Goal: Task Accomplishment & Management: Manage account settings

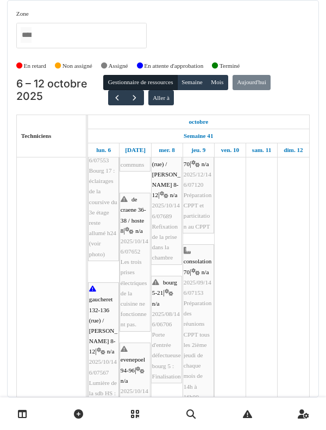
scroll to position [410, 0]
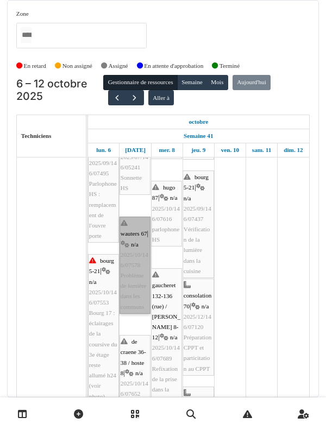
click at [128, 258] on link "wauters 67 | n/a 2025/10/146/07578 Problème de lumière dans les communs" at bounding box center [134, 265] width 31 height 97
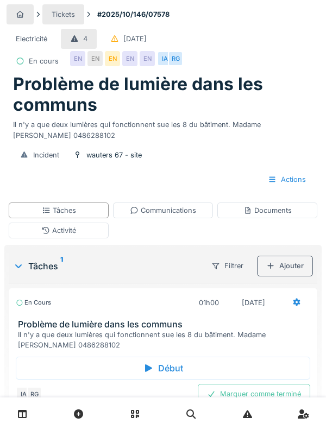
click at [230, 369] on div "Début" at bounding box center [163, 368] width 294 height 23
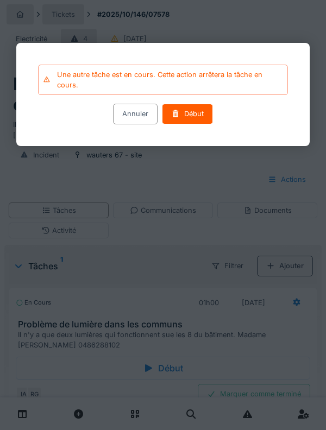
click at [198, 120] on div "Début" at bounding box center [187, 114] width 51 height 20
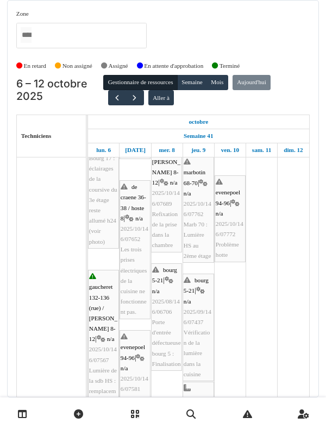
click at [266, 297] on td at bounding box center [261, 220] width 31 height 945
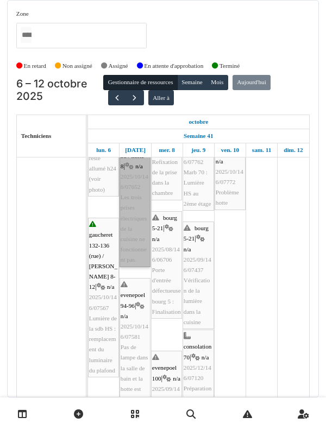
click at [125, 212] on link "de craene 36-38 / hoste 8 | n/a 2025/10/146/07652 Les trois prises électriques …" at bounding box center [134, 197] width 31 height 138
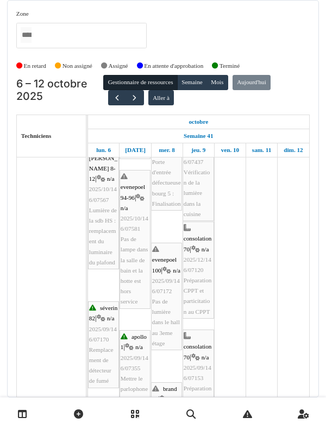
scroll to position [552, 0]
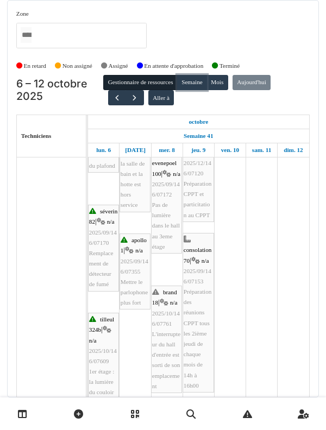
click at [196, 75] on button "Semaine" at bounding box center [192, 82] width 30 height 15
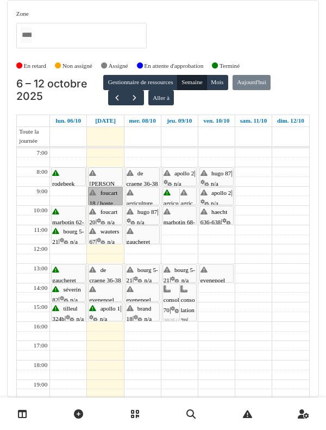
click at [0, 0] on div at bounding box center [0, 0] width 0 height 0
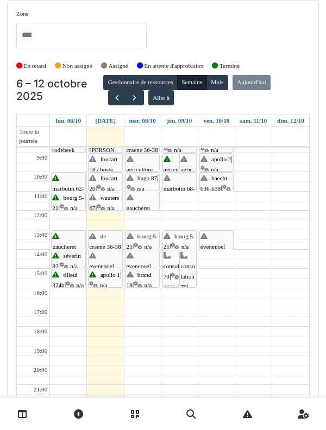
scroll to position [14, 0]
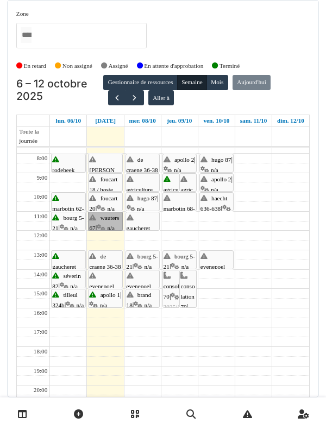
click at [97, 212] on link "wauters 67 | n/a 2025/10/146/07578 Problème de lumière dans les communs" at bounding box center [105, 221] width 34 height 19
click at [107, 250] on link "de craene 36-38 / hoste 8 | n/a 2025/10/146/07652 Les trois prises électriques …" at bounding box center [105, 259] width 34 height 19
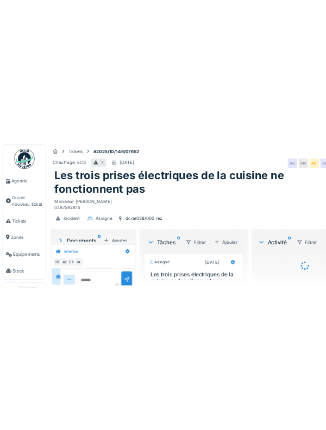
scroll to position [5, 0]
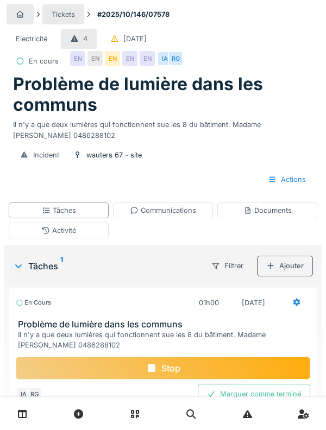
click at [75, 237] on div "Activité" at bounding box center [59, 230] width 100 height 16
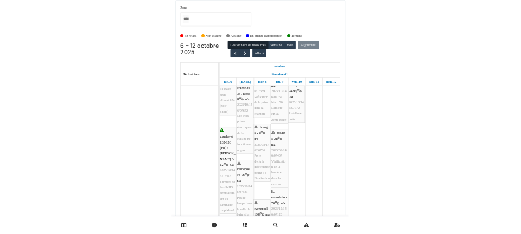
scroll to position [446, 0]
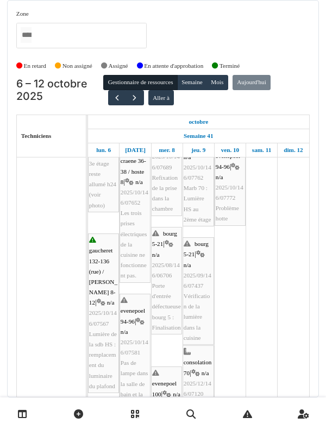
click at [269, 426] on div at bounding box center [163, 413] width 326 height 33
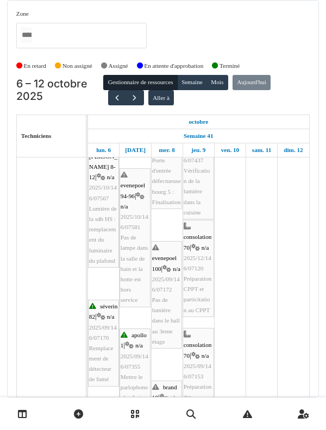
scroll to position [571, 0]
click at [322, 190] on div "Zone agriculture 169 / haecht 662-664 agriculture 171-175 agriculture 177 / mar…" at bounding box center [163, 198] width 326 height 397
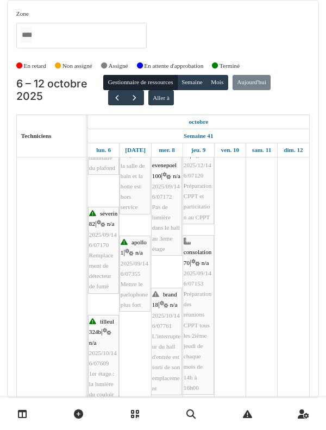
scroll to position [0, 0]
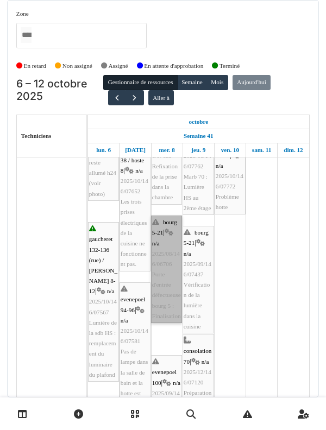
click at [0, 0] on div at bounding box center [0, 0] width 0 height 0
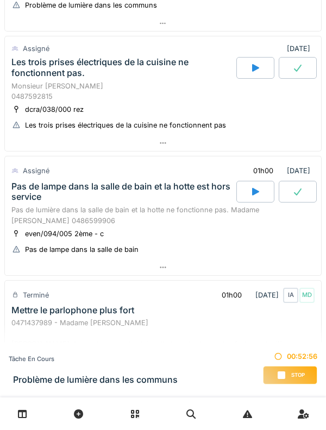
scroll to position [543, 0]
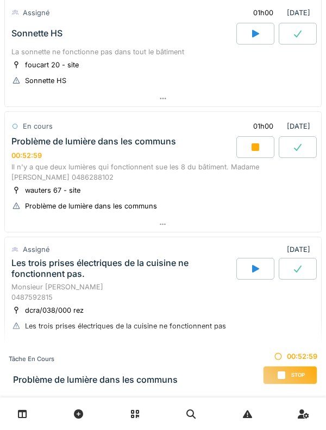
click at [138, 158] on div "Problème de lumière dans les communs 00:52:59" at bounding box center [122, 147] width 227 height 23
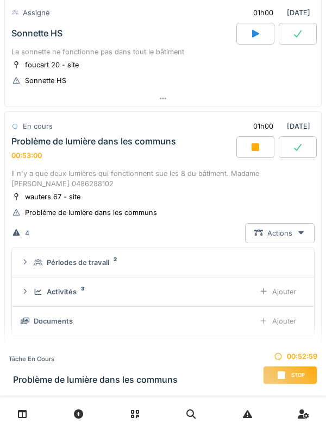
scroll to position [410, 0]
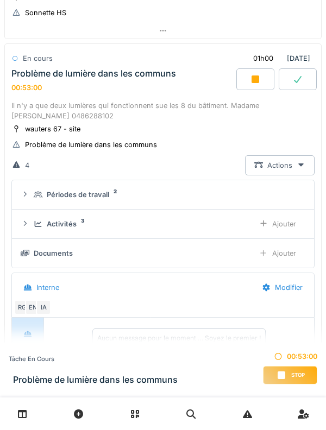
click at [80, 222] on div "Activités 3" at bounding box center [140, 224] width 212 height 10
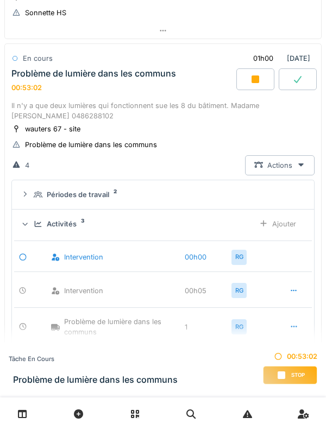
click at [56, 219] on div "Activités" at bounding box center [62, 224] width 30 height 10
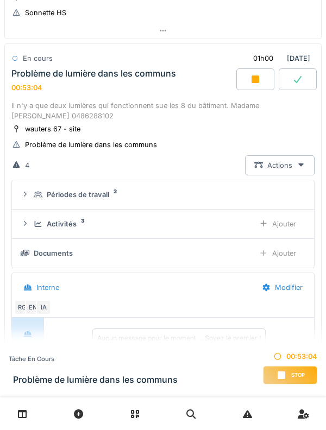
click at [245, 81] on div at bounding box center [255, 79] width 38 height 22
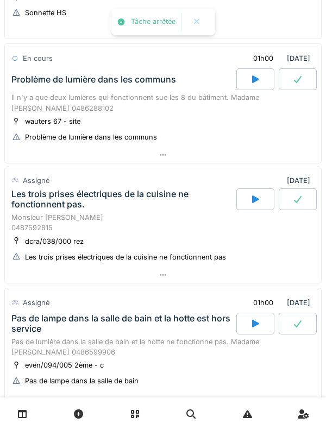
click at [246, 199] on div at bounding box center [255, 199] width 38 height 22
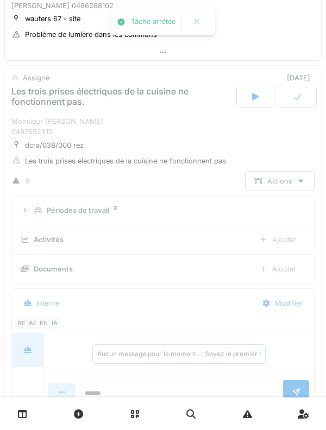
scroll to position [535, 0]
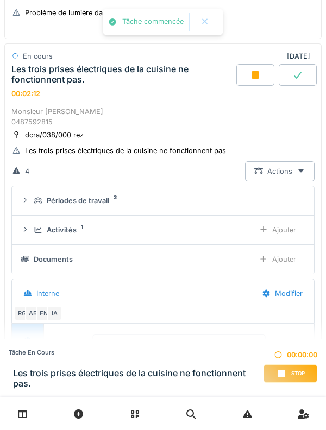
click at [282, 228] on div "Ajouter" at bounding box center [277, 230] width 55 height 20
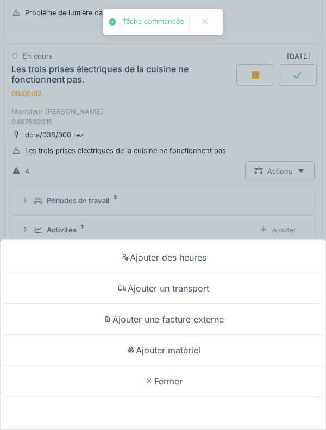
click at [206, 287] on div "Ajouter un transport" at bounding box center [163, 288] width 320 height 31
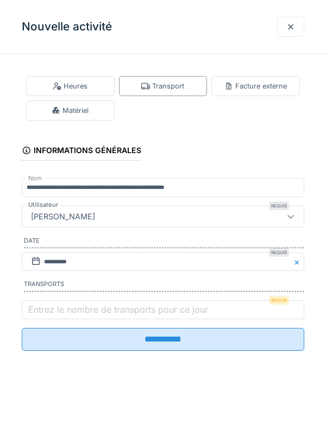
click at [143, 311] on label "Entrez le nombre de transports pour ce jour" at bounding box center [118, 309] width 184 height 13
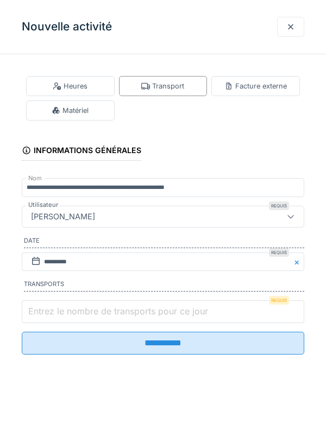
click at [143, 311] on input "Entrez le nombre de transports pour ce jour" at bounding box center [163, 311] width 282 height 23
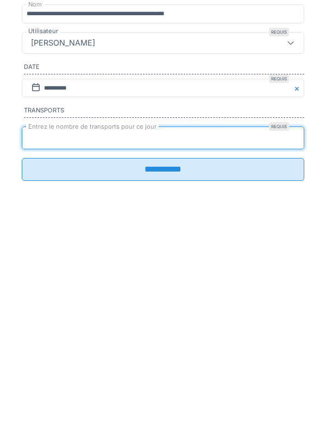
type input "*"
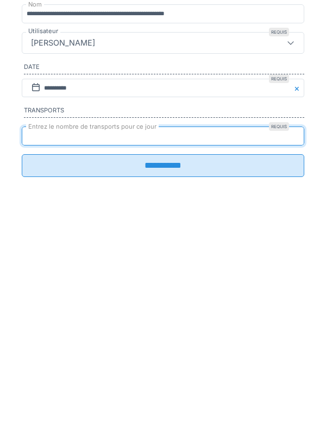
click at [196, 343] on input "**********" at bounding box center [163, 339] width 282 height 23
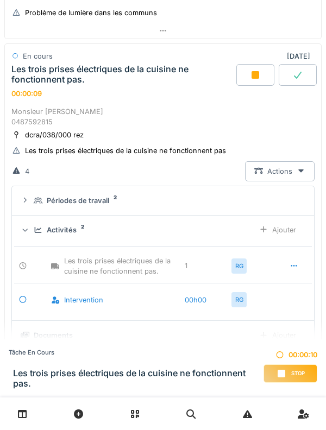
click at [73, 226] on div "Activités" at bounding box center [62, 230] width 30 height 10
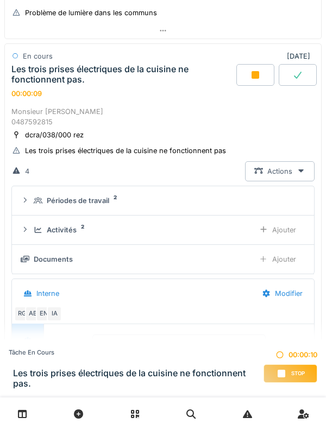
click at [97, 206] on summary "Périodes de travail 2" at bounding box center [162, 200] width 293 height 20
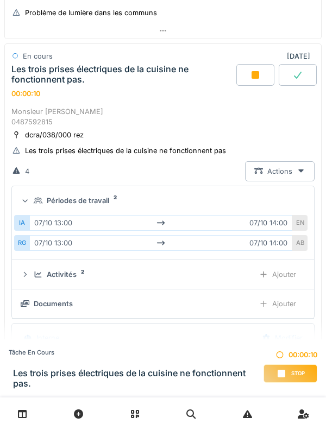
click at [107, 203] on div "Périodes de travail" at bounding box center [78, 200] width 62 height 10
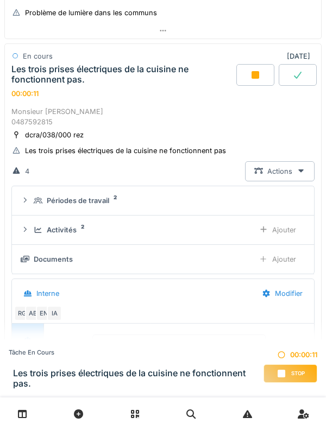
click at [60, 228] on div "Activités" at bounding box center [62, 230] width 30 height 10
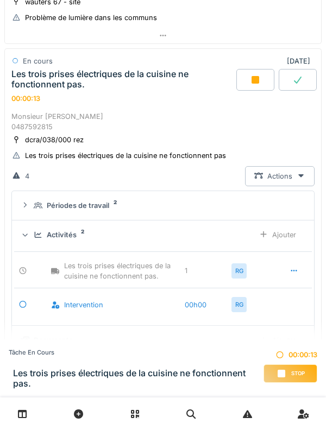
scroll to position [529, 0]
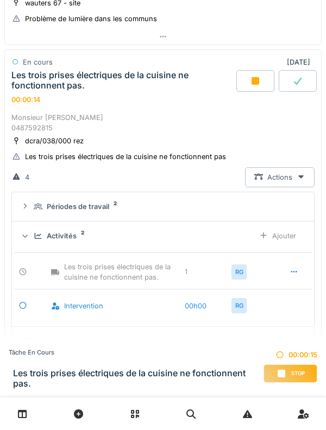
click at [63, 233] on div "Activités" at bounding box center [62, 236] width 30 height 10
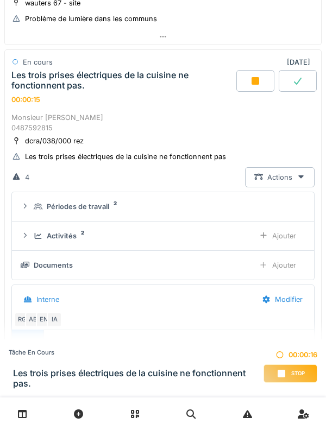
click at [290, 241] on div "Ajouter" at bounding box center [277, 236] width 55 height 20
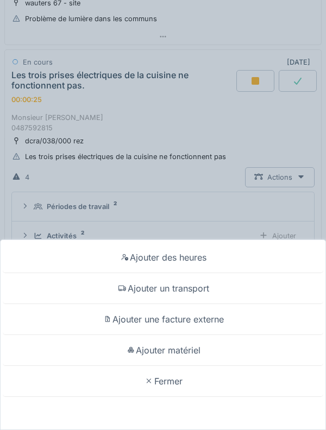
click at [220, 347] on div "Ajouter matériel" at bounding box center [163, 350] width 320 height 31
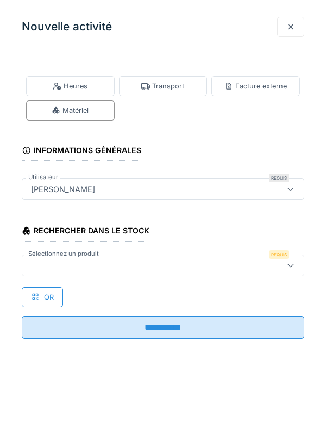
click at [238, 261] on div at bounding box center [145, 265] width 237 height 12
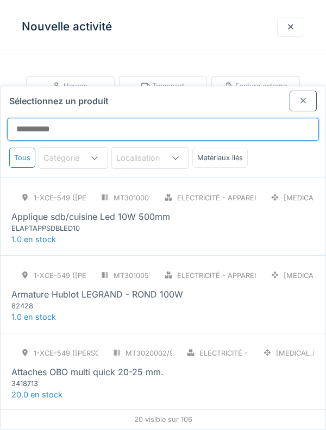
click at [227, 118] on input "Sélectionnez un produit" at bounding box center [162, 129] width 311 height 23
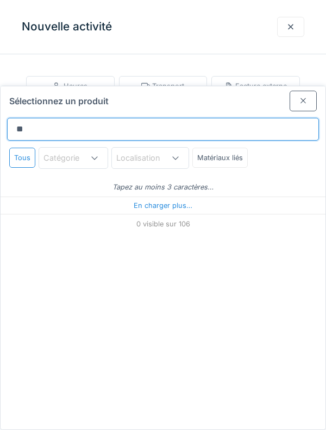
type input "***"
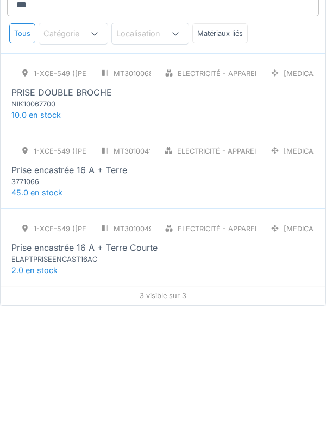
click at [267, 265] on div "1-XCE-549 (ROBERT) MT3010041/999/009 Electricité - Appareillages - terminaux [M…" at bounding box center [162, 288] width 303 height 46
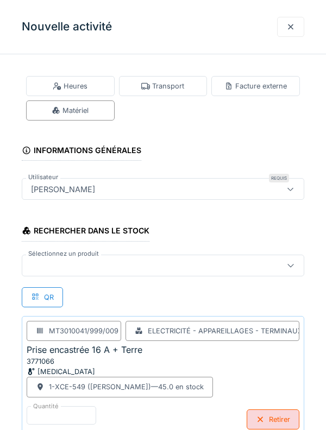
scroll to position [18, 0]
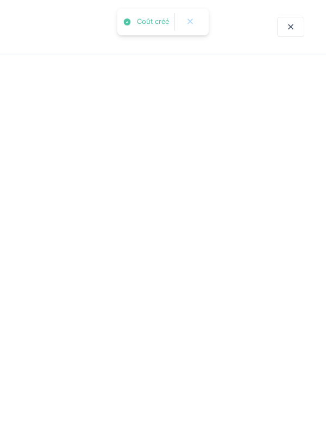
scroll to position [0, 0]
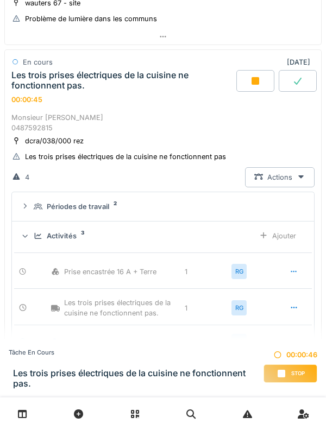
click at [42, 238] on div "Activités 3" at bounding box center [140, 236] width 212 height 10
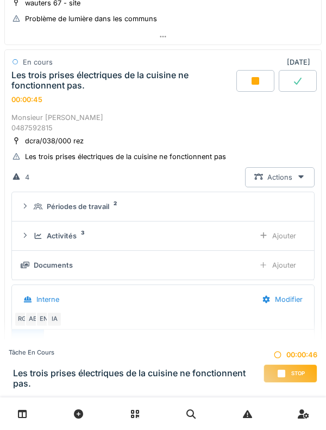
click at [41, 205] on icon at bounding box center [38, 206] width 9 height 7
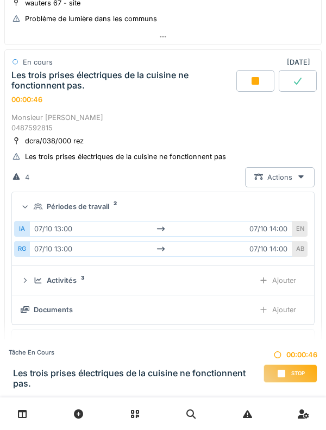
click at [41, 211] on div "Périodes de travail 2" at bounding box center [167, 206] width 267 height 10
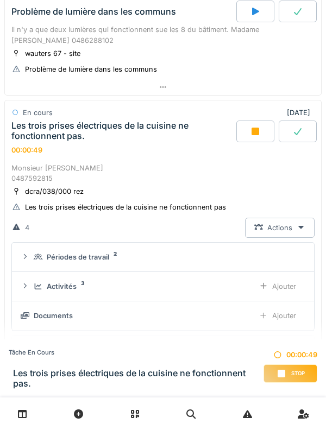
scroll to position [477, 0]
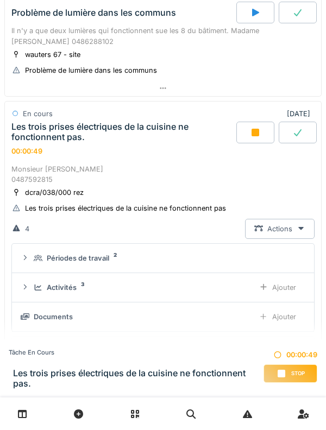
click at [36, 248] on summary "Périodes de travail 2" at bounding box center [162, 258] width 293 height 20
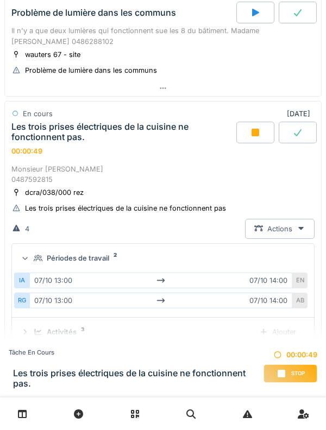
click at [37, 252] on summary "Périodes de travail 2" at bounding box center [162, 258] width 293 height 20
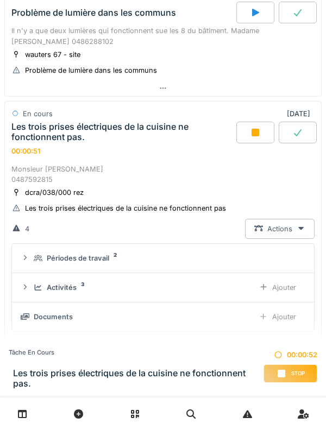
click at [37, 282] on div "Activités 3" at bounding box center [140, 287] width 212 height 10
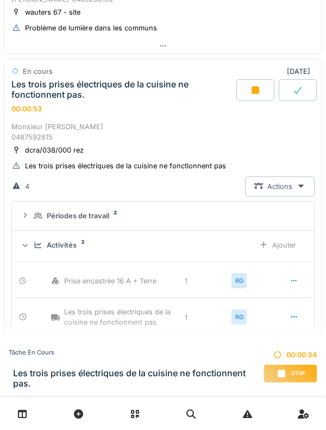
scroll to position [528, 0]
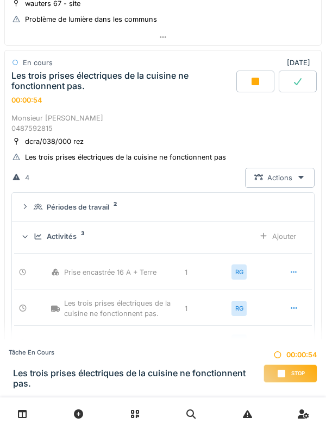
click at [37, 241] on div "Activités 3 Ajouter" at bounding box center [163, 236] width 284 height 20
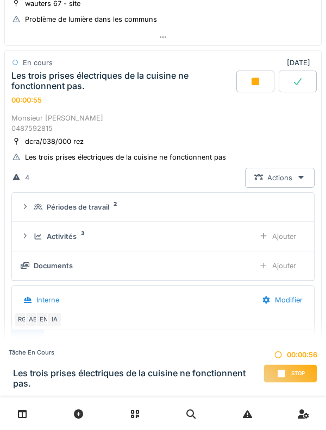
click at [39, 241] on div "Activités 3 Ajouter" at bounding box center [163, 236] width 284 height 20
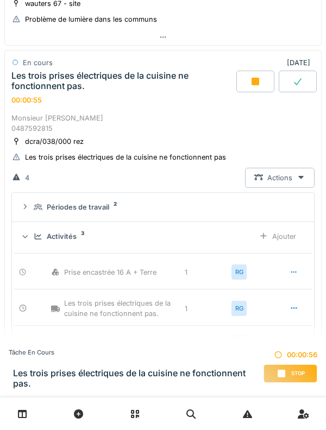
click at [290, 237] on div "Ajouter" at bounding box center [277, 236] width 55 height 20
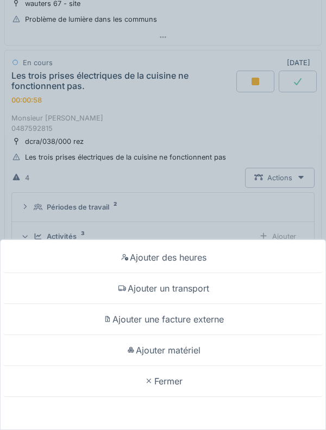
click at [44, 252] on div "Ajouter des heures Ajouter un transport Ajouter une facture externe Ajouter mat…" at bounding box center [163, 215] width 326 height 430
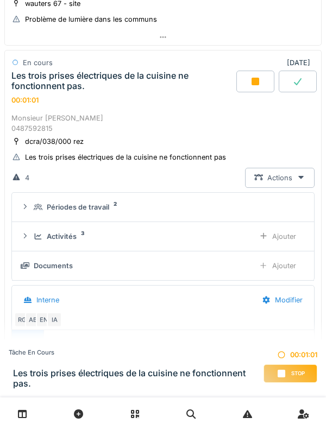
click at [39, 240] on div "Activités 3" at bounding box center [140, 236] width 212 height 10
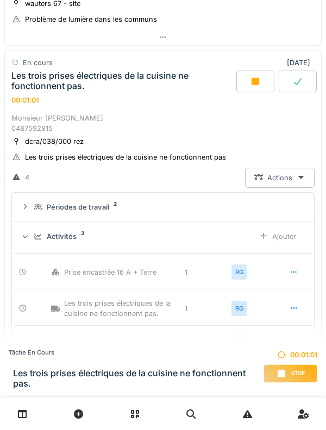
click at [42, 230] on div "Activités 3 Ajouter" at bounding box center [163, 236] width 284 height 20
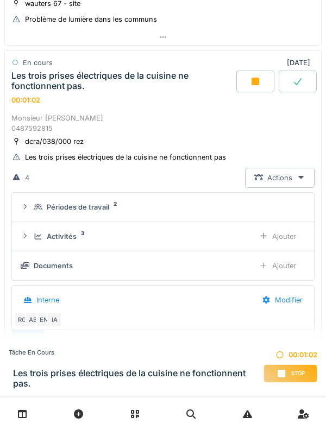
click at [36, 210] on icon at bounding box center [38, 206] width 9 height 7
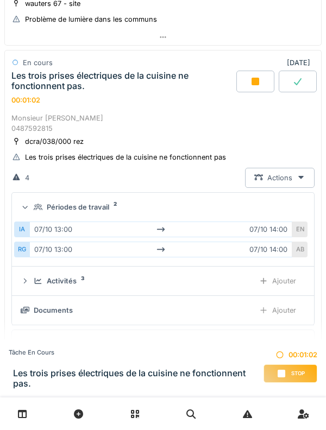
click at [35, 212] on div "Périodes de travail 2" at bounding box center [167, 207] width 267 height 10
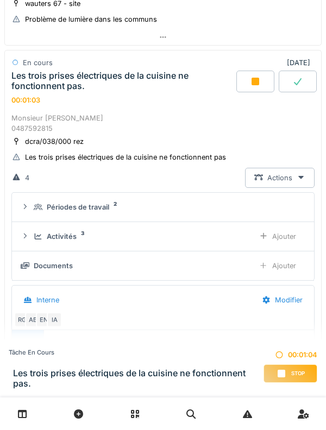
click at [37, 237] on icon at bounding box center [38, 236] width 9 height 7
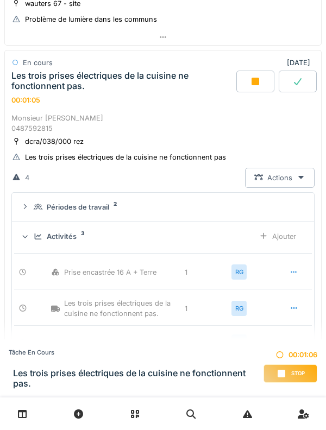
click at [38, 241] on div "Activités 3 Ajouter" at bounding box center [163, 236] width 284 height 20
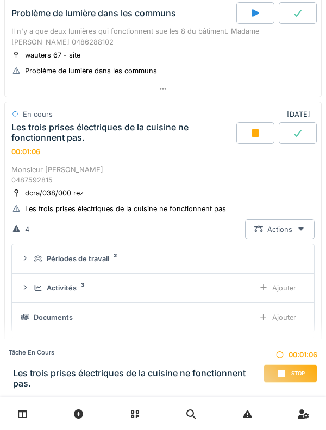
scroll to position [476, 0]
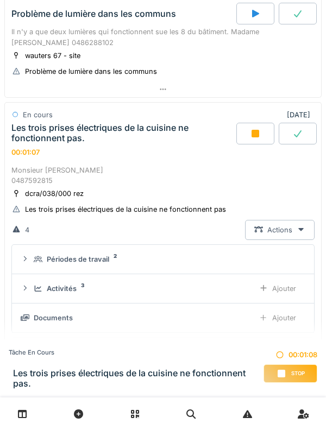
click at [29, 250] on summary "Périodes de travail 2" at bounding box center [162, 259] width 293 height 20
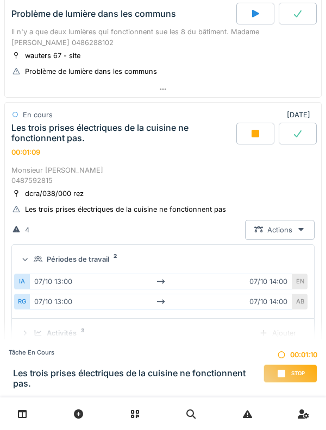
click at [35, 253] on summary "Périodes de travail 2" at bounding box center [162, 259] width 293 height 20
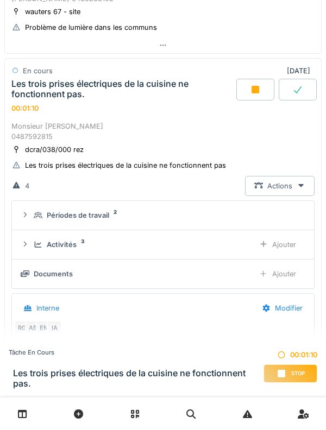
scroll to position [519, 0]
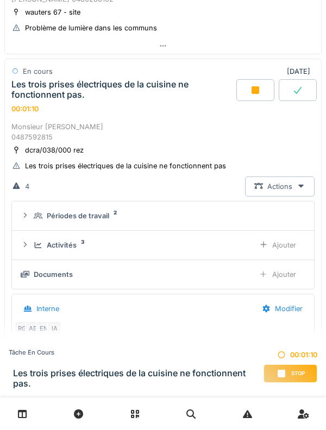
click at [291, 278] on div "Ajouter" at bounding box center [277, 274] width 55 height 20
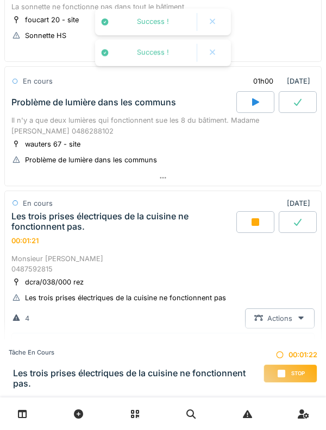
click at [131, 117] on div "Il n'y a que deux lumières qui fonctionnent sue les 8 du bâtiment. Madame [PERS…" at bounding box center [162, 125] width 303 height 21
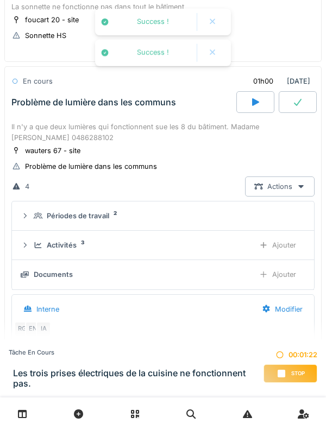
scroll to position [410, 0]
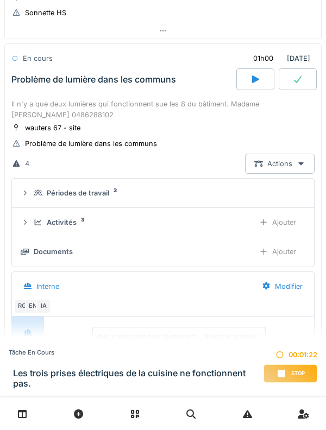
click at [290, 248] on div "Ajouter" at bounding box center [277, 251] width 55 height 20
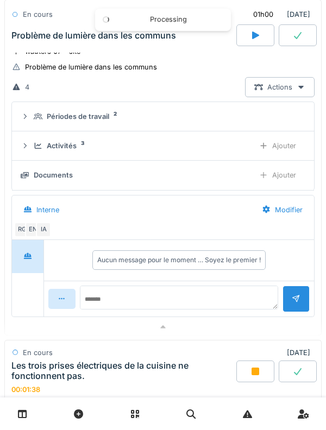
scroll to position [468, 0]
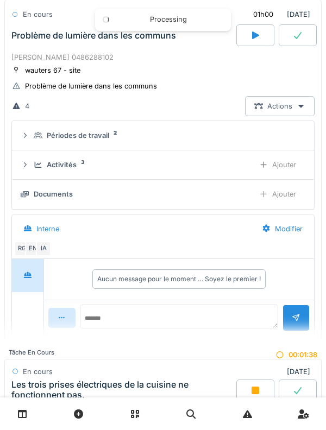
click at [40, 168] on icon at bounding box center [38, 164] width 9 height 7
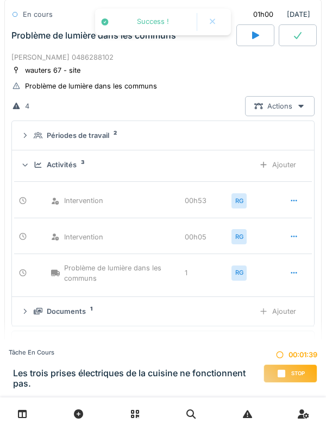
click at [38, 166] on icon at bounding box center [38, 164] width 9 height 7
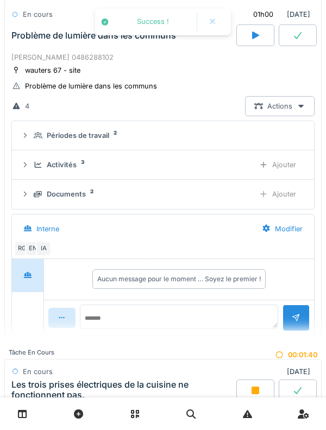
click at [33, 164] on div "Activités 3 Ajouter" at bounding box center [163, 165] width 284 height 20
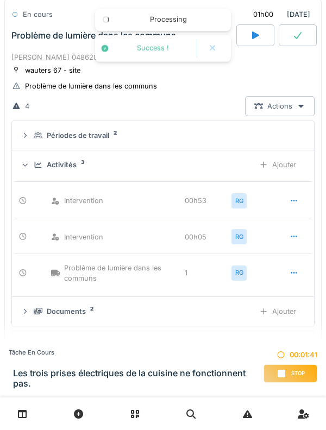
click at [32, 166] on div "Activités 3 Ajouter" at bounding box center [163, 165] width 284 height 20
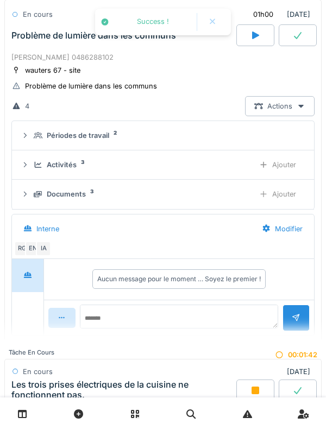
click at [39, 201] on div "Documents 3 Ajouter" at bounding box center [163, 194] width 284 height 20
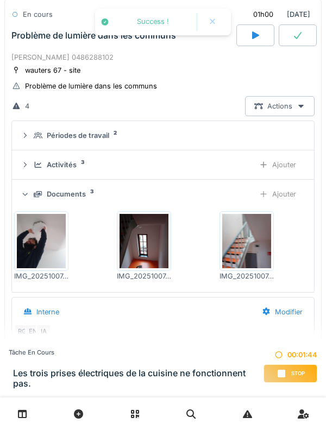
click at [35, 192] on icon at bounding box center [38, 194] width 9 height 7
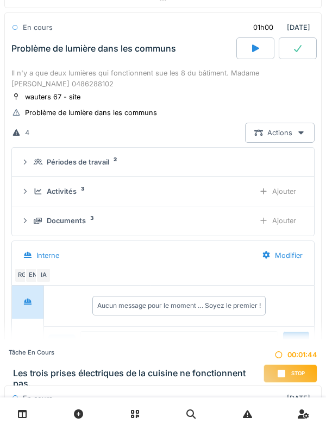
scroll to position [439, 0]
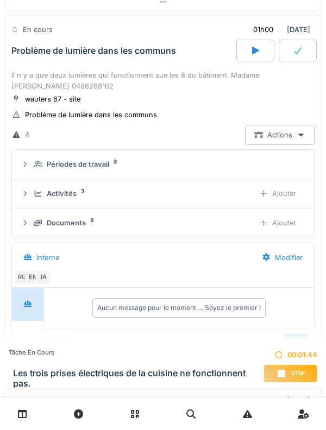
click at [36, 164] on icon at bounding box center [38, 164] width 9 height 7
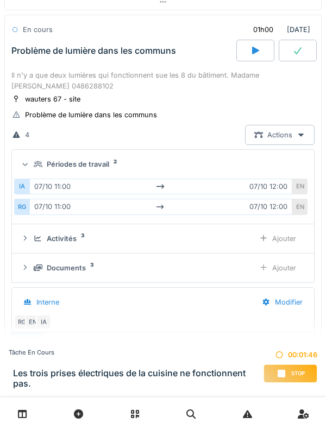
click at [36, 161] on icon at bounding box center [38, 164] width 9 height 7
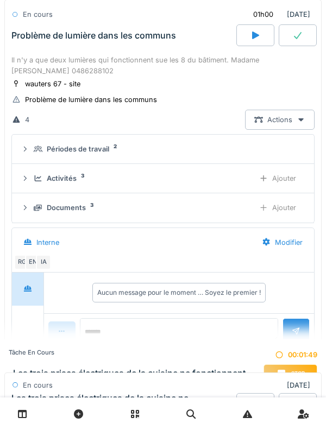
scroll to position [418, 0]
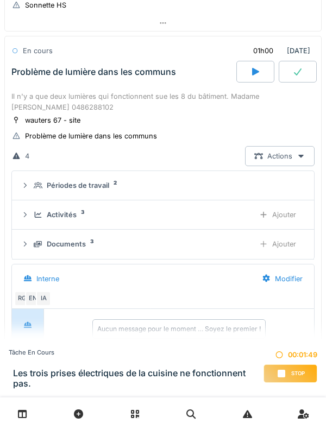
click at [33, 100] on div "Il n'y a que deux lumières qui fonctionnent sue les 8 du bâtiment. Madame [PERS…" at bounding box center [162, 101] width 303 height 21
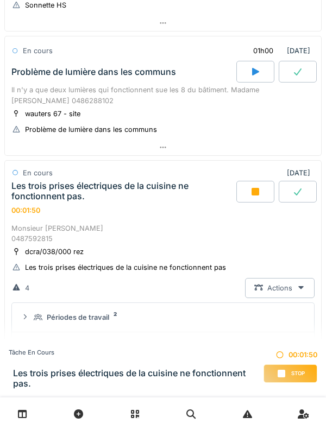
click at [40, 103] on div "Il n'y a que deux lumières qui fonctionnent sue les 8 du bâtiment. Madame [PERS…" at bounding box center [162, 95] width 303 height 21
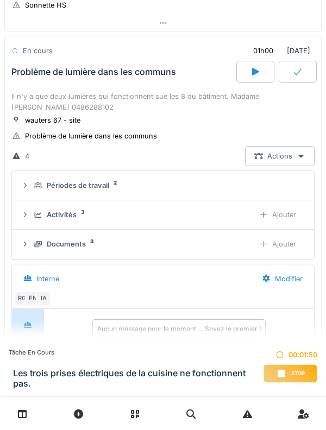
scroll to position [410, 0]
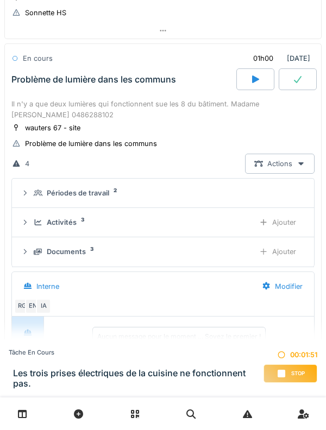
click at [33, 219] on div "Activités 3 Ajouter" at bounding box center [163, 222] width 284 height 20
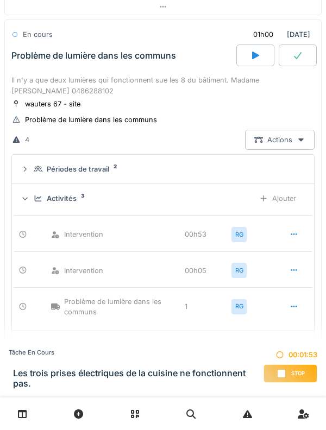
scroll to position [440, 0]
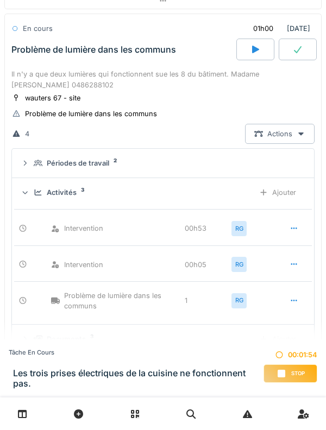
click at [277, 192] on div "Ajouter" at bounding box center [277, 192] width 55 height 20
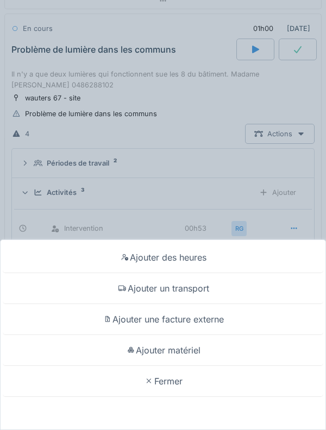
click at [268, 252] on div "Ajouter des heures" at bounding box center [163, 257] width 320 height 31
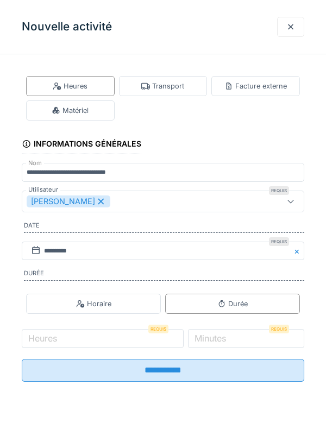
click at [96, 205] on icon at bounding box center [101, 202] width 10 height 8
click at [136, 196] on div "Utilisateurs" at bounding box center [145, 201] width 237 height 12
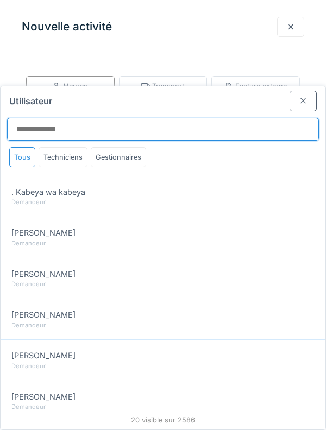
click at [225, 118] on input "Utilisateur" at bounding box center [162, 129] width 311 height 23
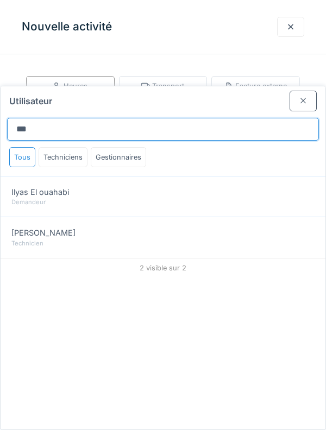
type input "***"
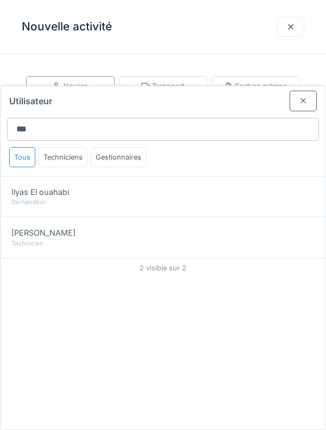
click at [27, 239] on div "Technicien" at bounding box center [162, 243] width 303 height 9
type input "*****"
click at [23, 239] on div "Technicien" at bounding box center [162, 243] width 303 height 9
click at [307, 96] on div at bounding box center [302, 101] width 9 height 10
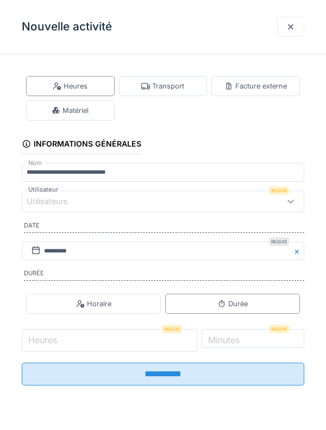
click at [115, 346] on input "Heures" at bounding box center [109, 340] width 175 height 23
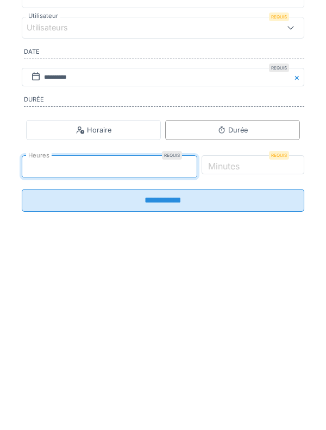
type input "*"
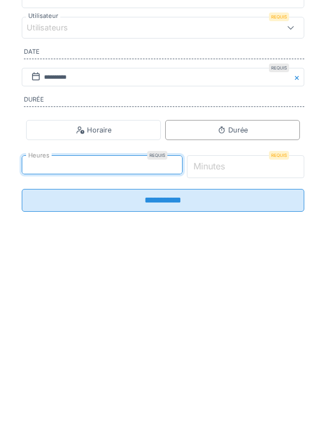
click at [271, 339] on input "*" at bounding box center [246, 340] width 118 height 23
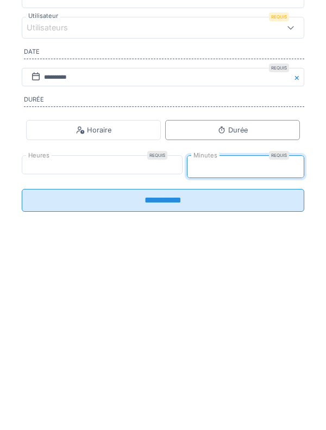
type input "**"
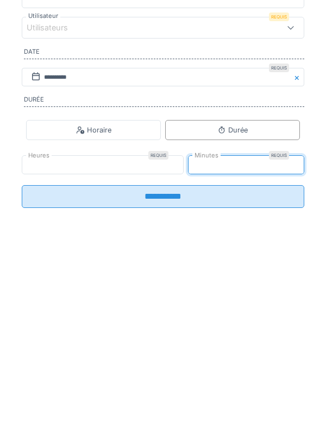
click at [262, 375] on input "**********" at bounding box center [163, 370] width 282 height 23
click at [230, 207] on div "Utilisateurs" at bounding box center [145, 201] width 237 height 12
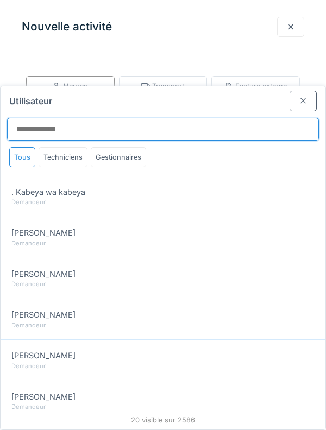
click at [253, 118] on input "Utilisateur" at bounding box center [162, 129] width 311 height 23
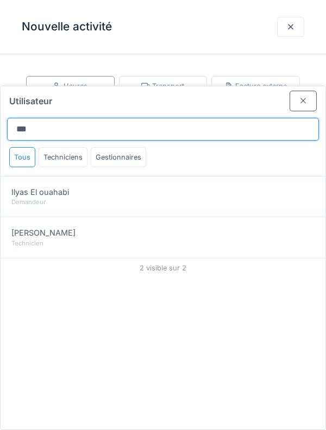
type input "***"
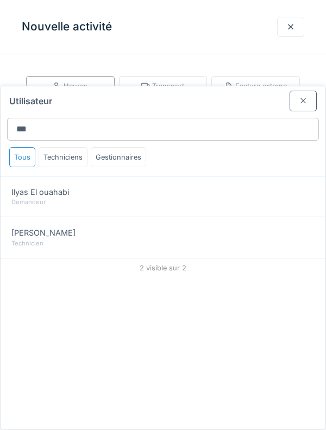
click at [160, 239] on div "Technicien" at bounding box center [162, 243] width 303 height 9
type input "*****"
click at [159, 239] on div "Technicien" at bounding box center [162, 243] width 303 height 9
click at [158, 227] on div "Ilyas Allam hanin" at bounding box center [162, 233] width 303 height 12
type input "*****"
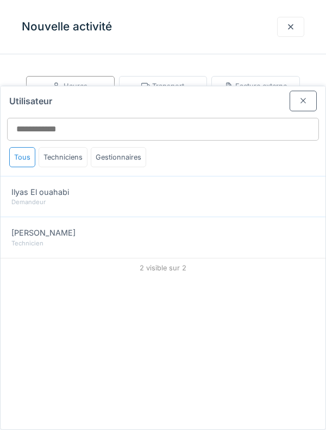
click at [161, 239] on div "Technicien" at bounding box center [162, 243] width 303 height 9
click at [159, 239] on div "Technicien" at bounding box center [162, 243] width 303 height 9
type input "*****"
click at [159, 239] on div "Technicien" at bounding box center [162, 243] width 303 height 9
click at [31, 239] on div "Technicien" at bounding box center [162, 243] width 303 height 9
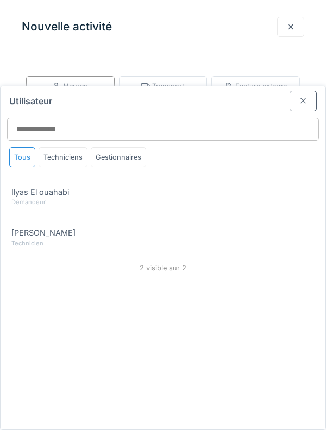
type input "*****"
click at [30, 239] on div "Technicien" at bounding box center [162, 243] width 303 height 9
click at [25, 239] on div "Technicien" at bounding box center [162, 243] width 303 height 9
type input "*****"
click at [306, 91] on div at bounding box center [302, 101] width 27 height 20
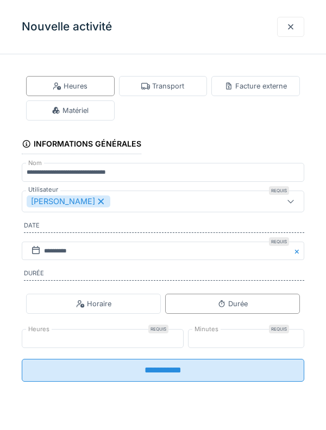
click at [185, 377] on input "**********" at bounding box center [163, 370] width 282 height 23
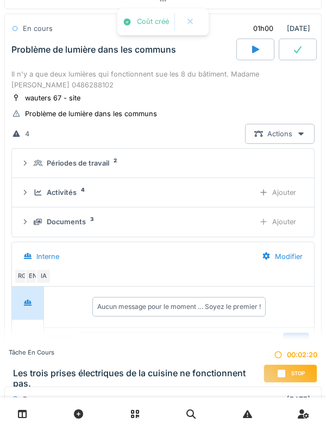
click at [34, 198] on div "Activités 4 Ajouter" at bounding box center [163, 192] width 284 height 20
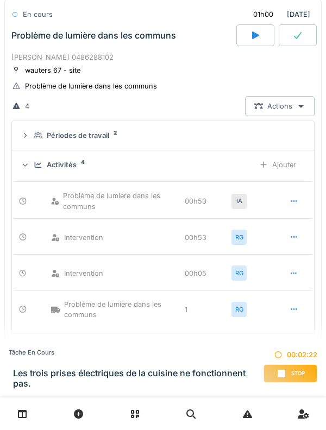
scroll to position [466, 0]
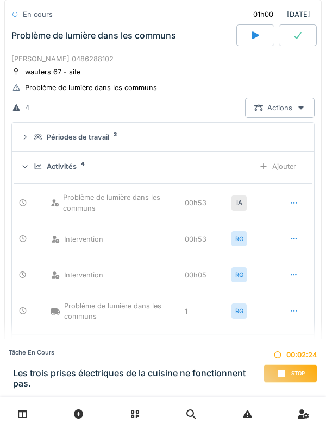
click at [295, 163] on div "Ajouter" at bounding box center [277, 166] width 55 height 20
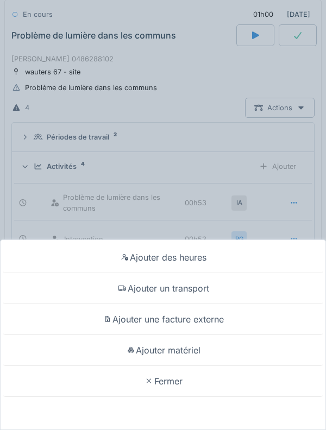
click at [245, 343] on div "Ajouter matériel" at bounding box center [163, 350] width 320 height 31
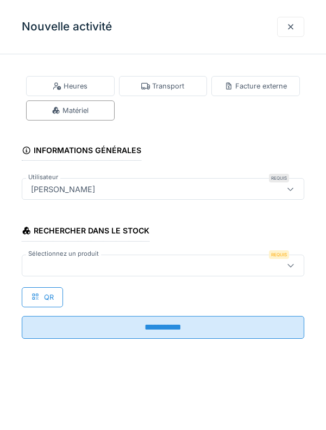
click at [99, 89] on div "Heures" at bounding box center [70, 86] width 88 height 20
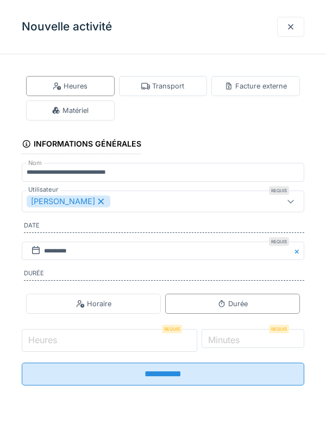
click at [126, 343] on input "Heures" at bounding box center [109, 340] width 175 height 23
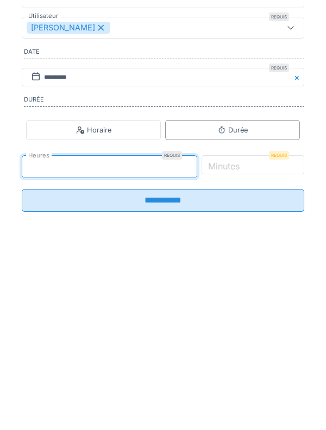
type input "*"
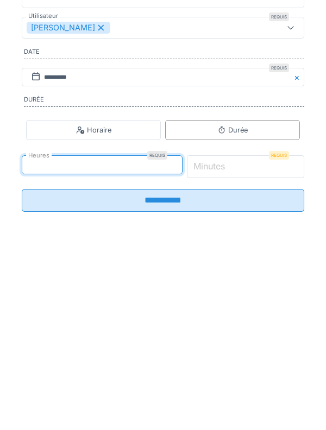
click at [270, 339] on input "*" at bounding box center [246, 340] width 118 height 23
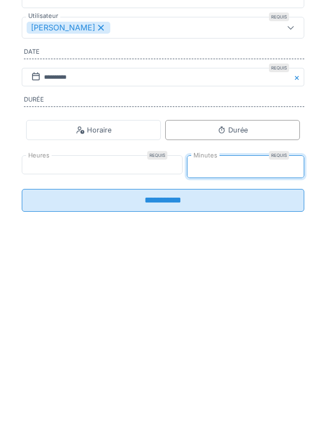
type input "*"
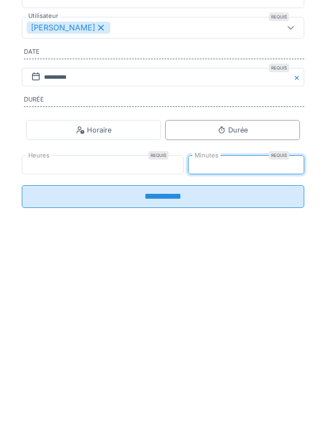
click at [244, 377] on input "**********" at bounding box center [163, 370] width 282 height 23
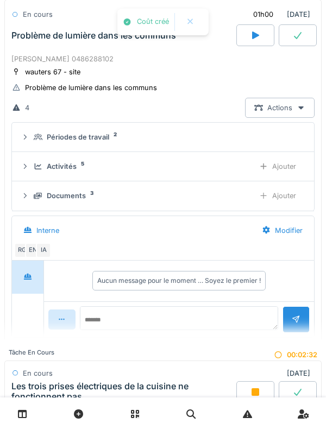
click at [27, 167] on icon at bounding box center [25, 166] width 9 height 7
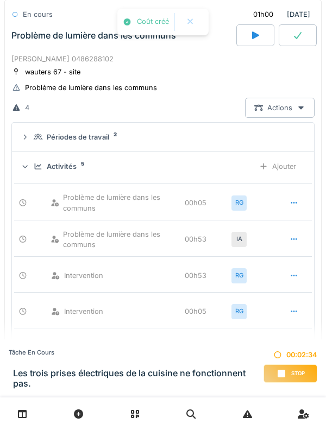
click at [33, 170] on div "Activités 5 Ajouter" at bounding box center [163, 166] width 284 height 20
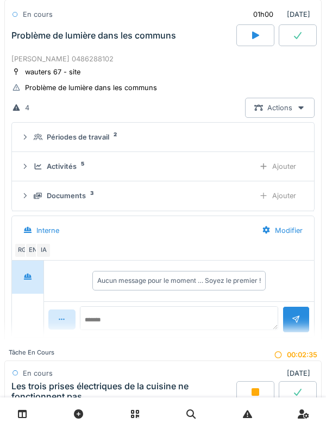
click at [33, 201] on div "Documents 3 Ajouter" at bounding box center [163, 196] width 284 height 20
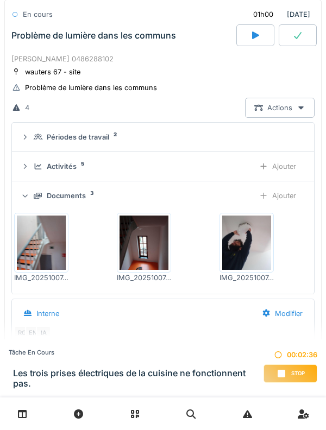
click at [34, 196] on icon at bounding box center [38, 196] width 9 height 7
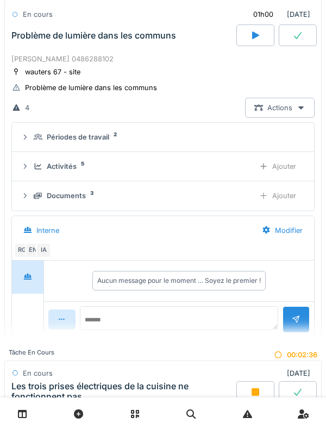
click at [34, 167] on icon at bounding box center [38, 166] width 9 height 7
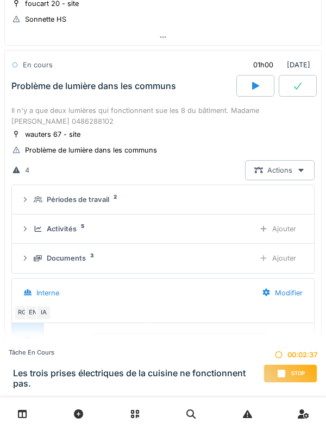
scroll to position [399, 0]
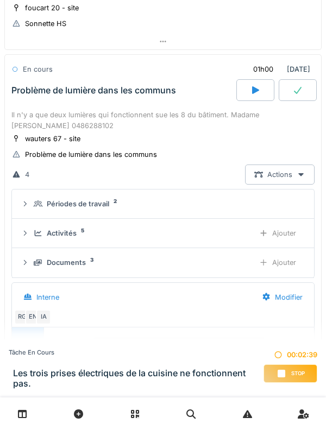
click at [21, 118] on div "Il n'y a que deux lumières qui fonctionnent sue les 8 du bâtiment. Madame [PERS…" at bounding box center [162, 120] width 303 height 21
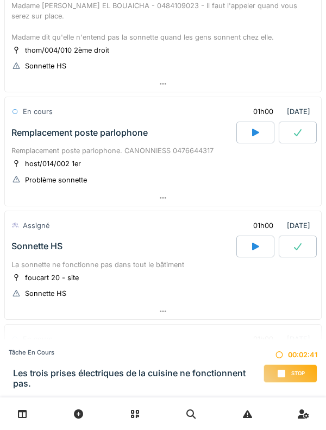
click at [30, 131] on div "Remplacement poste parlophone" at bounding box center [79, 133] width 136 height 10
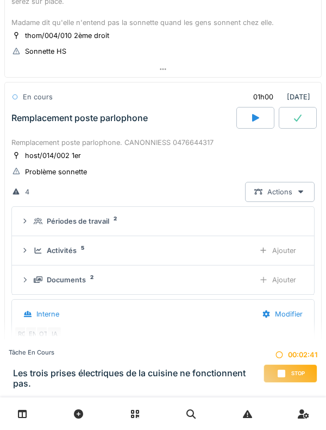
scroll to position [183, 0]
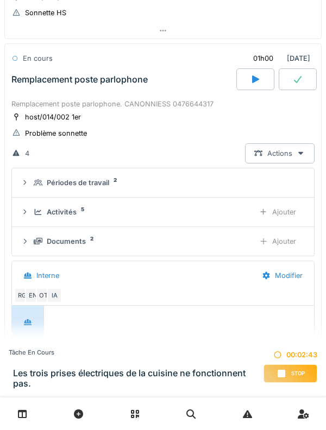
click at [33, 206] on div "Activités 5 Ajouter" at bounding box center [163, 212] width 284 height 20
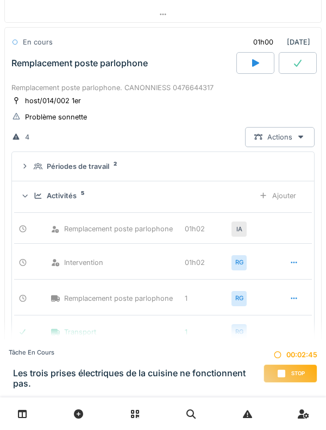
scroll to position [198, 0]
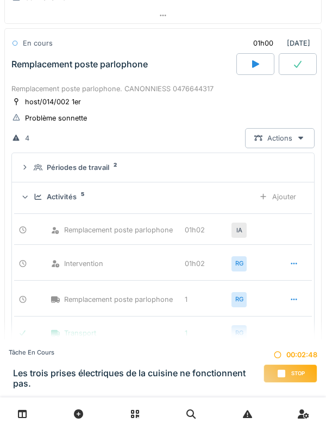
click at [29, 198] on div at bounding box center [25, 196] width 10 height 9
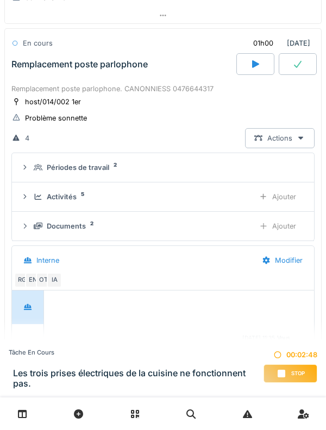
click at [31, 166] on div "Périodes de travail 2" at bounding box center [163, 167] width 284 height 10
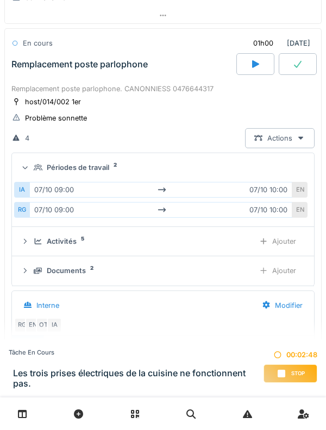
click at [31, 167] on div "Périodes de travail 2" at bounding box center [163, 167] width 284 height 10
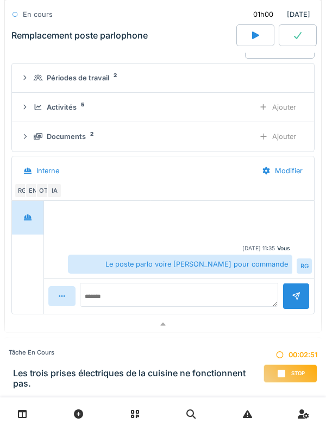
scroll to position [289, 0]
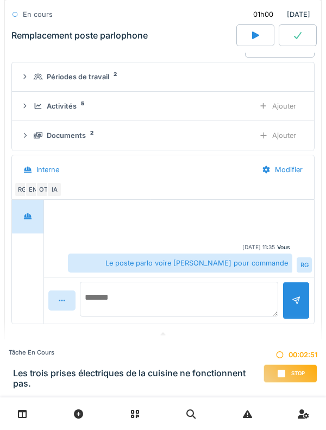
click at [217, 297] on textarea at bounding box center [179, 299] width 198 height 35
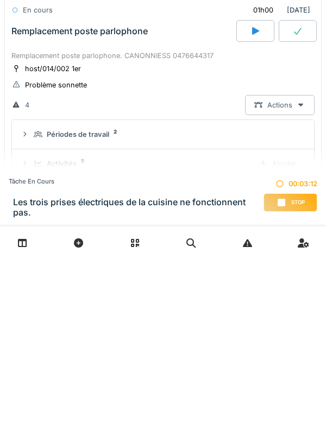
scroll to position [60, 0]
click at [36, 211] on div "Remplacement poste parlophone" at bounding box center [122, 203] width 227 height 22
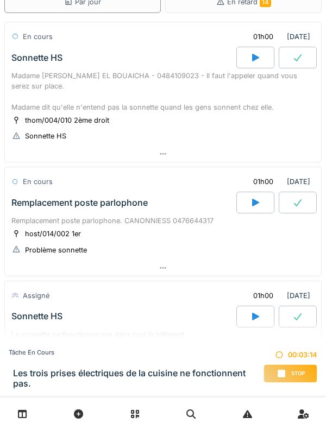
scroll to position [0, 0]
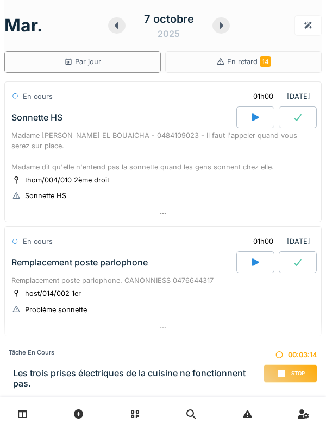
click at [44, 104] on div "En cours" at bounding box center [32, 96] width 42 height 16
click at [29, 126] on div "Sonnette HS" at bounding box center [122, 117] width 227 height 22
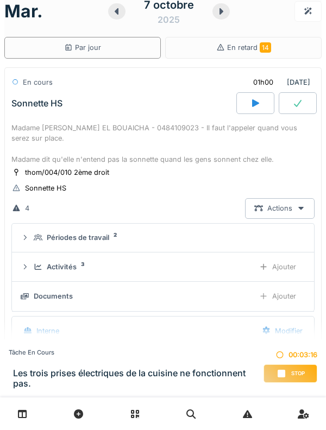
scroll to position [38, 0]
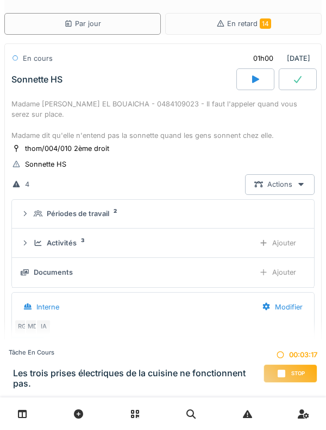
click at [40, 206] on summary "Périodes de travail 2" at bounding box center [162, 214] width 293 height 20
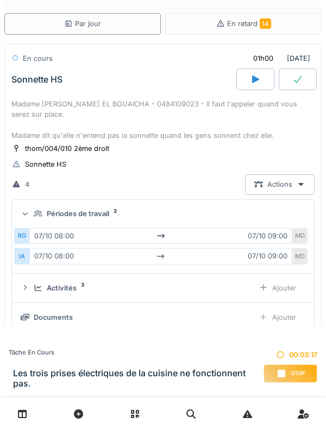
click at [35, 211] on icon at bounding box center [38, 213] width 9 height 7
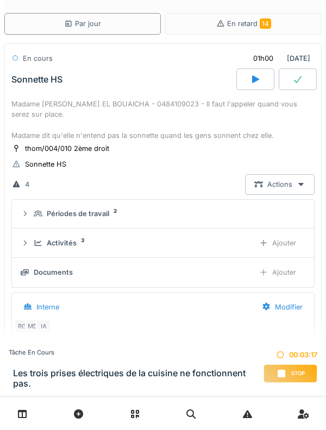
click at [33, 253] on div "Activités 3 Ajouter" at bounding box center [163, 243] width 284 height 20
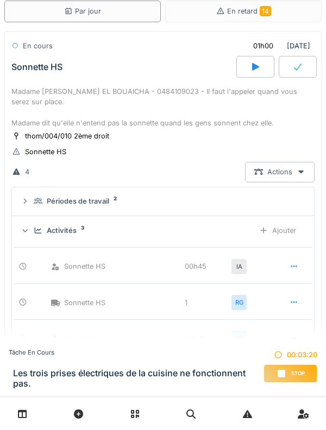
click at [27, 228] on icon at bounding box center [25, 230] width 7 height 9
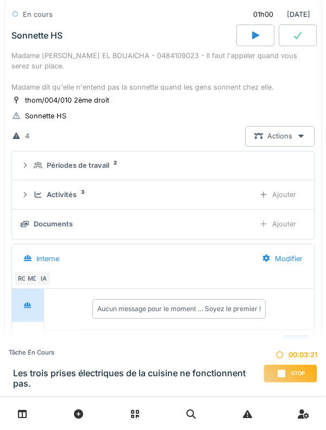
scroll to position [167, 0]
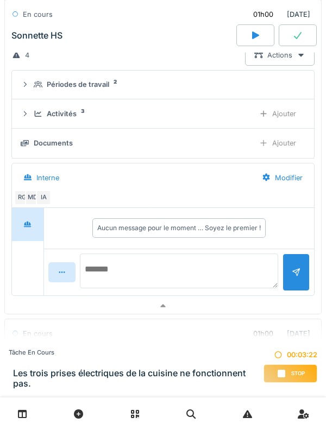
click at [111, 265] on textarea at bounding box center [179, 270] width 198 height 35
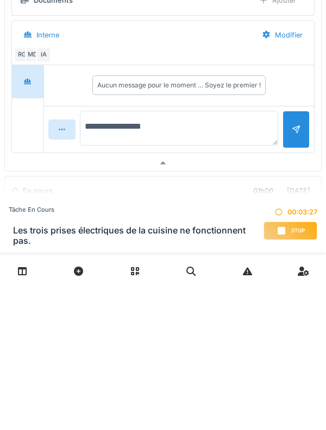
type textarea "**********"
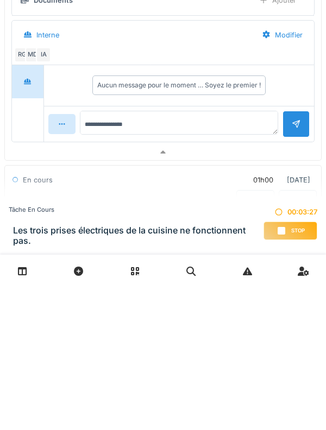
click at [291, 280] on div at bounding box center [295, 266] width 27 height 27
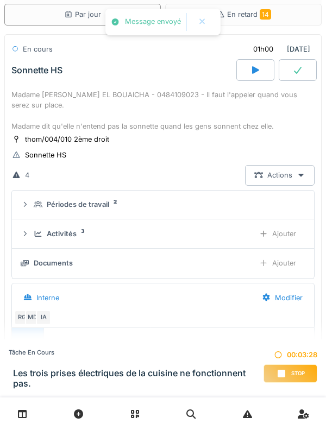
scroll to position [45, 0]
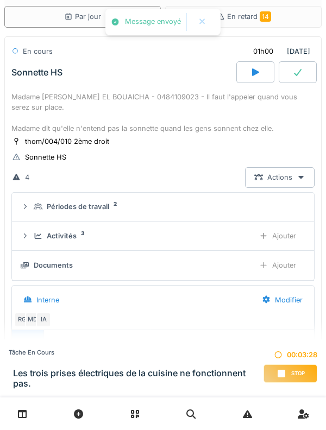
click at [305, 72] on div at bounding box center [297, 72] width 38 height 22
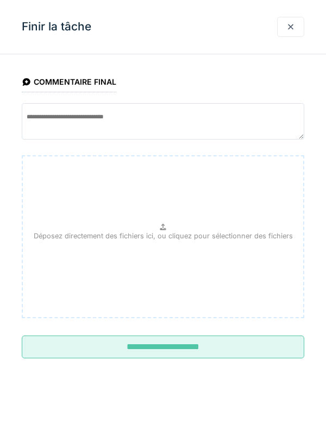
click at [235, 350] on input "**********" at bounding box center [163, 346] width 282 height 23
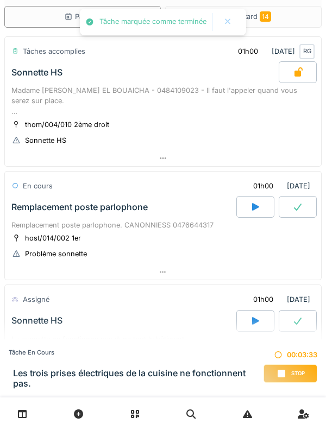
scroll to position [0, 0]
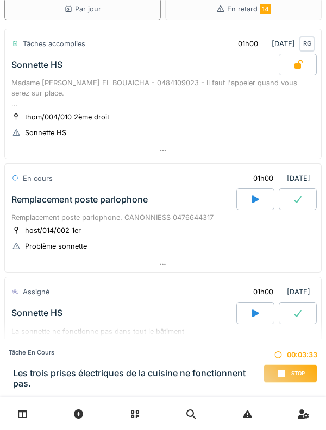
click at [33, 199] on div "Remplacement poste parlophone" at bounding box center [79, 199] width 136 height 10
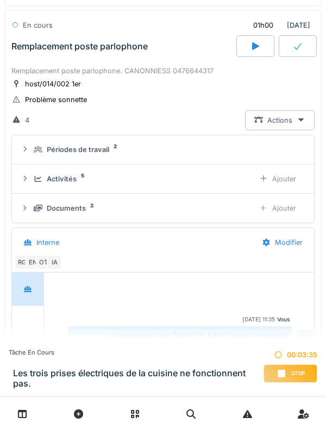
scroll to position [216, 0]
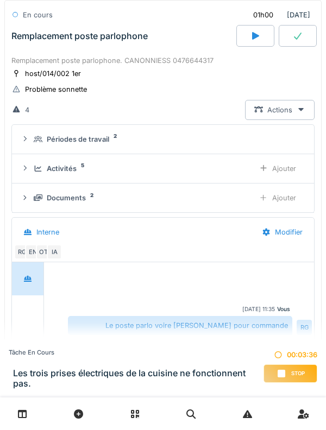
click at [40, 197] on icon at bounding box center [38, 197] width 9 height 7
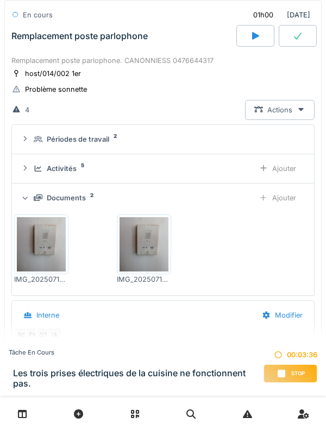
click at [37, 195] on icon at bounding box center [38, 197] width 9 height 7
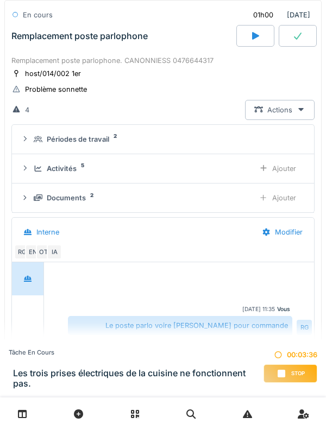
click at [39, 165] on icon at bounding box center [38, 168] width 9 height 7
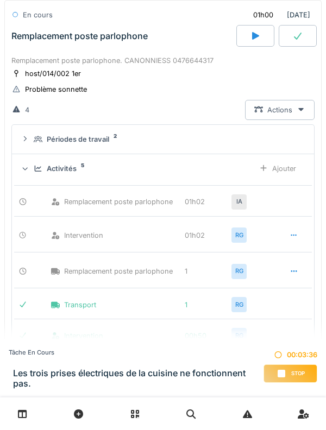
click at [36, 172] on div "Activités 5" at bounding box center [140, 168] width 212 height 10
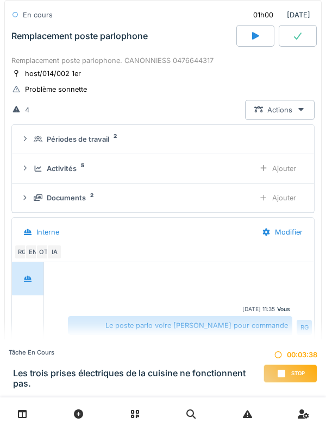
click at [37, 200] on icon at bounding box center [38, 197] width 9 height 7
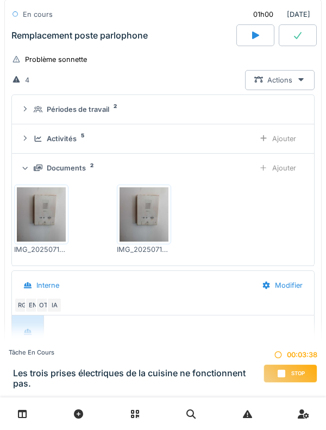
scroll to position [248, 0]
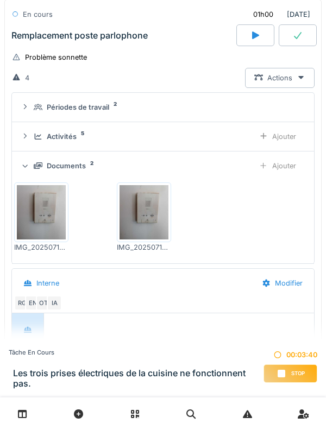
click at [34, 164] on icon at bounding box center [38, 165] width 9 height 7
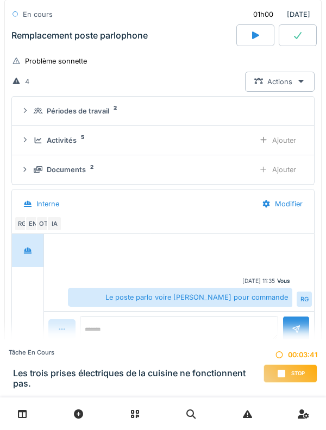
scroll to position [240, 0]
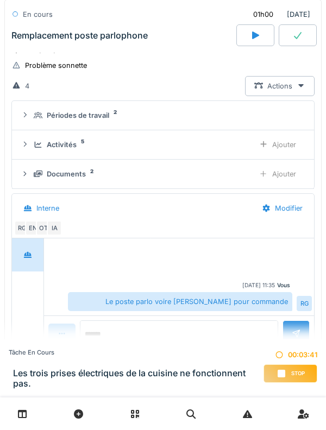
click at [27, 179] on div at bounding box center [25, 174] width 9 height 10
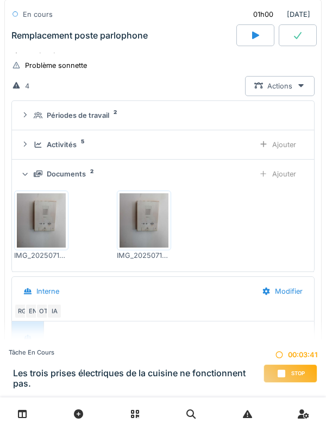
click at [26, 174] on icon at bounding box center [25, 173] width 7 height 9
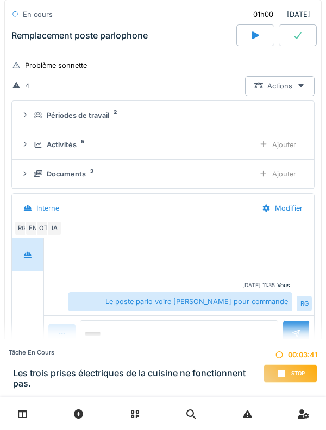
click at [36, 139] on div "Activités 5" at bounding box center [140, 144] width 212 height 10
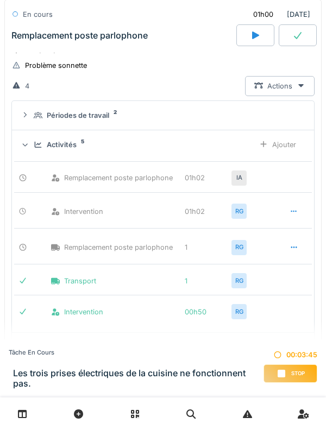
click at [36, 150] on div "Activités 5 Ajouter" at bounding box center [163, 145] width 284 height 20
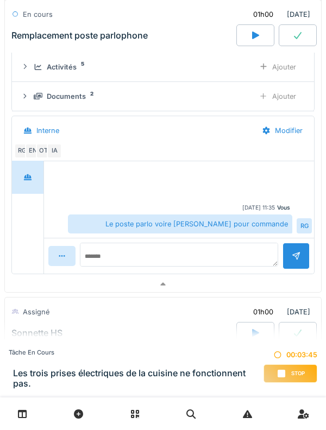
scroll to position [319, 0]
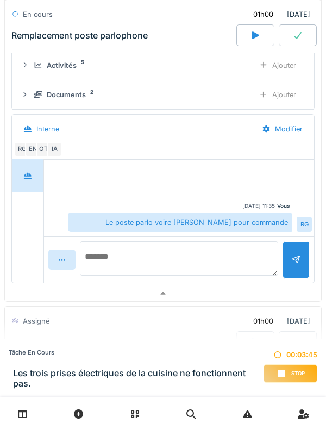
click at [200, 253] on textarea at bounding box center [179, 258] width 198 height 35
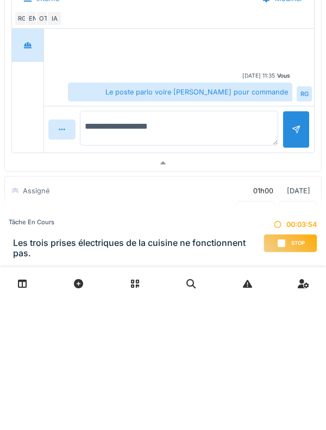
type textarea "**********"
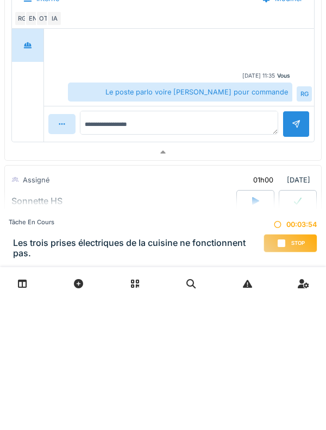
click at [293, 252] on div at bounding box center [295, 254] width 27 height 27
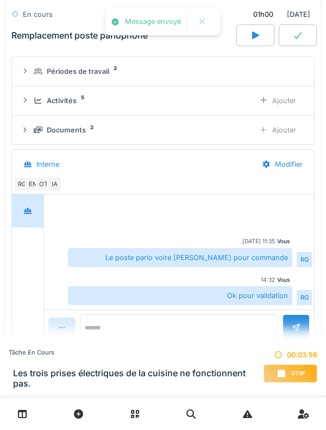
scroll to position [266, 0]
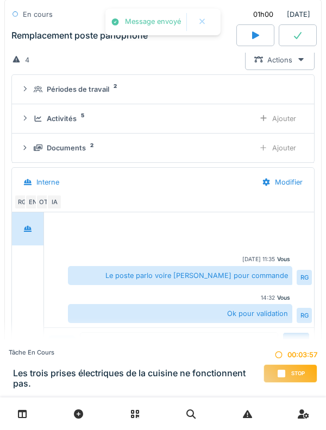
click at [40, 144] on icon at bounding box center [38, 147] width 9 height 7
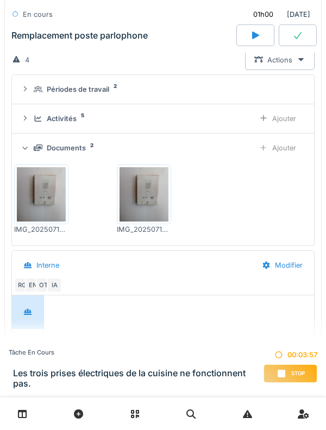
click at [36, 150] on icon at bounding box center [38, 147] width 9 height 7
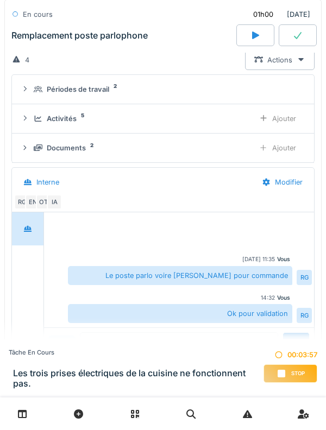
click at [42, 115] on icon at bounding box center [38, 118] width 9 height 7
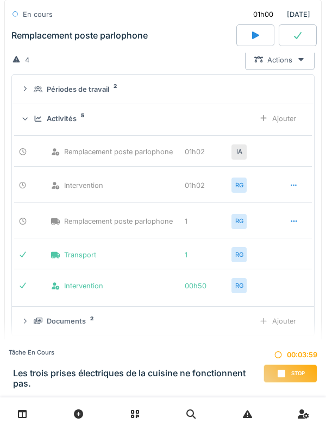
click at [35, 114] on div "Activités 5" at bounding box center [140, 118] width 212 height 10
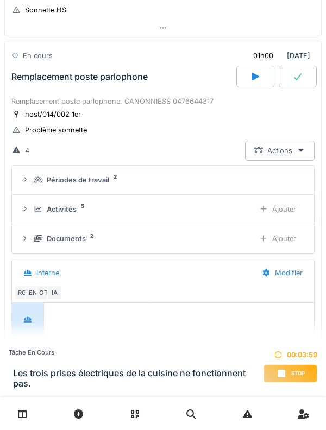
scroll to position [159, 0]
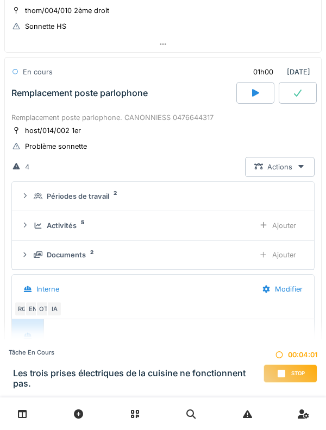
click at [44, 102] on div "Remplacement poste parlophone" at bounding box center [122, 93] width 227 height 22
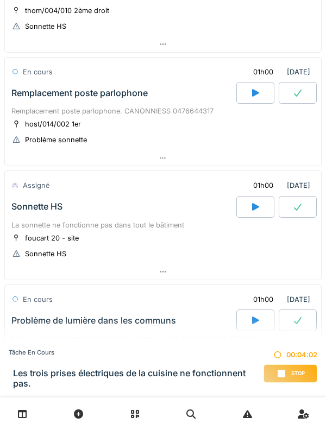
click at [31, 93] on div "Remplacement poste parlophone" at bounding box center [79, 93] width 136 height 10
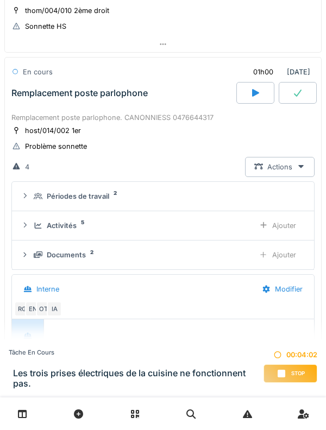
scroll to position [173, 0]
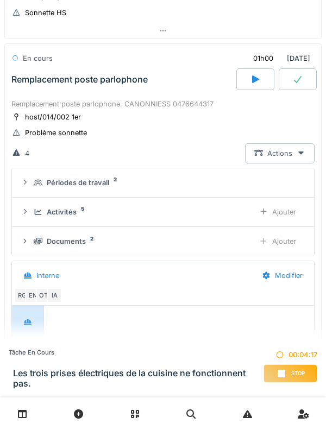
click at [42, 84] on div "Remplacement poste parlophone" at bounding box center [79, 79] width 136 height 10
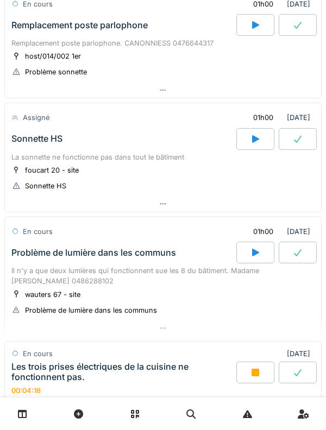
click at [30, 145] on div "Sonnette HS" at bounding box center [122, 139] width 227 height 22
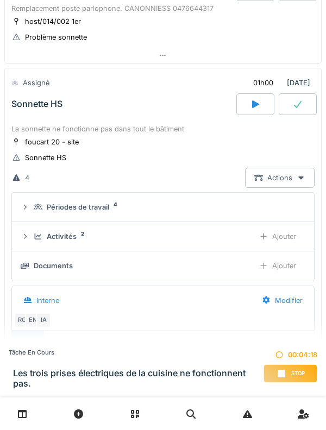
scroll to position [286, 0]
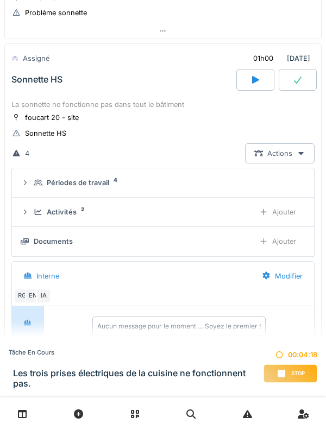
click at [46, 80] on div "Sonnette HS" at bounding box center [36, 79] width 51 height 10
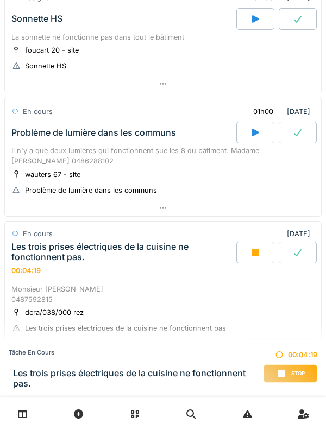
click at [29, 135] on div "Problème de lumière dans les communs" at bounding box center [93, 133] width 164 height 10
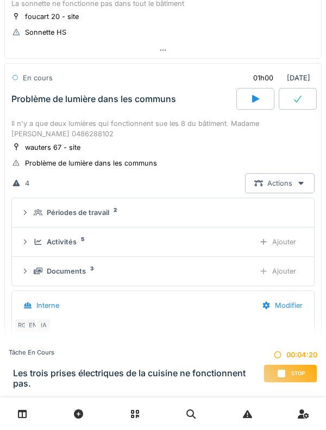
scroll to position [400, 0]
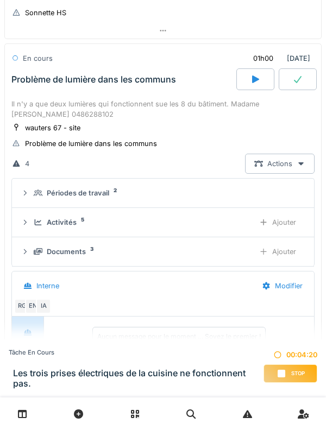
click at [34, 214] on div "Activités 5 Ajouter" at bounding box center [163, 222] width 284 height 20
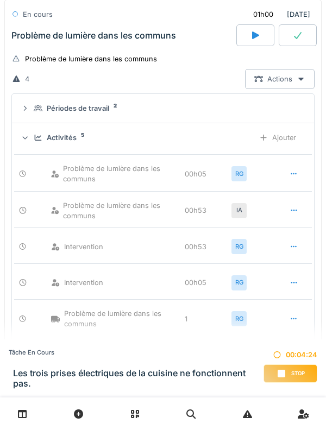
scroll to position [481, 0]
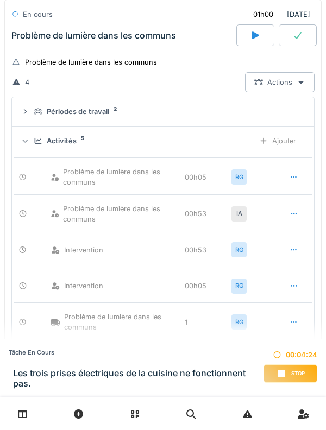
click at [30, 138] on div "Activités 5 Ajouter" at bounding box center [163, 141] width 284 height 20
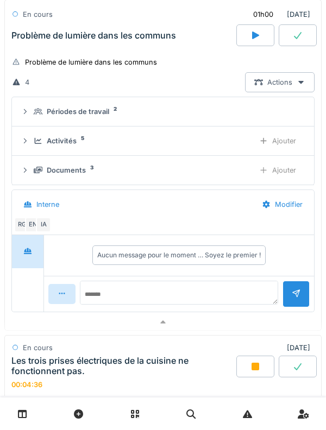
click at [42, 43] on div "Problème de lumière dans les communs" at bounding box center [122, 35] width 227 height 22
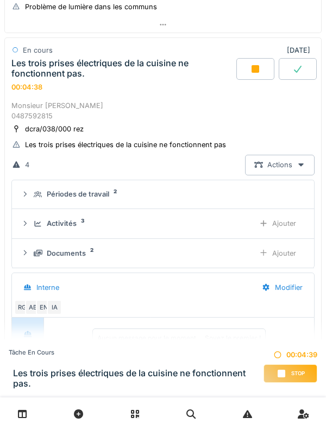
scroll to position [558, 0]
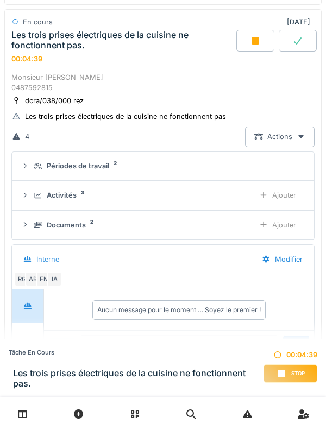
click at [31, 40] on div "Les trois prises électriques de la cuisine ne fonctionnent pas." at bounding box center [122, 40] width 222 height 21
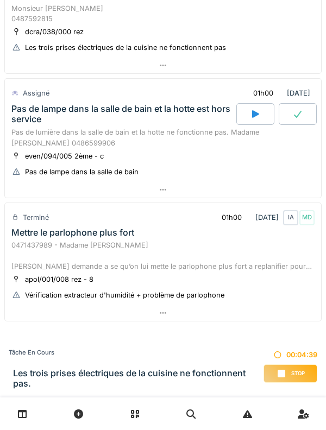
scroll to position [646, 0]
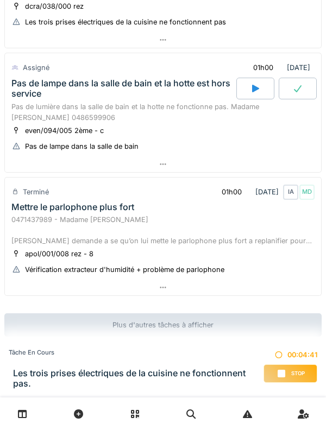
click at [26, 210] on div "Mettre le parlophone plus fort" at bounding box center [72, 207] width 123 height 10
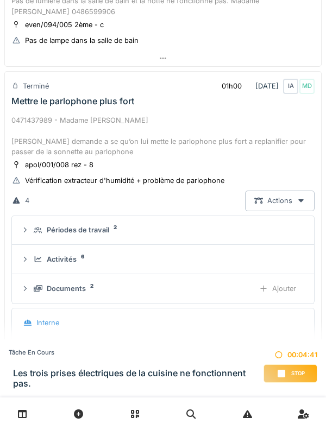
scroll to position [780, 0]
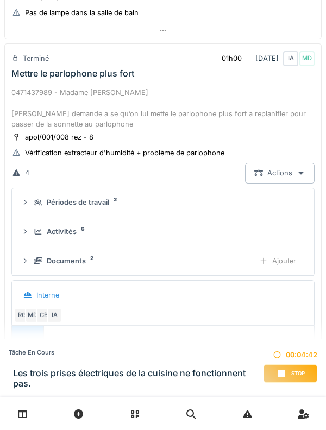
click at [27, 228] on icon at bounding box center [25, 231] width 9 height 7
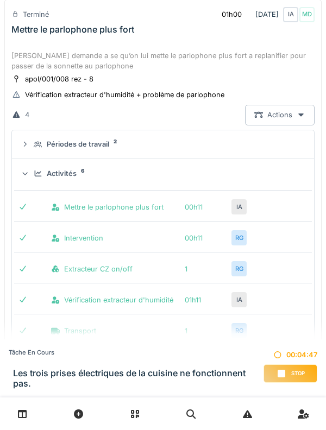
scroll to position [839, 0]
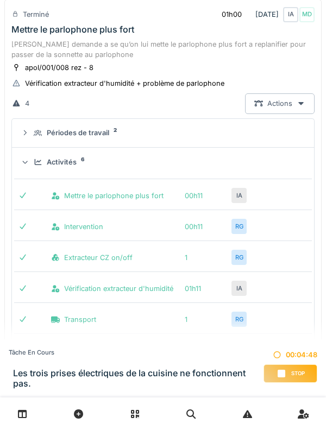
click at [32, 164] on div "Activités 6" at bounding box center [163, 162] width 284 height 10
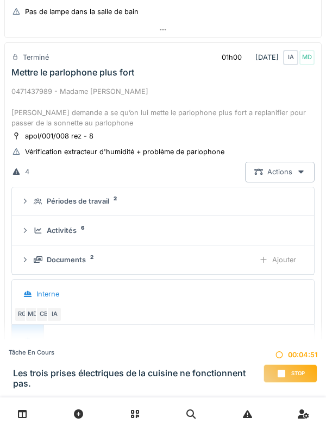
scroll to position [771, 0]
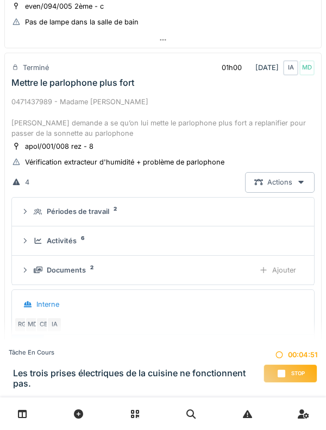
click at [37, 144] on div "apol/001/008 rez - 8" at bounding box center [59, 146] width 68 height 10
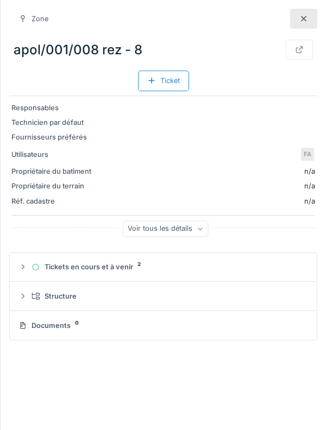
click at [313, 17] on div at bounding box center [303, 19] width 27 height 20
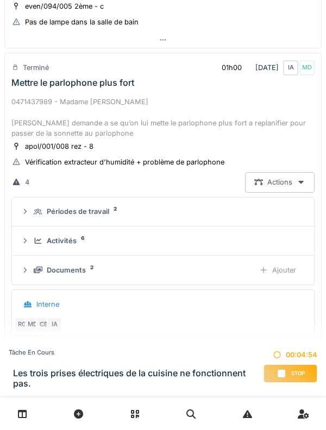
click at [33, 114] on div "0471437989 - Madame [PERSON_NAME] [PERSON_NAME] demande a se qu’on lui mette le…" at bounding box center [162, 118] width 303 height 42
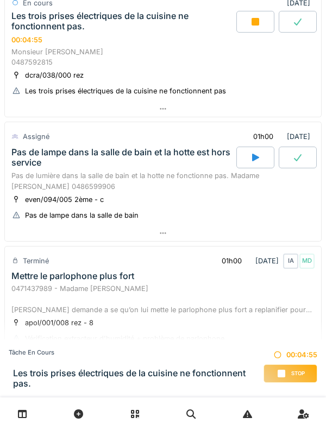
scroll to position [578, 0]
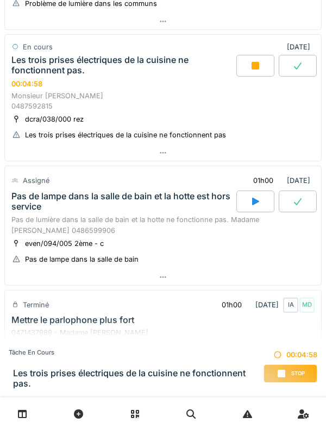
click at [32, 93] on div "Monsieur [PERSON_NAME] 0487592815" at bounding box center [162, 101] width 303 height 21
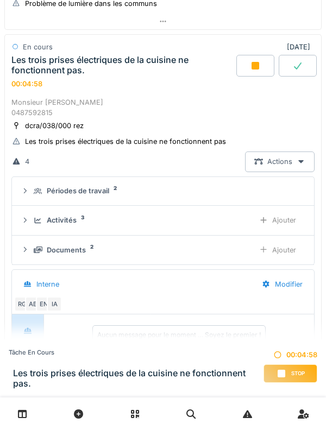
scroll to position [524, 0]
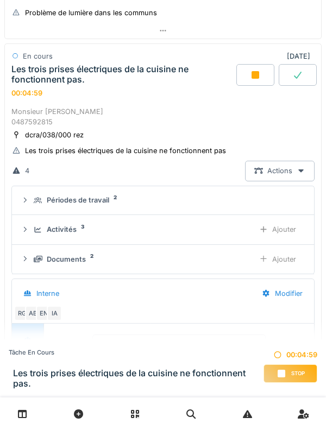
click at [31, 207] on summary "Périodes de travail 2" at bounding box center [162, 200] width 293 height 20
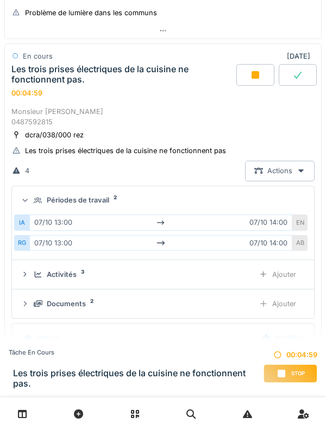
click at [36, 205] on div "Périodes de travail 2" at bounding box center [167, 200] width 267 height 10
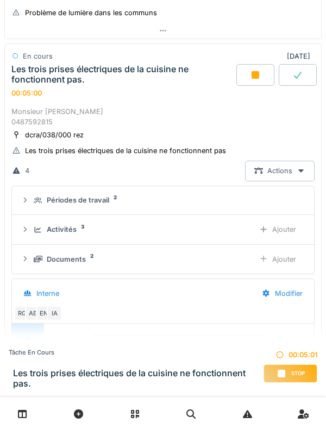
click at [33, 228] on div "Activités 3 Ajouter" at bounding box center [163, 229] width 284 height 20
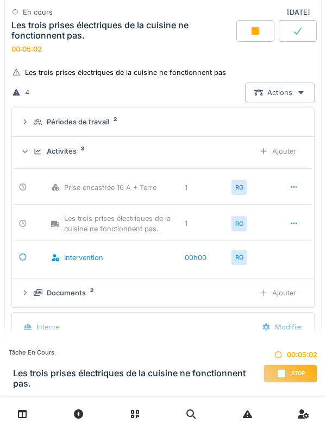
scroll to position [603, 0]
click at [34, 154] on icon at bounding box center [38, 151] width 9 height 7
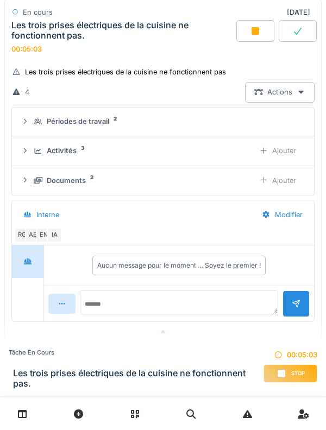
click at [34, 41] on div "Les trois prises électriques de la cuisine ne fonctionnent pas." at bounding box center [122, 30] width 222 height 21
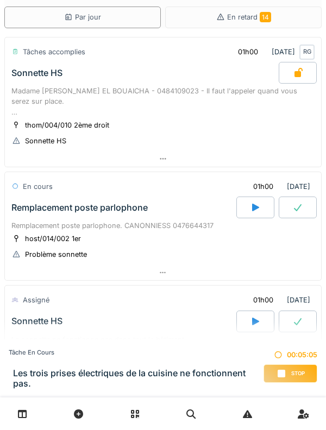
scroll to position [0, 0]
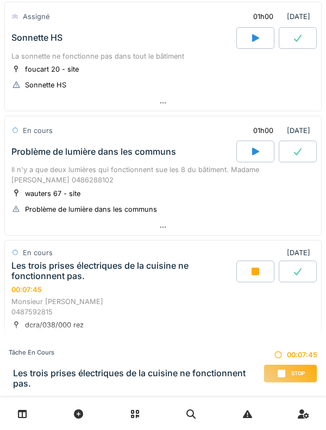
click at [136, 273] on div "Les trois prises électriques de la cuisine ne fonctionnent pas." at bounding box center [122, 270] width 222 height 21
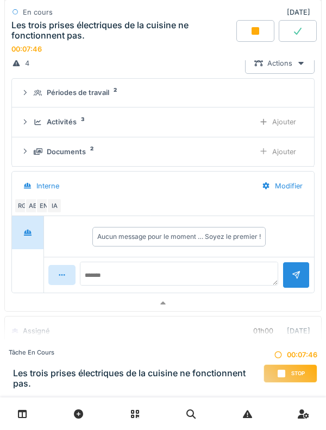
scroll to position [641, 0]
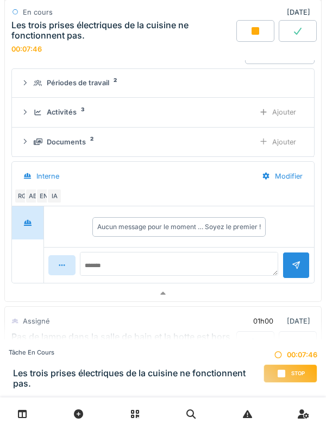
click at [79, 113] on div "Activités 3" at bounding box center [140, 112] width 212 height 10
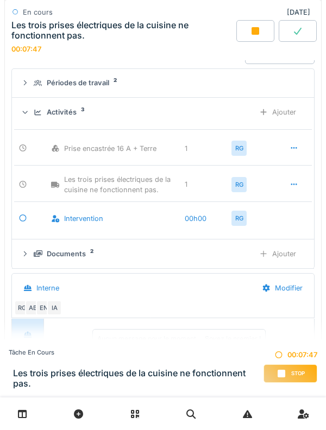
click at [292, 113] on div "Ajouter" at bounding box center [277, 112] width 55 height 20
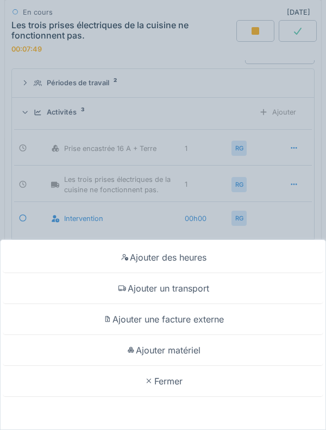
click at [286, 174] on div "Ajouter des heures Ajouter un transport Ajouter une facture externe Ajouter mat…" at bounding box center [163, 215] width 326 height 430
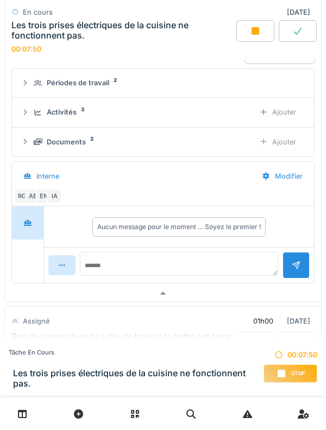
click at [63, 109] on div "Activités" at bounding box center [62, 112] width 30 height 10
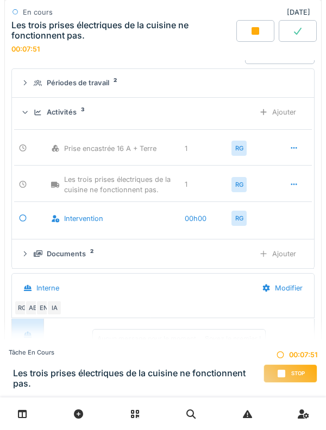
click at [296, 152] on div at bounding box center [293, 148] width 9 height 10
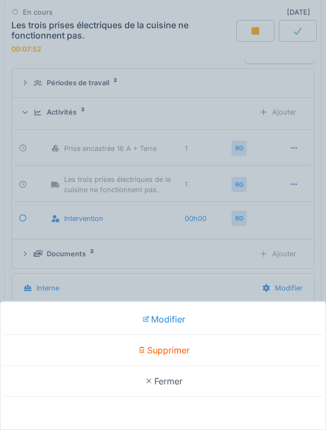
click at [215, 319] on div "Modifier" at bounding box center [163, 319] width 320 height 31
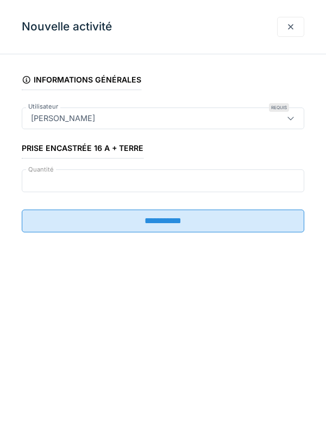
click at [196, 175] on input "*" at bounding box center [163, 180] width 282 height 23
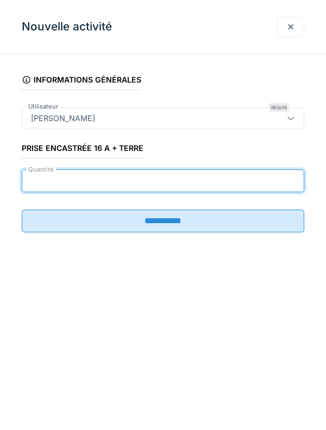
type input "*"
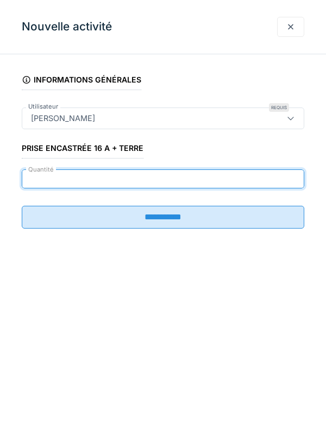
click at [213, 217] on input "**********" at bounding box center [163, 217] width 282 height 23
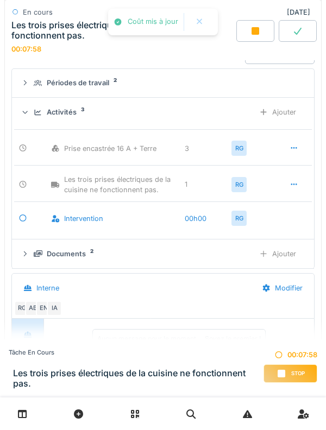
click at [68, 114] on div "Activités" at bounding box center [62, 112] width 30 height 10
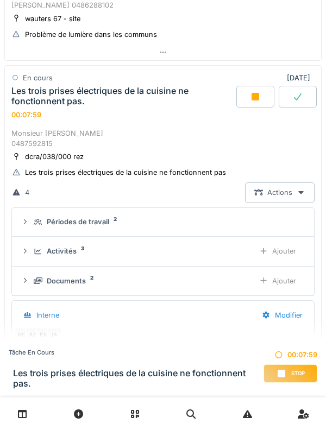
scroll to position [501, 0]
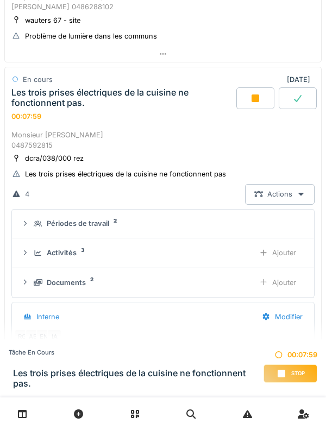
click at [137, 111] on div "Les trois prises électriques de la cuisine ne fonctionnent pas. 00:07:59" at bounding box center [122, 104] width 227 height 34
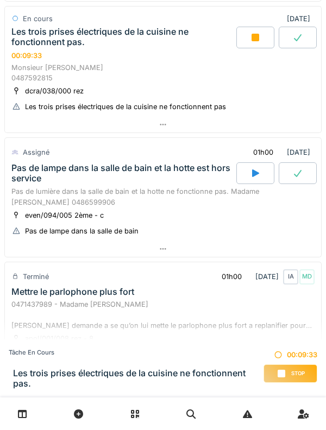
scroll to position [562, 0]
click at [40, 40] on div "Les trois prises électriques de la cuisine ne fonctionnent pas." at bounding box center [122, 37] width 222 height 21
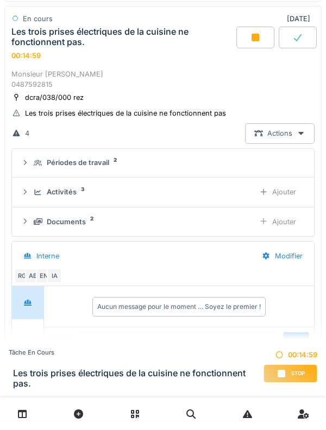
scroll to position [524, 0]
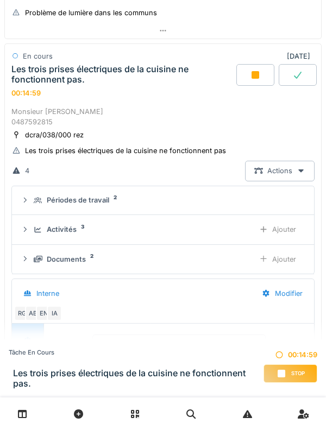
click at [43, 78] on div "Les trois prises électriques de la cuisine ne fonctionnent pas." at bounding box center [122, 74] width 222 height 21
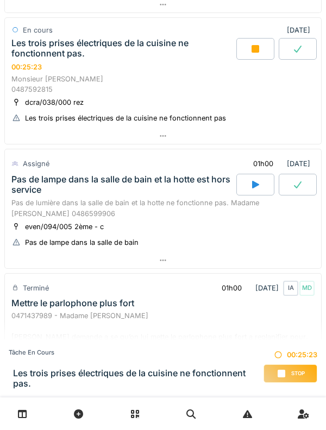
scroll to position [517, 0]
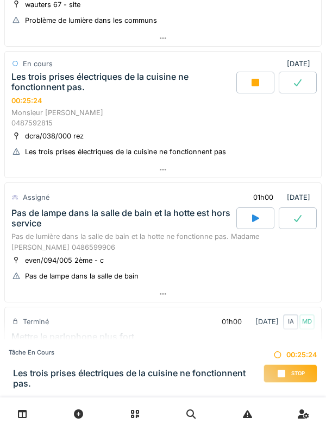
click at [66, 90] on div "Les trois prises électriques de la cuisine ne fonctionnent pas." at bounding box center [122, 82] width 222 height 21
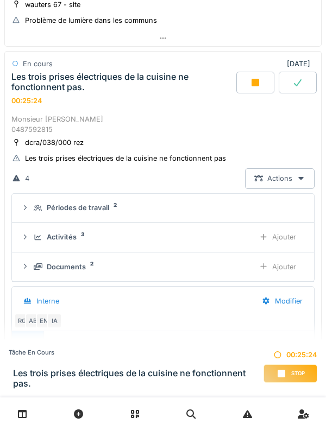
scroll to position [524, 0]
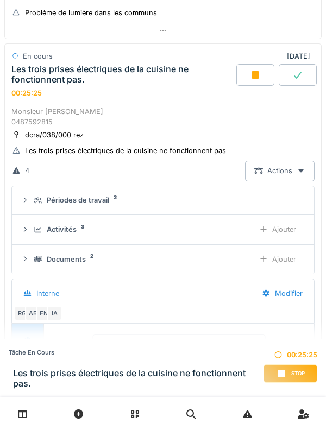
click at [64, 72] on div "Les trois prises électriques de la cuisine ne fonctionnent pas." at bounding box center [122, 74] width 222 height 21
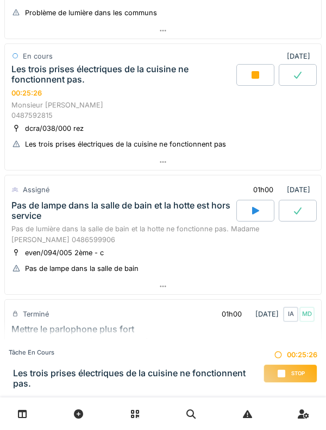
scroll to position [646, 0]
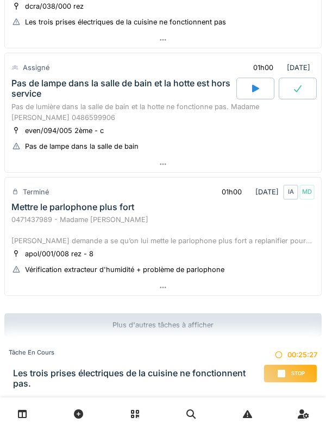
click at [35, 87] on div "Pas de lampe dans la salle de bain et la hotte est hors service" at bounding box center [122, 88] width 222 height 21
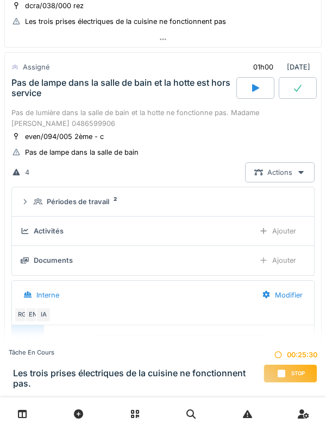
scroll to position [644, 0]
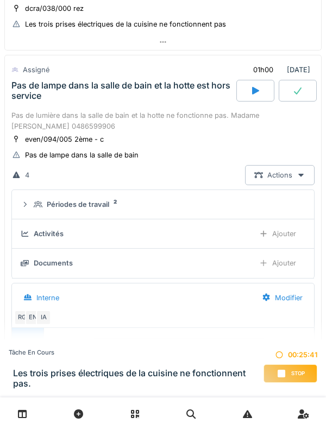
click at [38, 208] on div "Périodes de travail 2" at bounding box center [167, 204] width 267 height 10
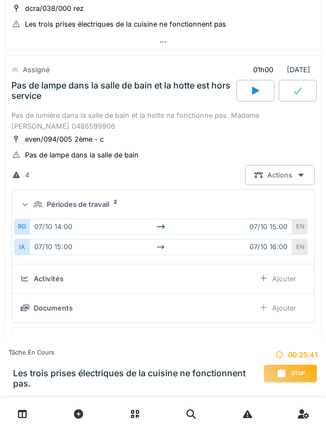
click at [35, 202] on icon at bounding box center [38, 204] width 9 height 7
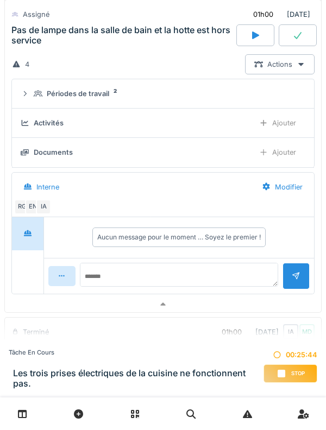
scroll to position [750, 0]
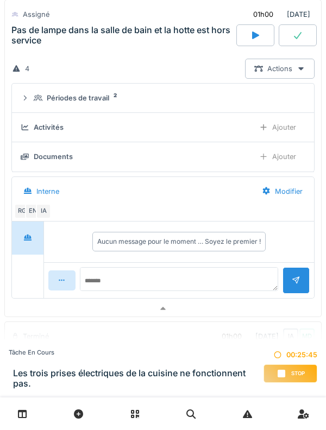
click at [291, 153] on div "Ajouter" at bounding box center [277, 157] width 55 height 20
click at [291, 131] on div "Ajouter" at bounding box center [277, 127] width 55 height 20
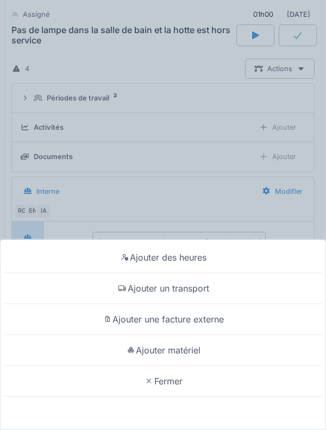
click at [192, 352] on div "Ajouter matériel" at bounding box center [163, 350] width 320 height 31
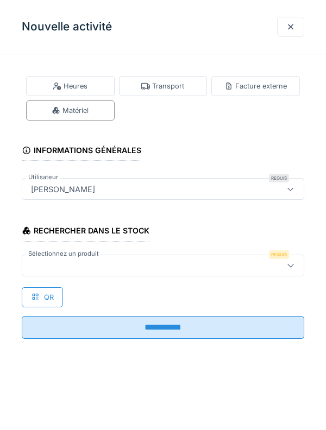
click at [57, 261] on div at bounding box center [145, 265] width 237 height 12
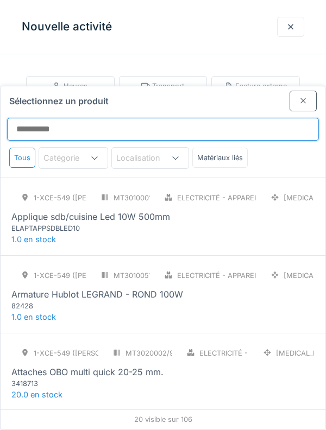
click at [269, 118] on input "Sélectionnez un produit" at bounding box center [162, 129] width 311 height 23
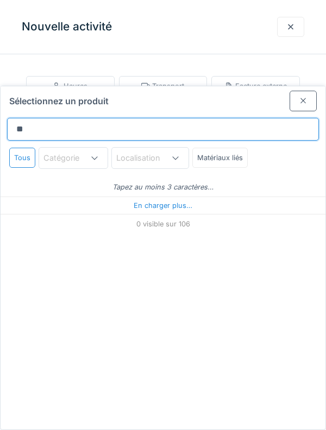
type input "***"
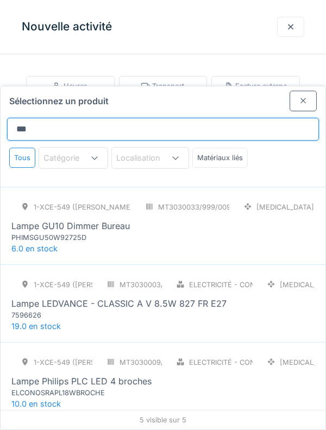
scroll to position [114, 0]
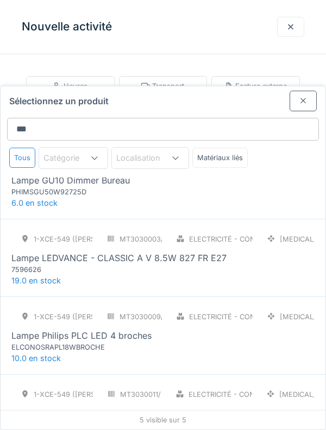
click at [51, 229] on div "1-XCE-549 (ROBERT)" at bounding box center [51, 239] width 81 height 20
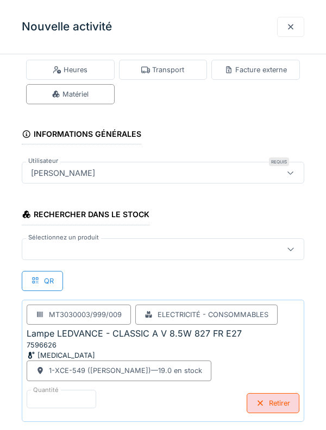
scroll to position [18, 0]
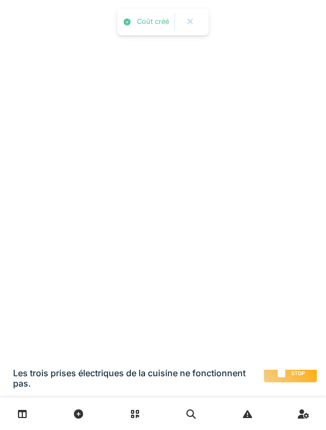
scroll to position [0, 0]
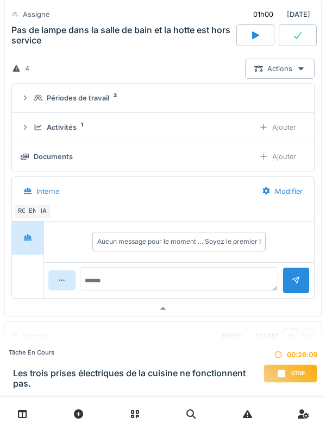
click at [37, 130] on icon at bounding box center [38, 127] width 7 height 6
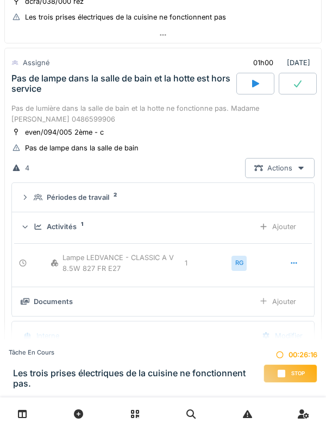
scroll to position [653, 0]
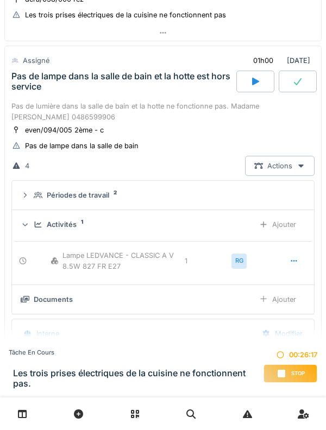
click at [34, 218] on div "Activités 1 Ajouter" at bounding box center [163, 224] width 284 height 20
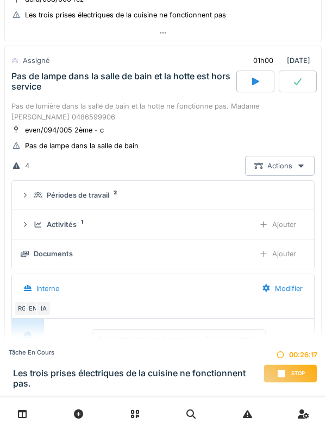
click at [34, 230] on div "Activités 1 Ajouter" at bounding box center [163, 224] width 284 height 20
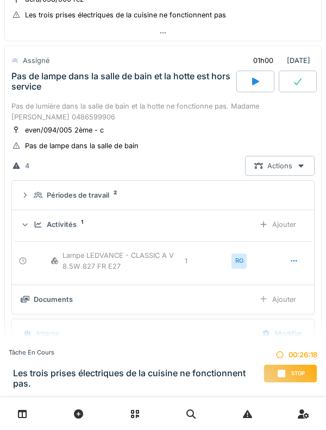
click at [287, 231] on div "Ajouter" at bounding box center [277, 224] width 55 height 20
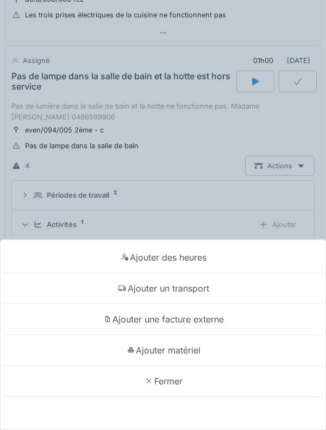
click at [247, 304] on div "Ajouter un transport" at bounding box center [163, 288] width 320 height 31
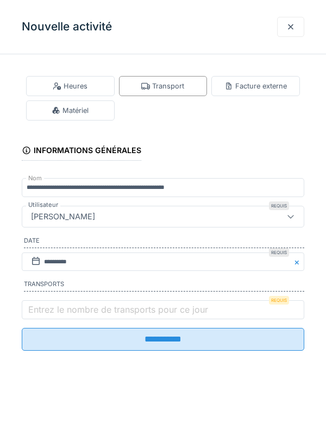
click at [174, 315] on label "Entrez le nombre de transports pour ce jour" at bounding box center [118, 309] width 184 height 13
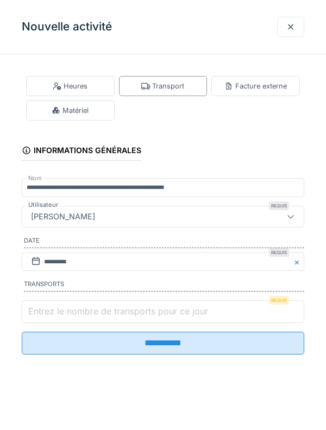
click at [174, 315] on input "Entrez le nombre de transports pour ce jour" at bounding box center [163, 311] width 282 height 23
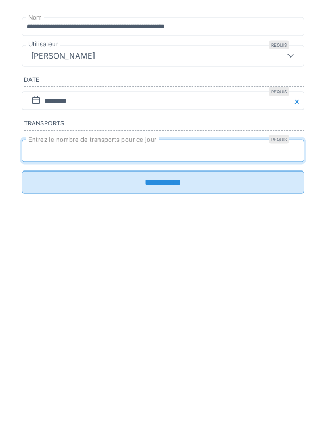
type input "*"
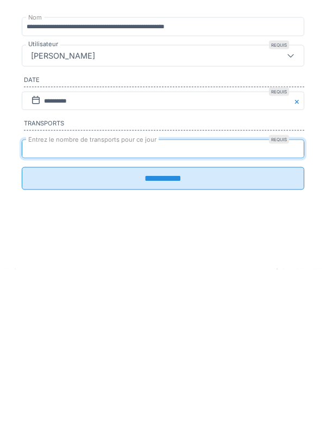
click at [213, 345] on input "**********" at bounding box center [163, 339] width 282 height 23
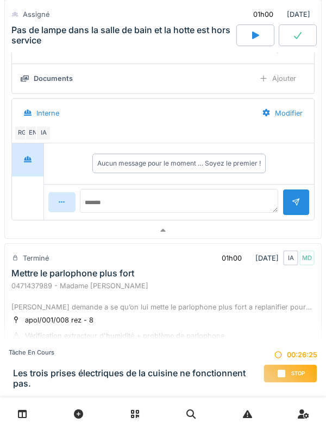
scroll to position [834, 0]
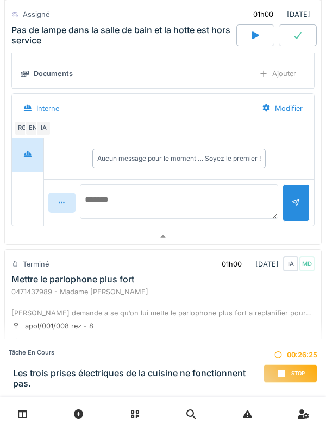
click at [206, 194] on textarea at bounding box center [179, 201] width 198 height 35
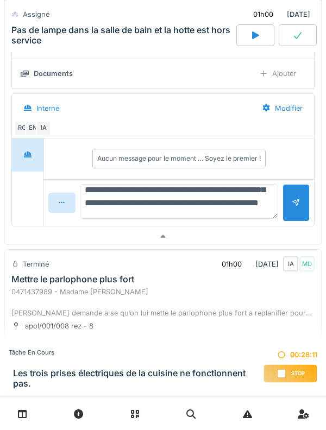
scroll to position [52, 0]
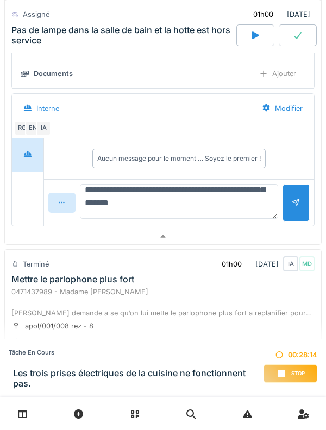
click at [98, 202] on textarea "**********" at bounding box center [179, 201] width 198 height 35
click at [245, 218] on textarea "**********" at bounding box center [179, 201] width 198 height 35
type textarea "**********"
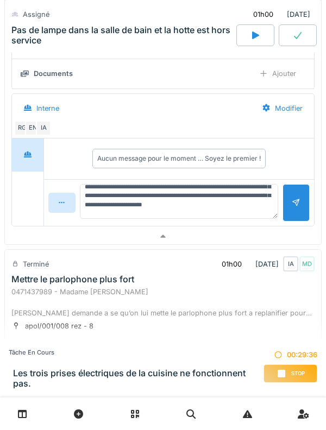
click at [316, 203] on div "**********" at bounding box center [162, 74] width 317 height 310
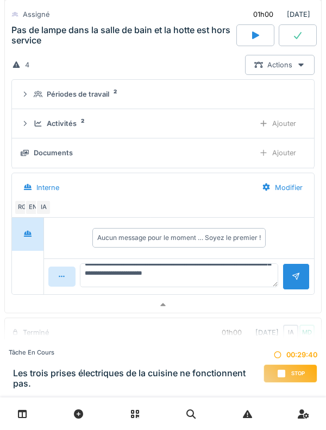
scroll to position [734, 0]
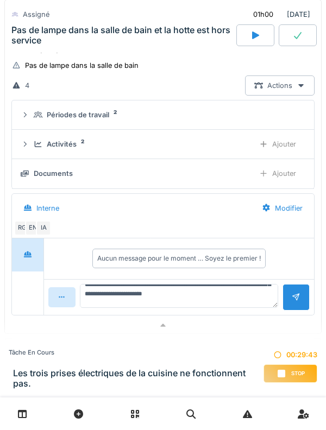
click at [256, 36] on icon at bounding box center [255, 35] width 7 height 8
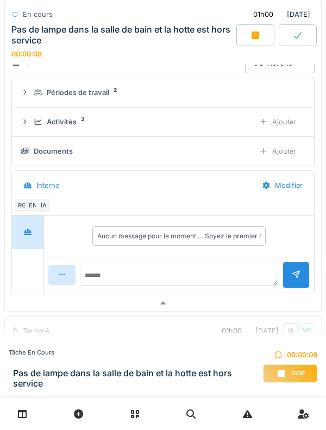
scroll to position [772, 0]
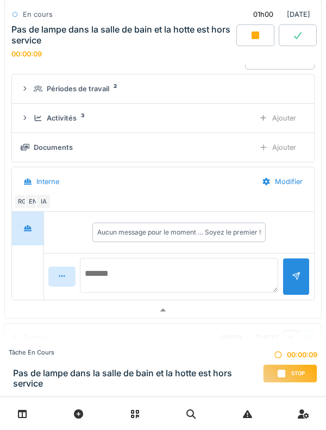
click at [207, 281] on textarea at bounding box center [179, 275] width 198 height 35
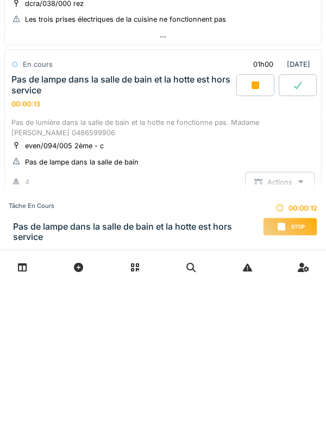
click at [158, 245] on div "Pas de lampe dans la salle de bain et la hotte est hors service 00:00:13" at bounding box center [122, 238] width 227 height 34
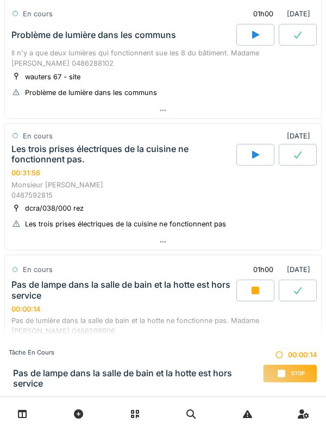
click at [136, 153] on div "Les trois prises électriques de la cuisine ne fonctionnent pas." at bounding box center [122, 154] width 222 height 21
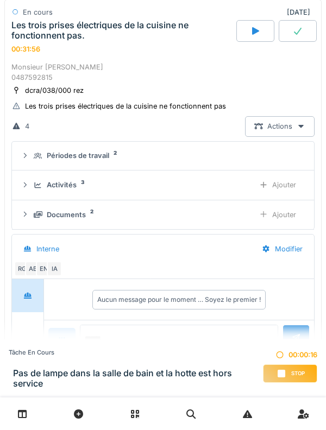
scroll to position [563, 0]
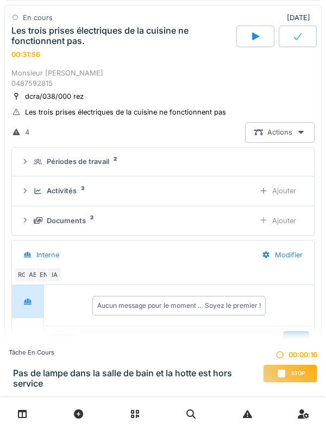
click at [77, 195] on div "Activités 3" at bounding box center [140, 191] width 212 height 10
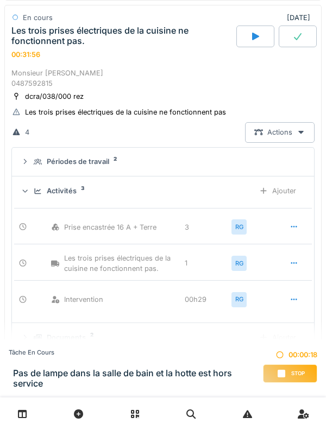
click at [289, 193] on div "Ajouter" at bounding box center [277, 191] width 55 height 20
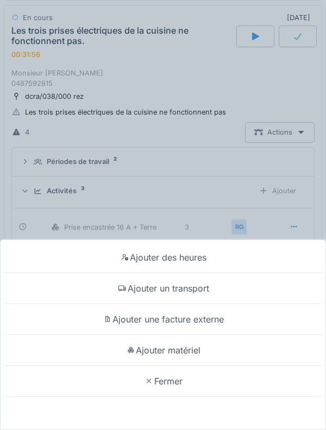
click at [236, 349] on div "Ajouter matériel" at bounding box center [163, 350] width 320 height 31
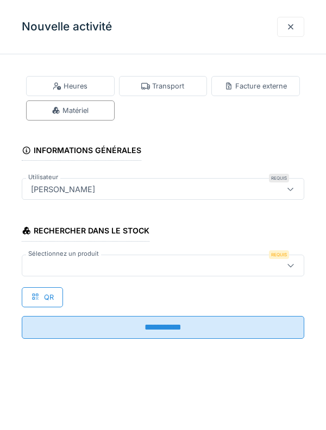
click at [256, 90] on div "Facture externe" at bounding box center [255, 86] width 62 height 10
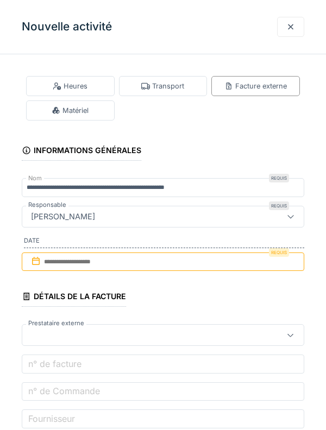
click at [88, 83] on div "Heures" at bounding box center [70, 86] width 88 height 20
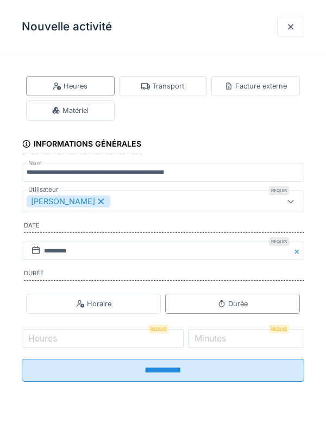
click at [96, 202] on icon at bounding box center [101, 202] width 10 height 8
click at [130, 202] on div "Utilisateurs" at bounding box center [145, 201] width 237 height 12
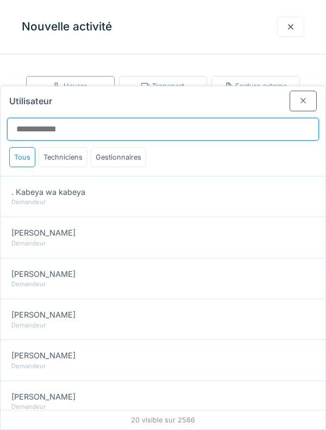
click at [181, 118] on input "Utilisateur" at bounding box center [162, 129] width 311 height 23
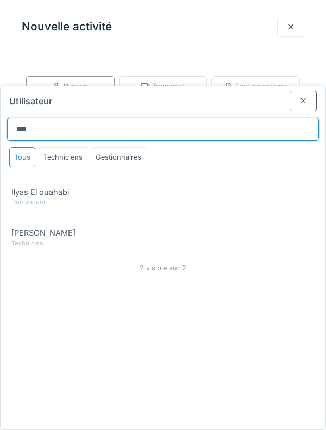
type input "***"
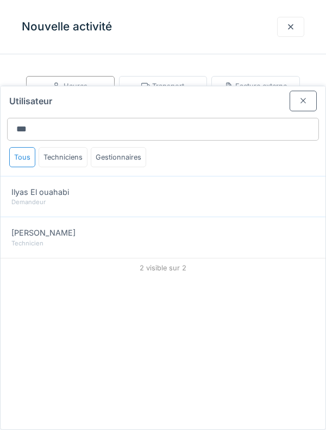
click at [83, 239] on div "Technicien" at bounding box center [162, 243] width 303 height 9
type input "*****"
click at [301, 96] on div at bounding box center [302, 101] width 9 height 10
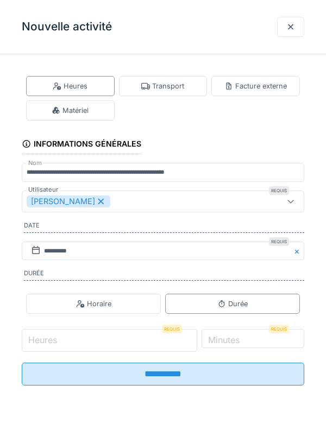
click at [105, 340] on input "Heures" at bounding box center [109, 340] width 175 height 23
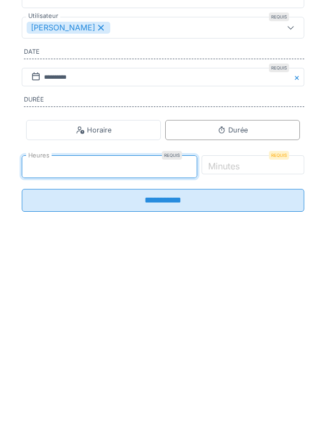
type input "*"
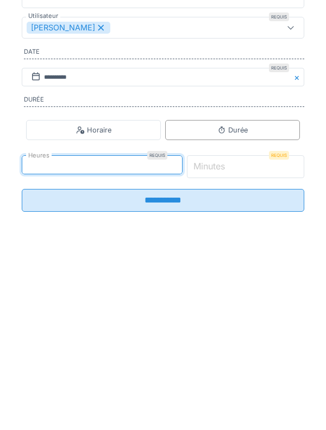
click at [268, 339] on input "*" at bounding box center [246, 340] width 118 height 23
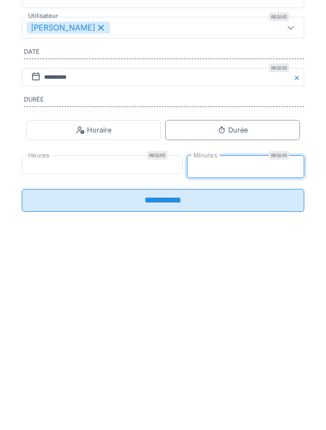
type input "**"
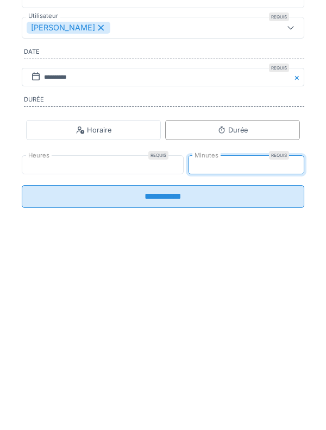
click at [274, 367] on input "**********" at bounding box center [163, 370] width 282 height 23
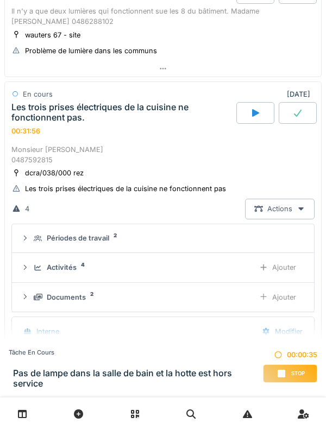
scroll to position [481, 0]
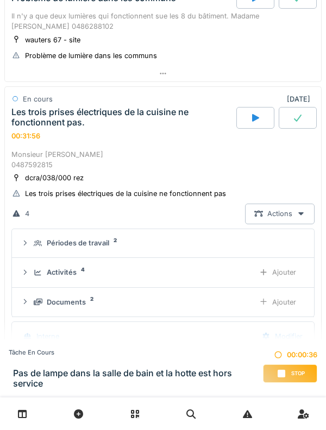
click at [74, 275] on div "Activités" at bounding box center [62, 272] width 30 height 10
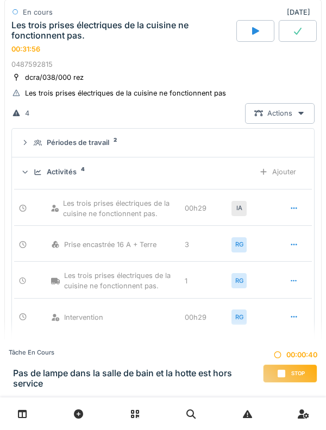
scroll to position [577, 0]
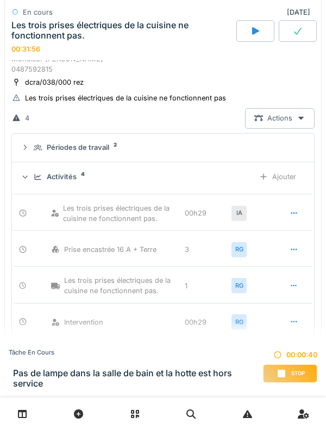
click at [72, 180] on div "Activités" at bounding box center [62, 176] width 30 height 10
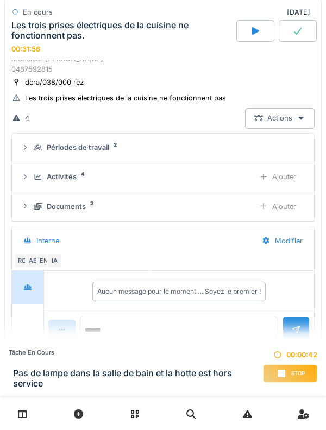
click at [88, 147] on div "Périodes de travail" at bounding box center [78, 147] width 62 height 10
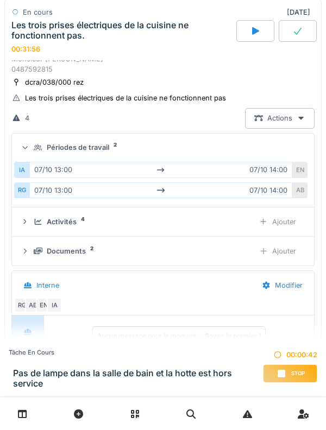
click at [101, 150] on div "Périodes de travail" at bounding box center [78, 147] width 62 height 10
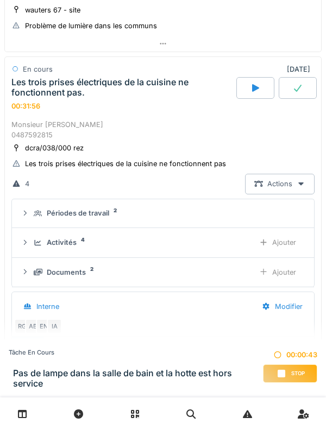
scroll to position [510, 0]
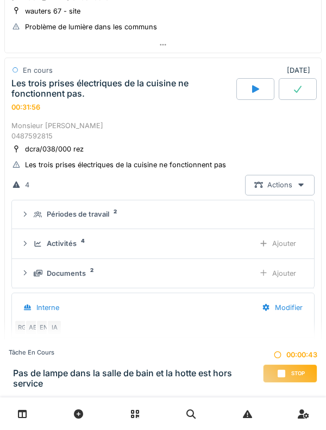
click at [124, 111] on div "Les trois prises électriques de la cuisine ne fonctionnent pas. 00:31:56" at bounding box center [122, 95] width 227 height 34
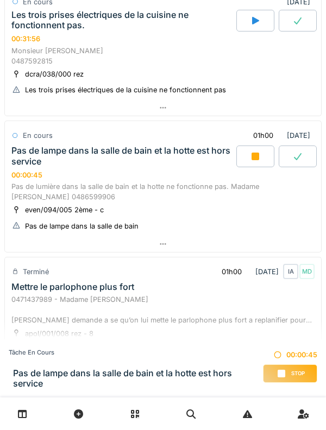
click at [123, 48] on div "Monsieur [PERSON_NAME] 0487592815" at bounding box center [162, 56] width 303 height 21
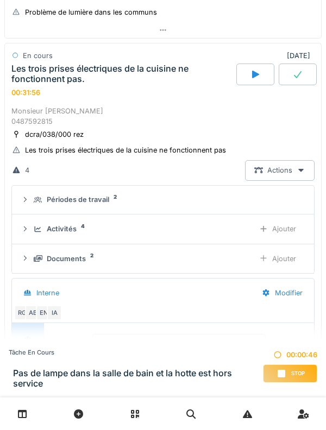
scroll to position [524, 0]
click at [71, 231] on div "Activités" at bounding box center [62, 229] width 30 height 10
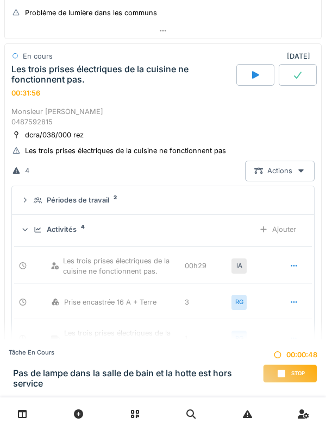
click at [62, 226] on div "Activités" at bounding box center [62, 229] width 30 height 10
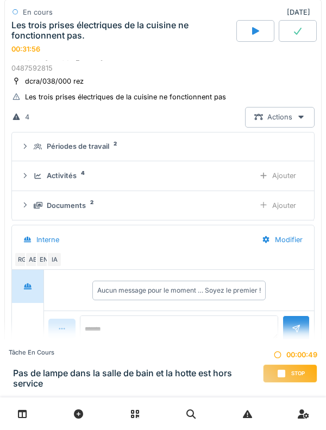
scroll to position [612, 0]
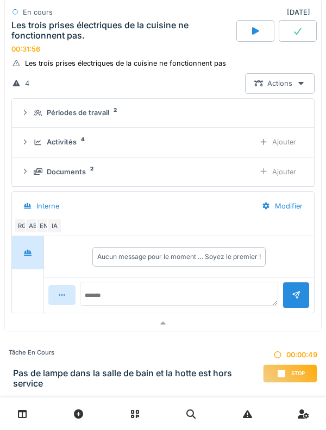
click at [61, 177] on div "Documents 2 Ajouter" at bounding box center [163, 172] width 284 height 20
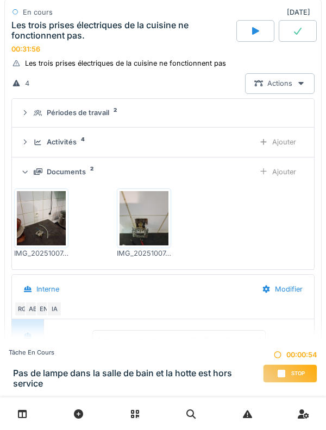
click at [66, 171] on div "Documents" at bounding box center [66, 172] width 39 height 10
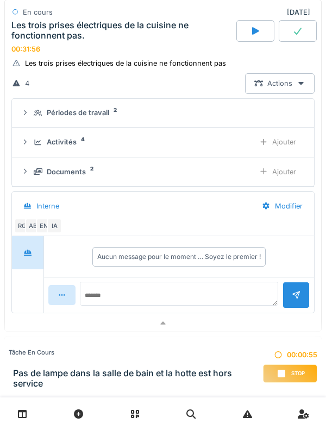
click at [102, 38] on div "Les trois prises électriques de la cuisine ne fonctionnent pas." at bounding box center [122, 30] width 222 height 21
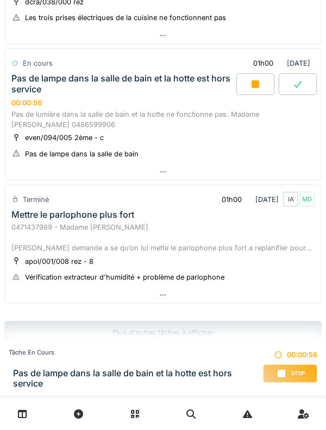
scroll to position [658, 0]
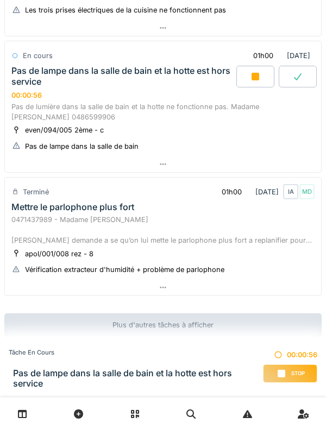
click at [142, 87] on div "Pas de lampe dans la salle de bain et la hotte est hors service 00:00:56" at bounding box center [122, 83] width 227 height 34
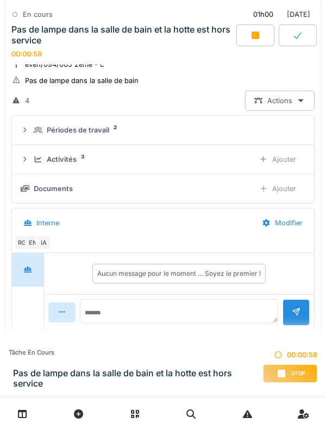
scroll to position [770, 0]
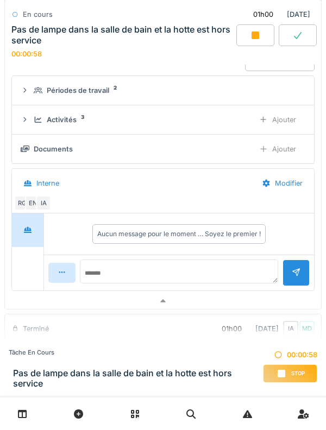
click at [62, 122] on div "Activités" at bounding box center [62, 119] width 30 height 10
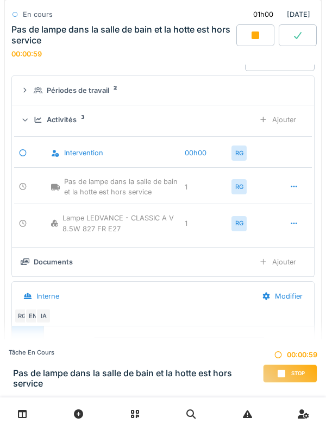
click at [73, 128] on div "Activités 3 Ajouter" at bounding box center [163, 120] width 284 height 20
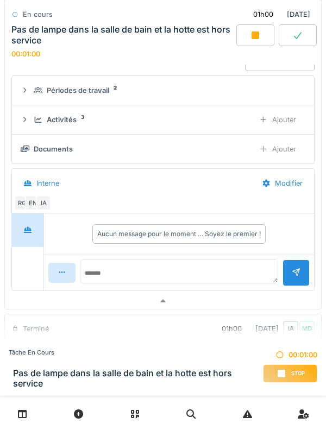
click at [281, 157] on div "Ajouter" at bounding box center [277, 149] width 55 height 20
click at [59, 151] on div "Documents" at bounding box center [66, 149] width 39 height 10
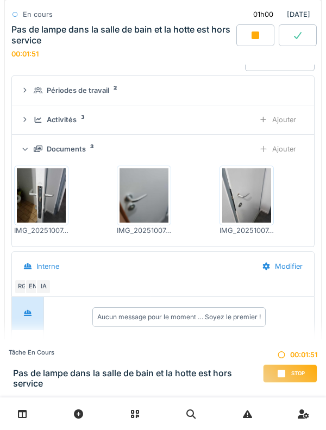
click at [63, 143] on div "Documents 3 Ajouter" at bounding box center [163, 149] width 284 height 20
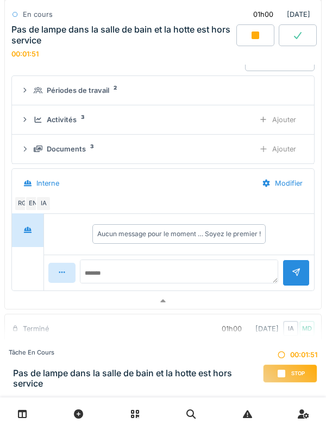
click at [65, 126] on div "Activités 3 Ajouter" at bounding box center [163, 120] width 284 height 20
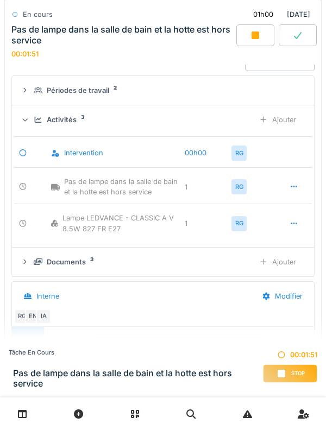
click at [63, 123] on div "Activités" at bounding box center [62, 119] width 30 height 10
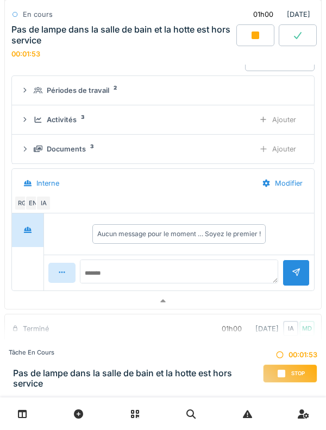
click at [94, 107] on details "Activités 3 Ajouter" at bounding box center [163, 119] width 302 height 29
click at [84, 86] on div "Périodes de travail" at bounding box center [78, 90] width 62 height 10
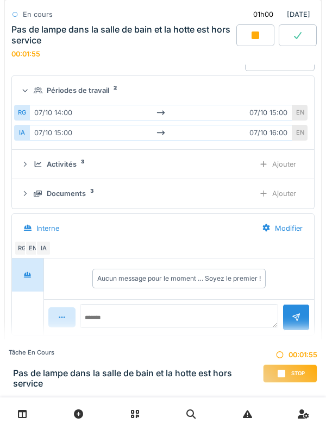
click at [81, 92] on div "Périodes de travail" at bounding box center [78, 90] width 62 height 10
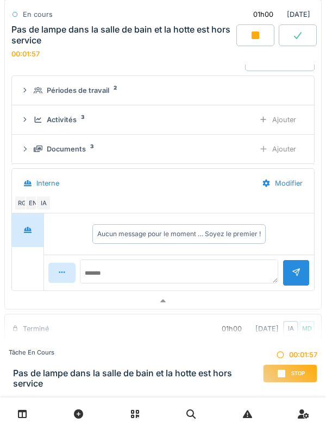
click at [59, 121] on div "Activités" at bounding box center [62, 119] width 30 height 10
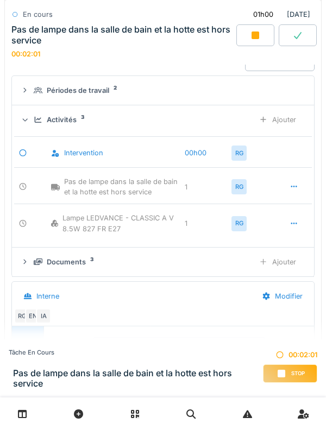
click at [60, 125] on div "Activités 3 Ajouter" at bounding box center [163, 120] width 284 height 20
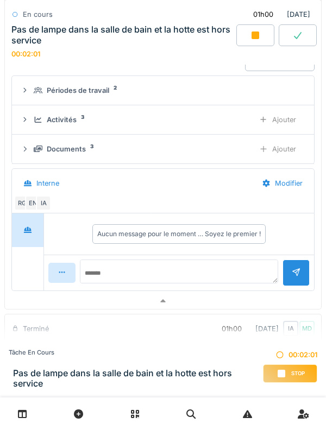
click at [60, 156] on div "Documents 3 Ajouter" at bounding box center [163, 149] width 284 height 20
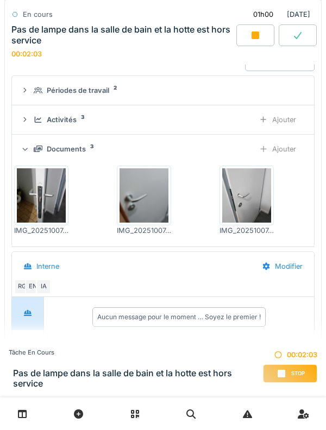
click at [294, 150] on div "Ajouter" at bounding box center [277, 149] width 55 height 20
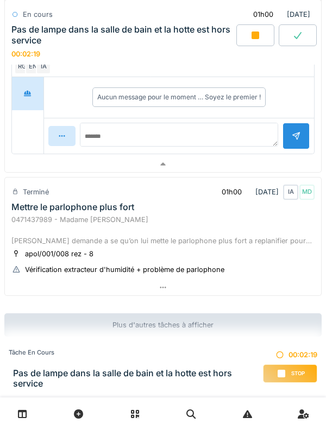
click at [42, 215] on div "0471437989 - Madame [PERSON_NAME] [PERSON_NAME] demande a se qu’on lui mette le…" at bounding box center [162, 229] width 303 height 31
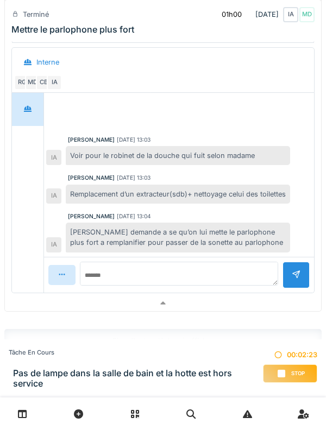
scroll to position [1438, 0]
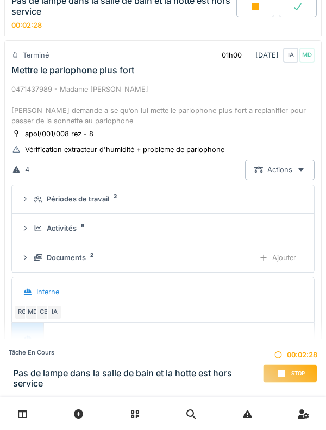
click at [31, 98] on div "0471437989 - Madame [PERSON_NAME] [PERSON_NAME] demande a se qu’on lui mette le…" at bounding box center [162, 105] width 303 height 42
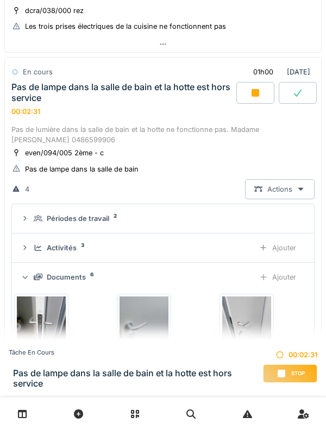
click at [39, 133] on div "Pas de lumière dans la salle de bain et la hotte ne fonctionne pas. Madame [PER…" at bounding box center [162, 134] width 303 height 21
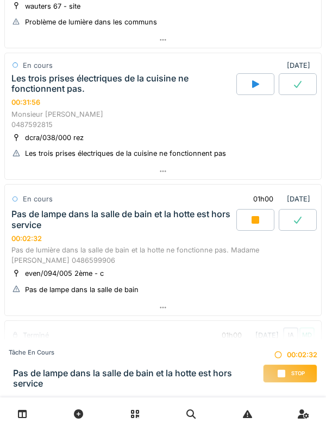
click at [50, 104] on div "Les trois prises électriques de la cuisine ne fonctionnent pas. 00:31:56" at bounding box center [122, 90] width 227 height 34
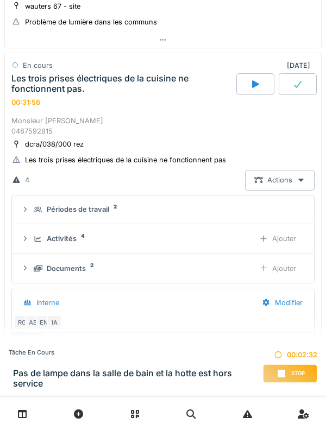
scroll to position [524, 0]
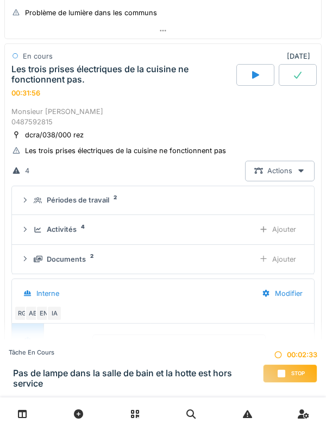
click at [35, 228] on icon at bounding box center [38, 229] width 9 height 7
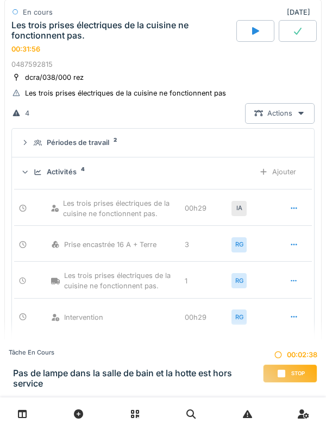
scroll to position [599, 0]
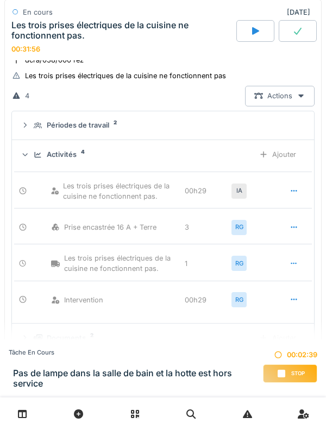
click at [30, 155] on div "Activités 4 Ajouter" at bounding box center [163, 154] width 284 height 20
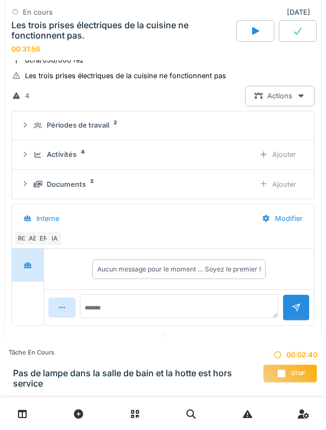
click at [25, 125] on icon at bounding box center [25, 125] width 9 height 7
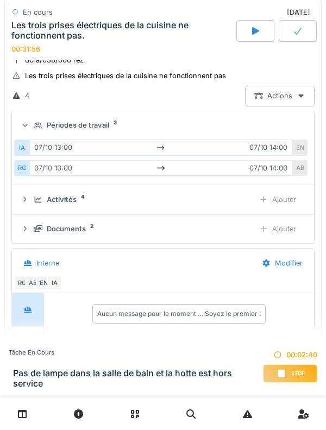
click at [27, 123] on icon at bounding box center [25, 125] width 7 height 9
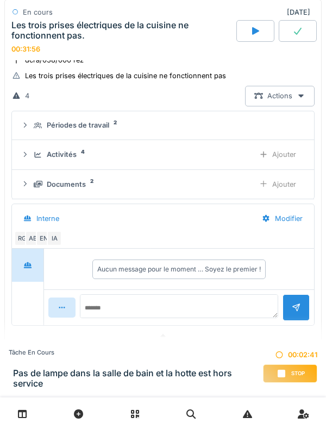
click at [50, 182] on div "Documents" at bounding box center [66, 184] width 39 height 10
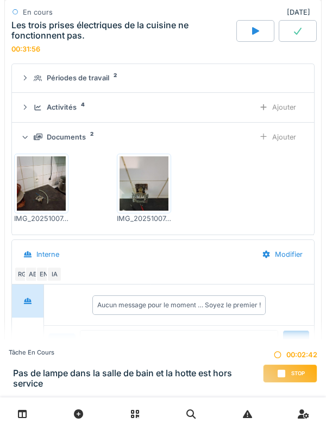
scroll to position [647, 0]
click at [28, 132] on icon at bounding box center [25, 136] width 7 height 9
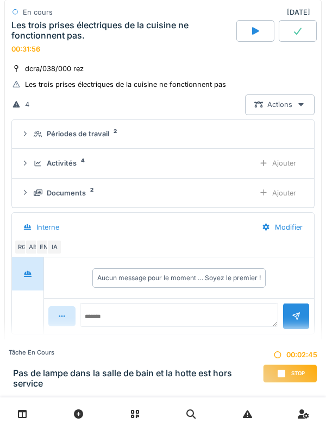
scroll to position [589, 0]
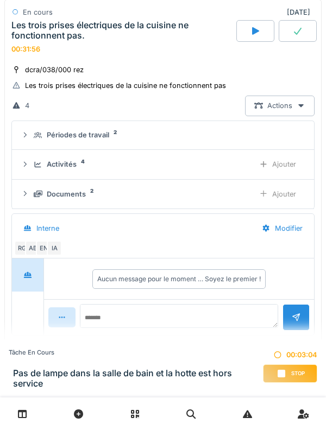
click at [35, 202] on div "Documents 2 Ajouter" at bounding box center [163, 194] width 284 height 20
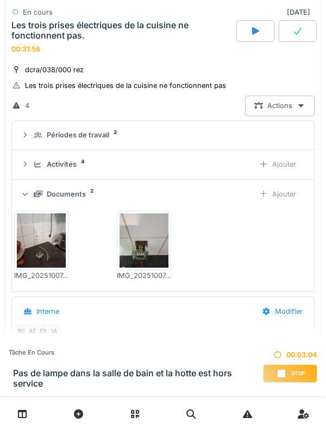
click at [37, 190] on icon at bounding box center [38, 193] width 9 height 7
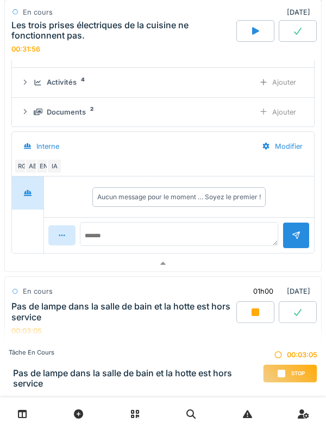
scroll to position [672, 0]
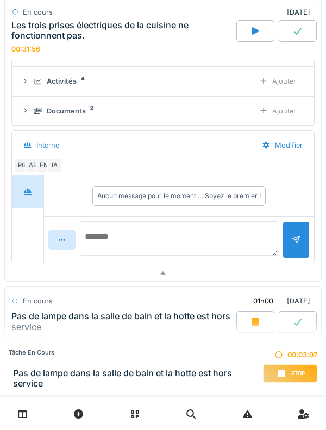
click at [110, 231] on textarea at bounding box center [179, 238] width 198 height 35
type textarea "**********"
click at [295, 238] on div at bounding box center [295, 239] width 9 height 10
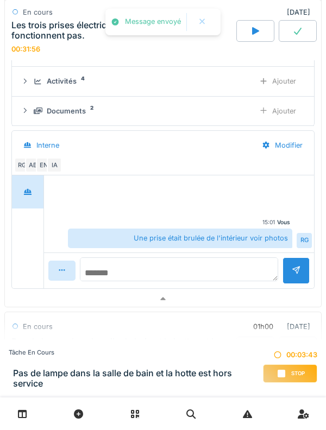
click at [238, 269] on textarea at bounding box center [179, 269] width 198 height 24
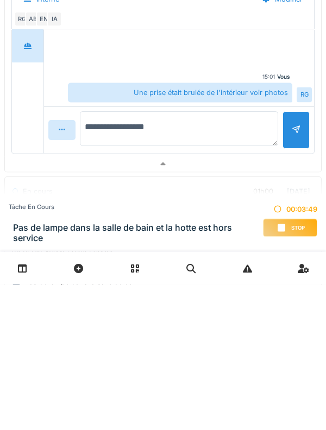
type textarea "**********"
click at [296, 284] on div at bounding box center [295, 275] width 27 height 37
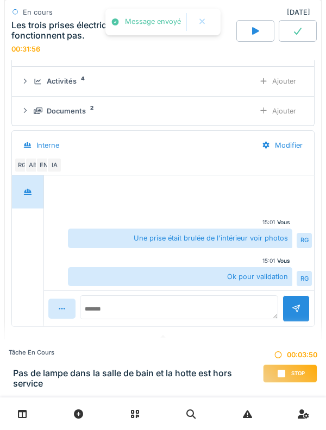
click at [40, 119] on div "Documents 2 Ajouter" at bounding box center [163, 111] width 284 height 20
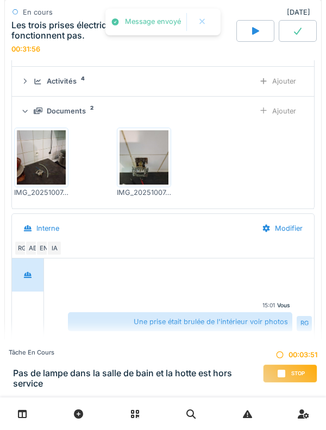
click at [39, 111] on icon at bounding box center [38, 110] width 9 height 7
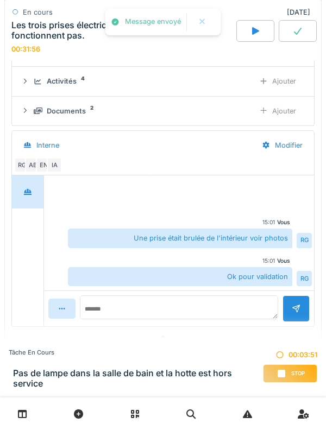
click at [36, 74] on div "Activités 4 Ajouter" at bounding box center [163, 81] width 284 height 20
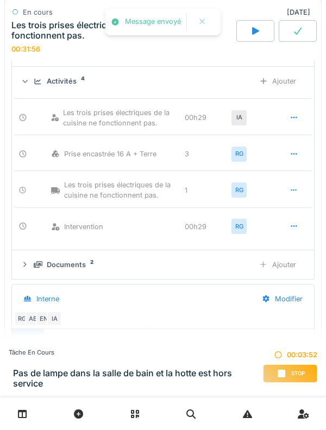
click at [36, 83] on icon at bounding box center [38, 81] width 9 height 7
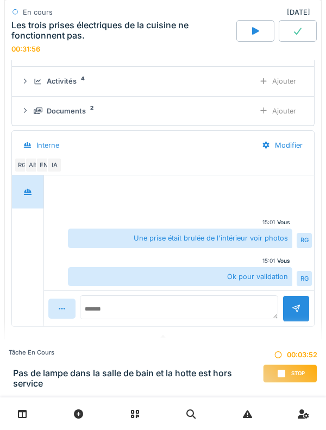
click at [35, 88] on div "Activités 4 Ajouter" at bounding box center [163, 81] width 284 height 20
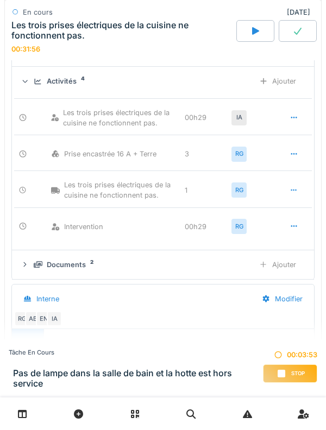
click at [27, 88] on div "Activités 4 Ajouter" at bounding box center [163, 81] width 284 height 20
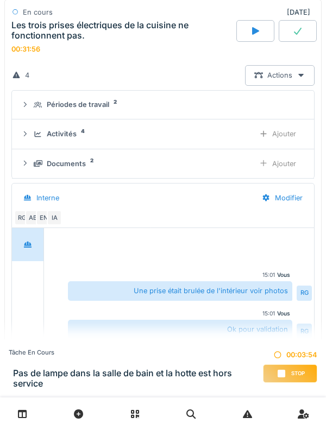
scroll to position [619, 0]
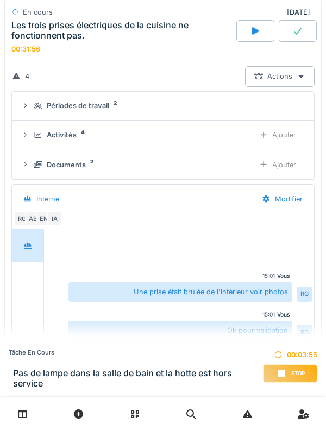
click at [303, 34] on div at bounding box center [297, 31] width 38 height 22
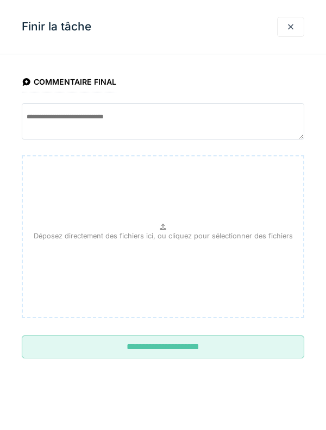
click at [238, 350] on input "**********" at bounding box center [163, 346] width 282 height 23
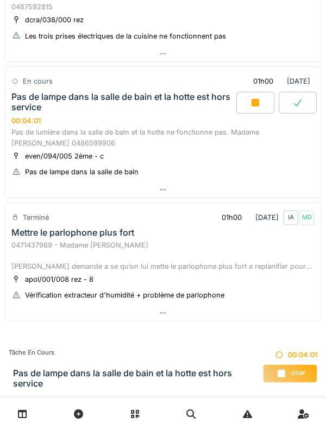
scroll to position [581, 0]
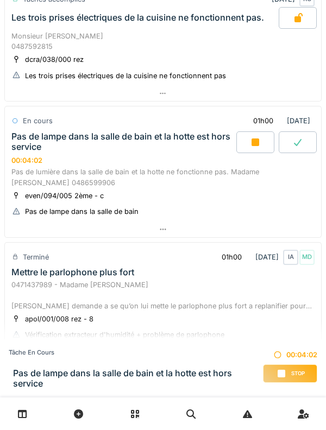
click at [37, 140] on div "Pas de lampe dans la salle de bain et la hotte est hors service" at bounding box center [122, 141] width 222 height 21
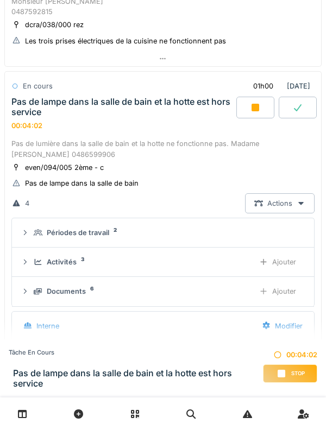
scroll to position [644, 0]
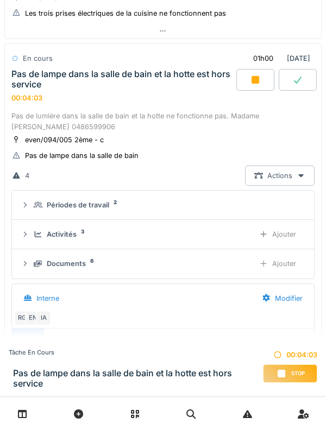
click at [33, 233] on div "Activités 3 Ajouter" at bounding box center [163, 234] width 284 height 20
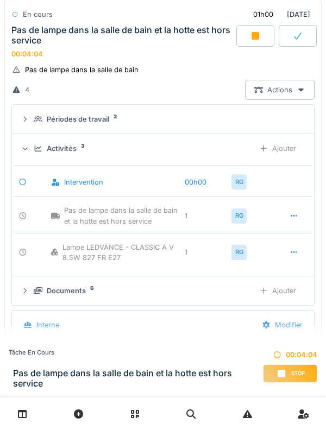
scroll to position [742, 0]
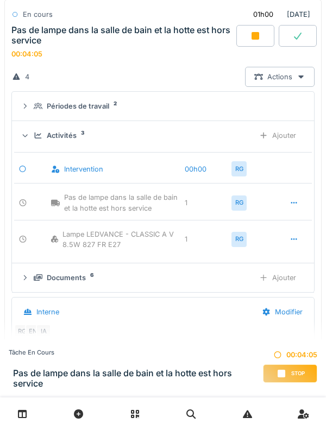
click at [35, 135] on icon at bounding box center [38, 135] width 9 height 7
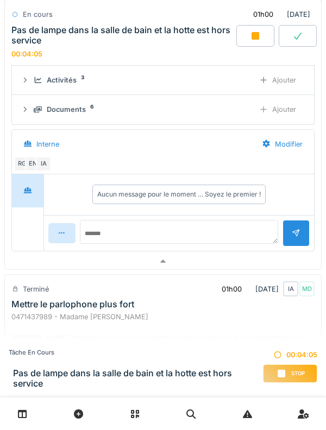
scroll to position [800, 0]
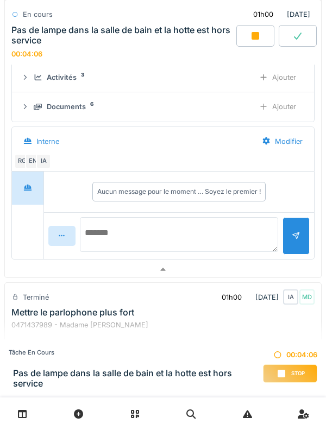
click at [215, 230] on textarea at bounding box center [179, 234] width 198 height 35
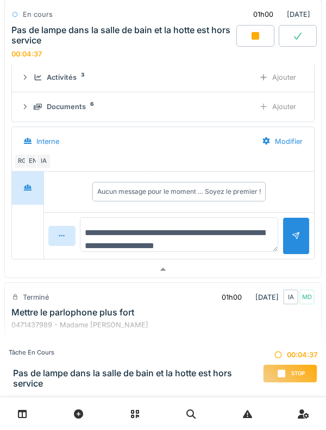
type textarea "**********"
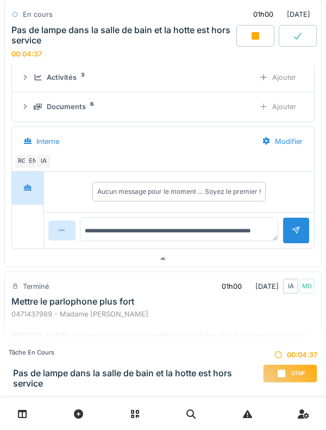
click at [290, 230] on div at bounding box center [295, 230] width 27 height 27
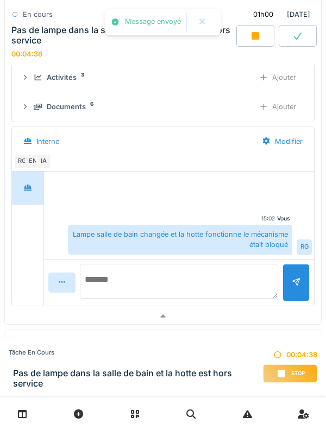
click at [204, 273] on textarea at bounding box center [179, 281] width 198 height 35
click at [44, 295] on div at bounding box center [179, 277] width 270 height 36
click at [215, 273] on textarea at bounding box center [179, 281] width 198 height 35
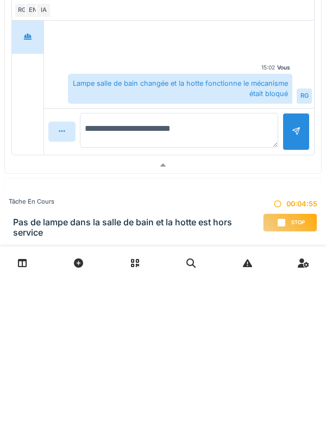
click at [120, 281] on textarea "**********" at bounding box center [179, 281] width 198 height 35
click at [218, 281] on textarea "**********" at bounding box center [179, 281] width 198 height 35
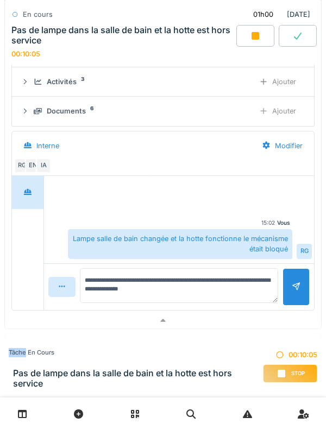
scroll to position [11, 0]
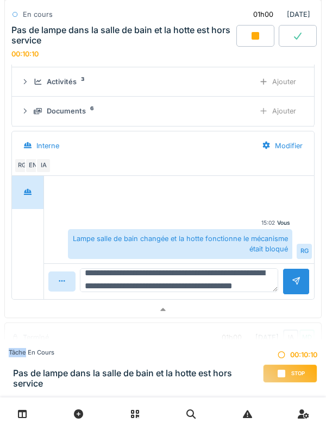
click at [228, 282] on textarea "**********" at bounding box center [179, 280] width 198 height 24
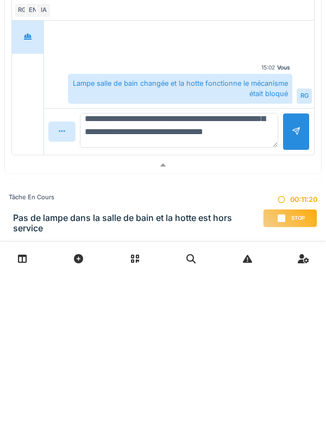
scroll to position [65, 0]
type textarea "**********"
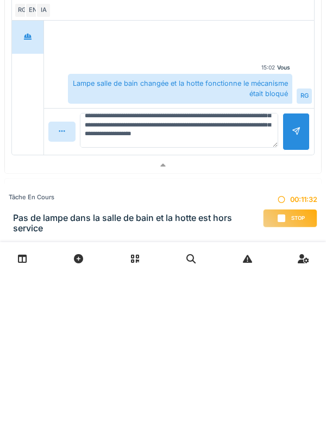
click at [285, 302] on div at bounding box center [295, 286] width 27 height 37
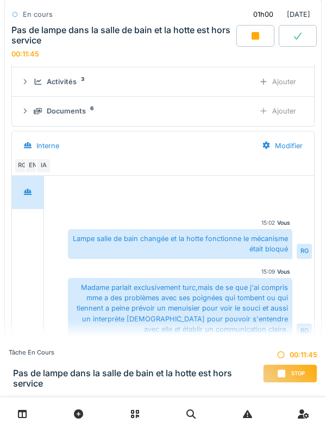
scroll to position [758, 0]
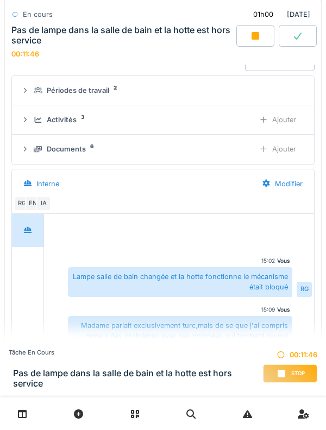
click at [33, 157] on div "Documents 6 Ajouter" at bounding box center [163, 149] width 284 height 20
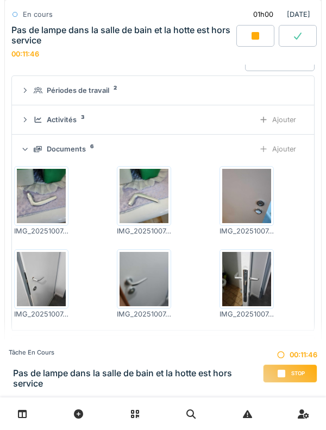
click at [31, 157] on div "Documents 6 Ajouter" at bounding box center [163, 149] width 284 height 20
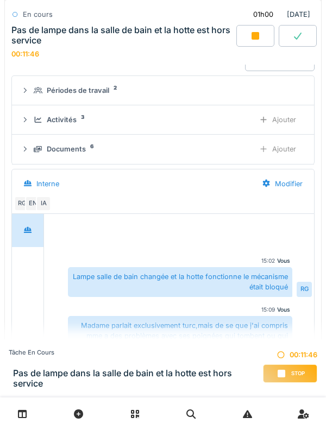
click at [33, 122] on div "Activités 3 Ajouter" at bounding box center [163, 120] width 284 height 20
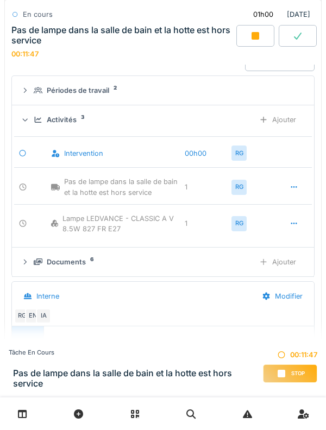
click at [32, 123] on div "Activités 3 Ajouter" at bounding box center [163, 120] width 284 height 20
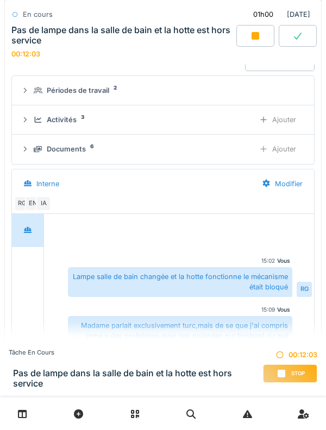
click at [77, 120] on div "Activités 3" at bounding box center [140, 119] width 212 height 10
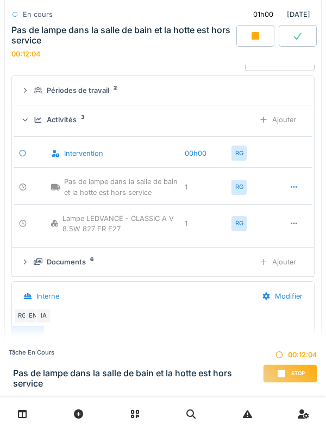
click at [78, 118] on div "Activités 3" at bounding box center [140, 119] width 212 height 10
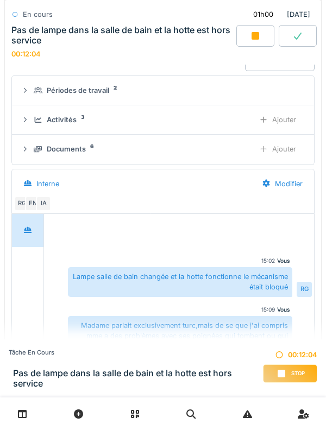
click at [72, 148] on div "Documents" at bounding box center [66, 149] width 39 height 10
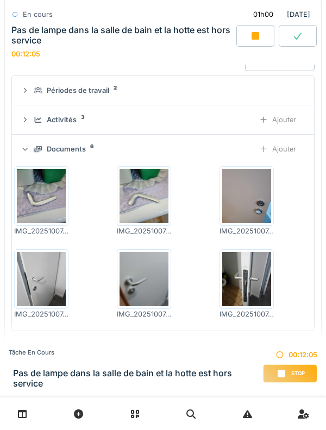
click at [75, 157] on div "Documents 6 Ajouter" at bounding box center [163, 149] width 284 height 20
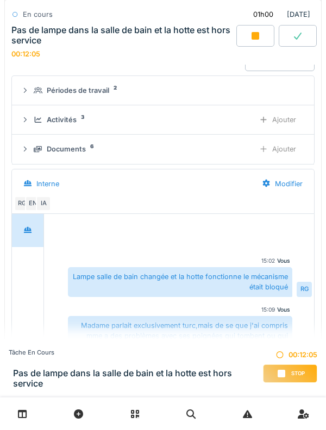
click at [56, 120] on div "Activités" at bounding box center [62, 119] width 30 height 10
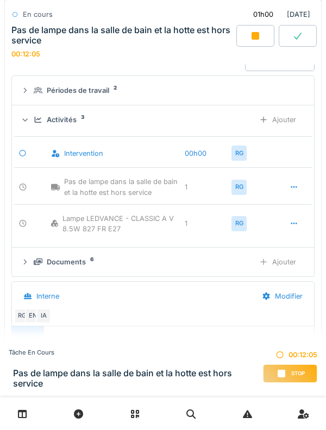
click at [58, 127] on div "Activités 3 Ajouter" at bounding box center [163, 120] width 284 height 20
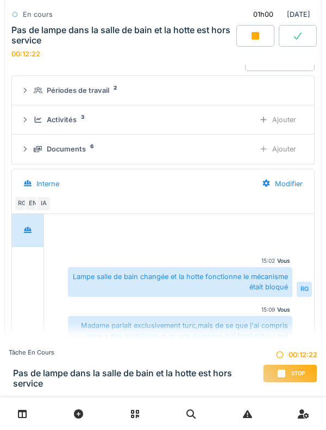
click at [29, 119] on div "Activités 3 Ajouter" at bounding box center [163, 120] width 284 height 20
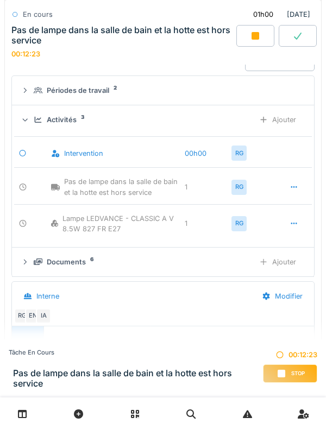
click at [31, 123] on div "Activités 3 Ajouter" at bounding box center [163, 120] width 284 height 20
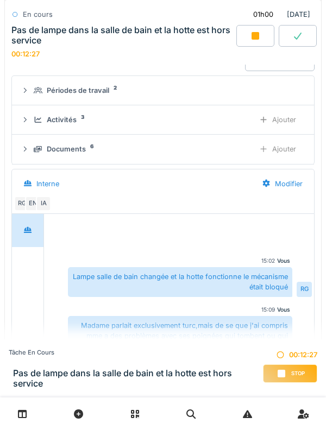
click at [30, 130] on div "Activités 3 Ajouter" at bounding box center [163, 120] width 284 height 20
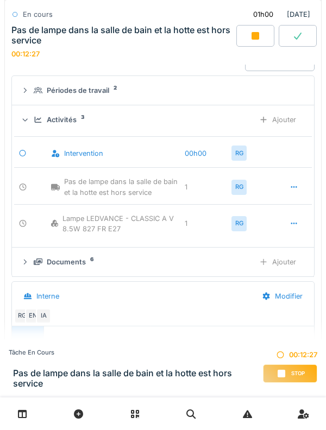
click at [30, 128] on div "Activités 3 Ajouter" at bounding box center [163, 120] width 284 height 20
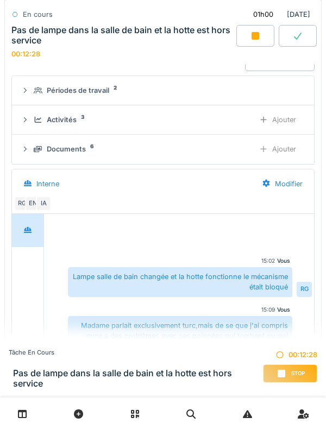
click at [32, 140] on div "Documents 6 Ajouter" at bounding box center [163, 149] width 284 height 20
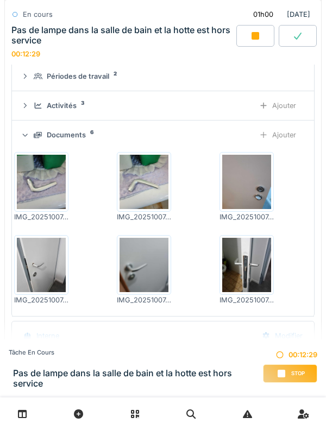
scroll to position [773, 0]
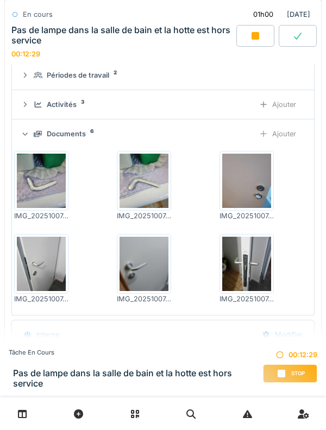
click at [31, 132] on div "Documents 6 Ajouter" at bounding box center [163, 134] width 284 height 20
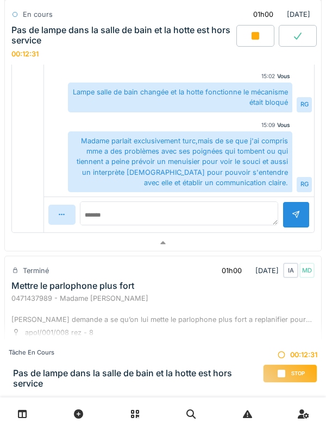
scroll to position [943, 0]
click at [229, 211] on textarea at bounding box center [179, 213] width 198 height 24
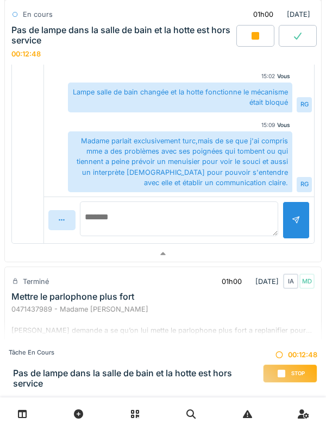
type textarea "*"
type textarea "**********"
click at [294, 228] on div at bounding box center [295, 219] width 27 height 37
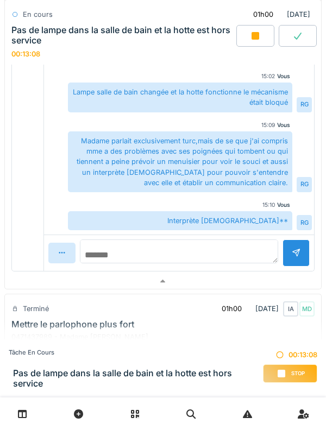
click at [183, 255] on textarea at bounding box center [179, 251] width 198 height 24
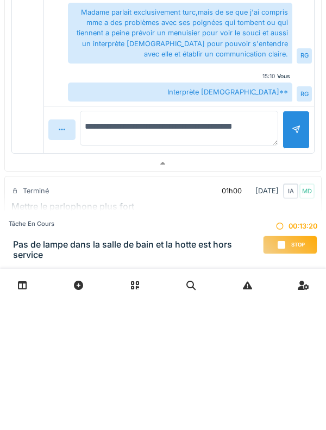
type textarea "**********"
click at [297, 268] on div at bounding box center [295, 257] width 27 height 37
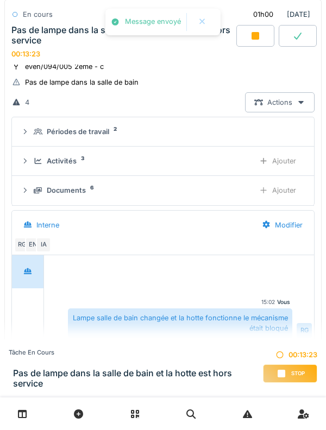
scroll to position [694, 0]
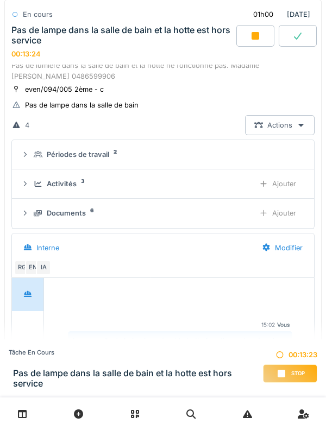
click at [42, 188] on div "Activités 3" at bounding box center [140, 184] width 212 height 10
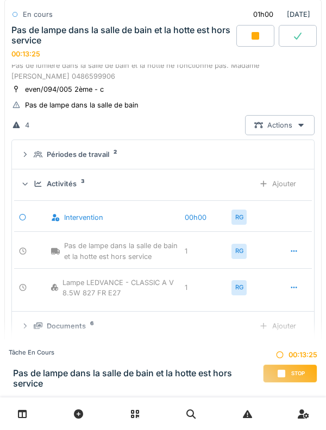
click at [38, 191] on div "Activités 3 Ajouter" at bounding box center [163, 184] width 284 height 20
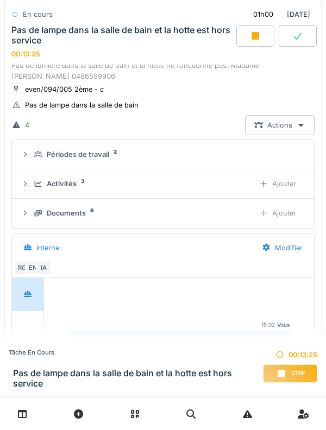
click at [34, 219] on div "Documents 6 Ajouter" at bounding box center [163, 213] width 284 height 20
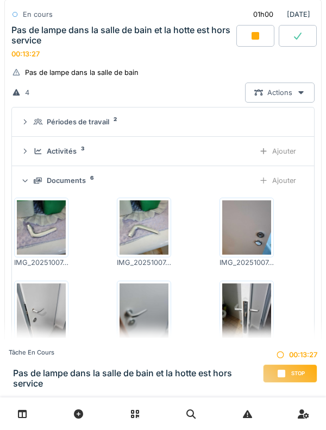
scroll to position [735, 0]
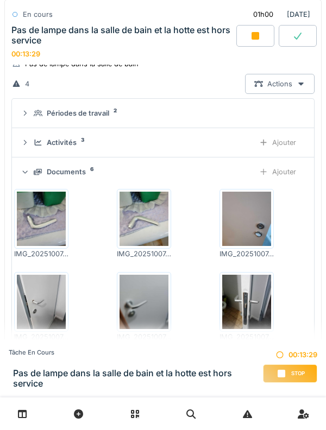
click at [27, 174] on icon at bounding box center [25, 172] width 7 height 9
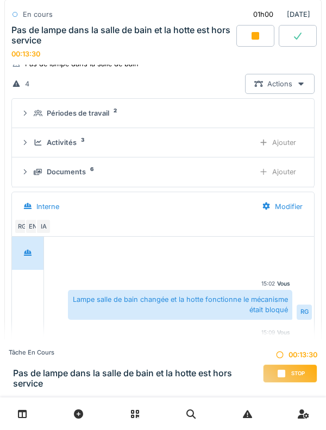
click at [40, 114] on icon at bounding box center [38, 113] width 9 height 7
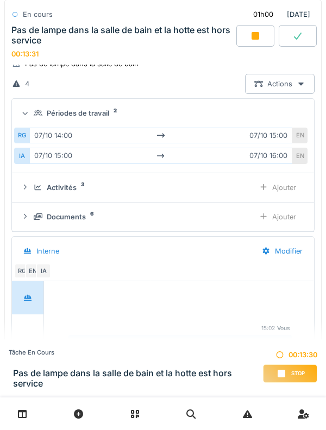
click at [35, 114] on icon at bounding box center [38, 113] width 9 height 7
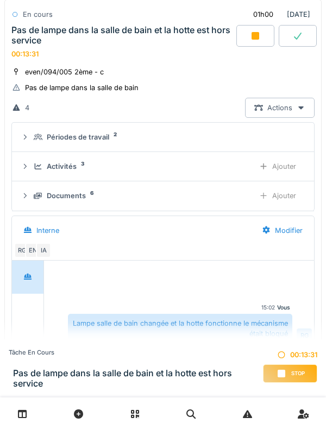
scroll to position [710, 0]
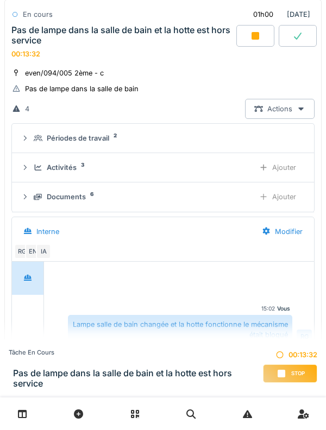
click at [32, 147] on summary "Périodes de travail 2" at bounding box center [162, 138] width 293 height 20
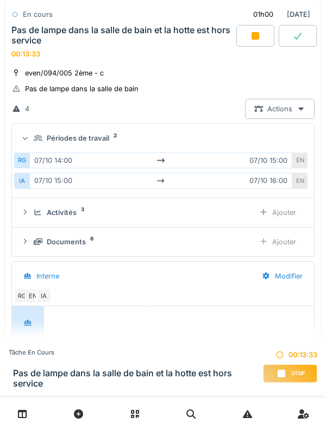
click at [34, 132] on summary "Périodes de travail 2" at bounding box center [162, 138] width 293 height 20
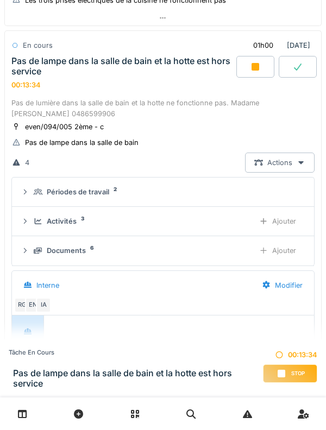
click at [32, 81] on div "00:13:34" at bounding box center [25, 85] width 29 height 8
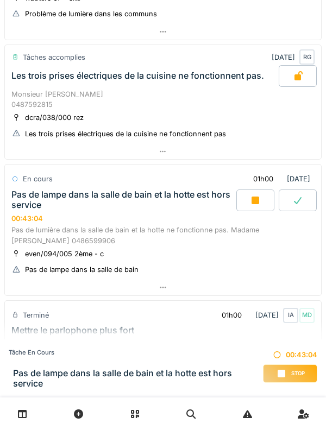
scroll to position [525, 0]
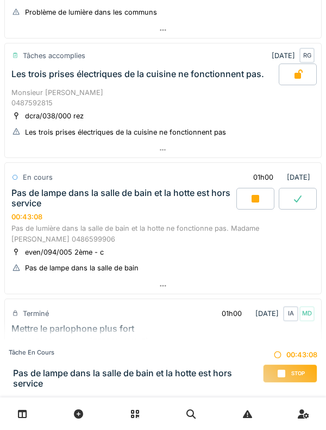
click at [296, 371] on span "Stop" at bounding box center [298, 374] width 14 height 8
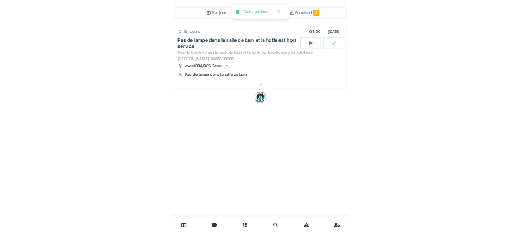
scroll to position [0, 0]
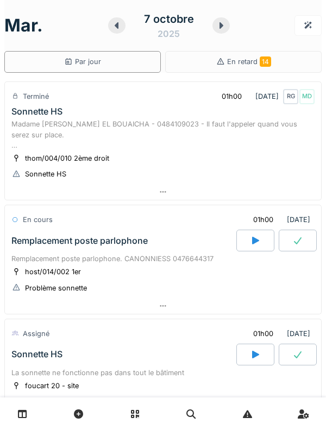
click at [164, 18] on div "7 octobre" at bounding box center [169, 19] width 50 height 16
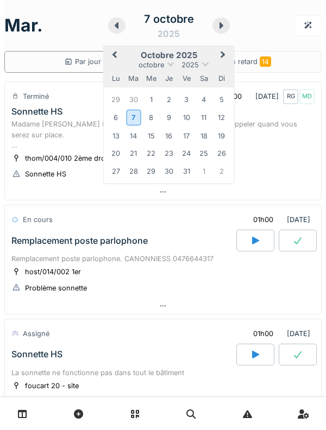
click at [299, 149] on div "Madame [PERSON_NAME] EL BOUAICHA - 0484109023 - Il faut l'appeler quand vous se…" at bounding box center [162, 134] width 303 height 31
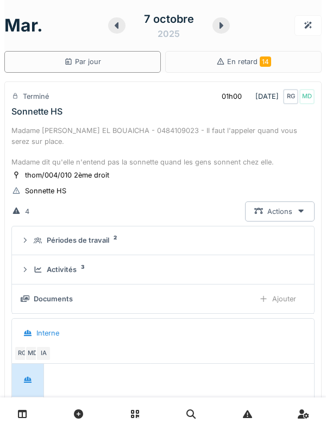
click at [30, 130] on div "Madame [PERSON_NAME] EL BOUAICHA - 0484109023 - Il faut l'appeler quand vous se…" at bounding box center [162, 146] width 303 height 42
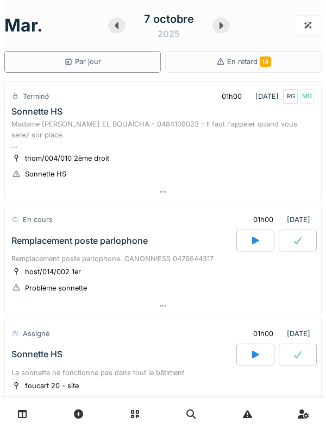
click at [175, 5] on div "[DATE] Par jour En retard 14" at bounding box center [162, 36] width 317 height 73
click at [165, 17] on div "7 octobre" at bounding box center [169, 19] width 50 height 16
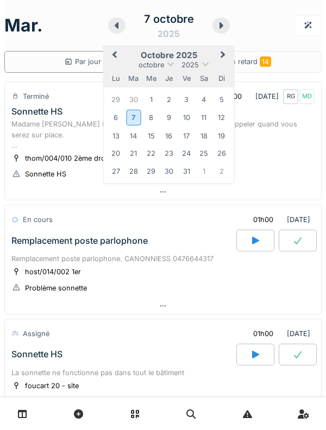
click at [35, 152] on div "thom/004/010 2ème droit" at bounding box center [60, 157] width 98 height 11
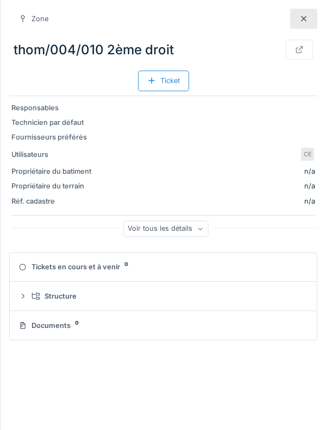
click at [298, 14] on div at bounding box center [303, 19] width 27 height 20
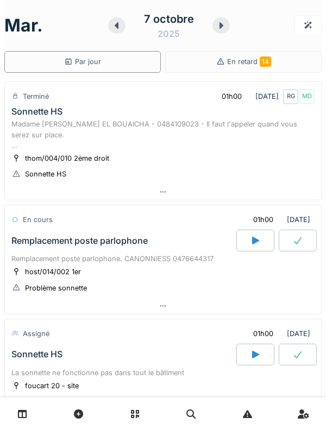
click at [224, 33] on div at bounding box center [220, 25] width 17 height 16
click at [223, 31] on div at bounding box center [220, 25] width 17 height 16
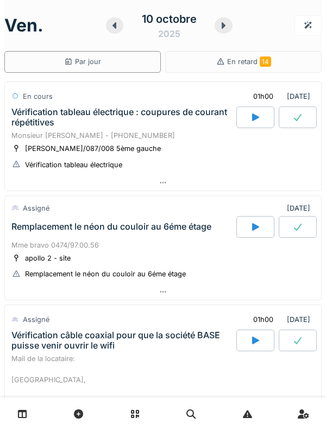
click at [222, 31] on div at bounding box center [223, 25] width 18 height 16
click at [239, 17] on div "[DATE]" at bounding box center [162, 26] width 317 height 34
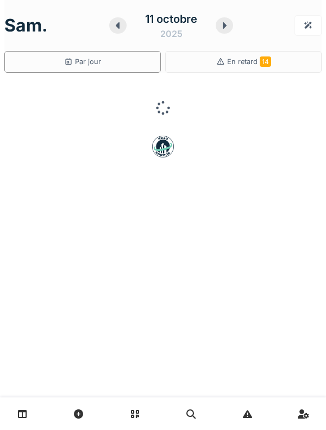
click at [266, 51] on div "En retard 14" at bounding box center [243, 62] width 156 height 22
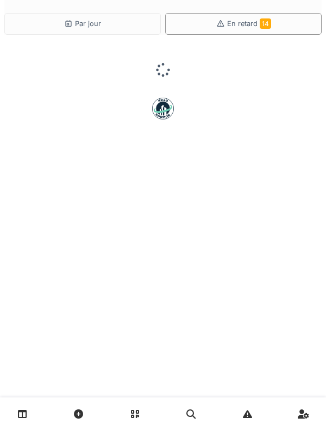
click at [224, 22] on icon at bounding box center [220, 23] width 9 height 7
click at [224, 25] on icon at bounding box center [220, 23] width 9 height 7
click at [53, 29] on div "Par jour" at bounding box center [82, 24] width 156 height 22
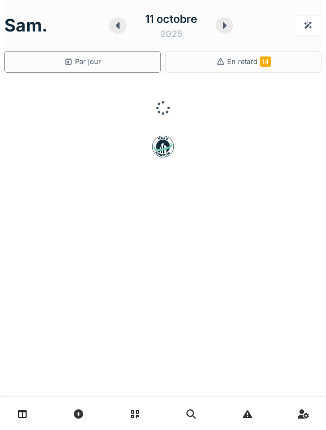
click at [223, 31] on div at bounding box center [223, 25] width 17 height 16
click at [221, 27] on icon at bounding box center [223, 25] width 4 height 7
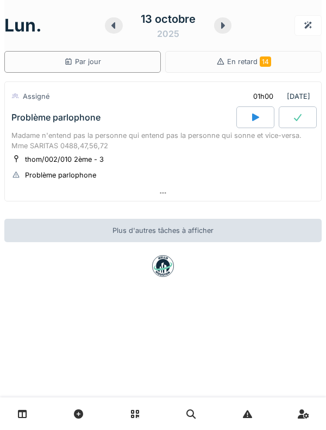
click at [223, 21] on icon at bounding box center [222, 25] width 11 height 9
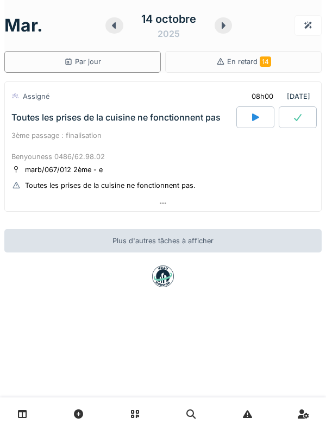
click at [152, 141] on div "3ème passage : finalisation Benyouness 0486/62.98.02" at bounding box center [162, 145] width 303 height 31
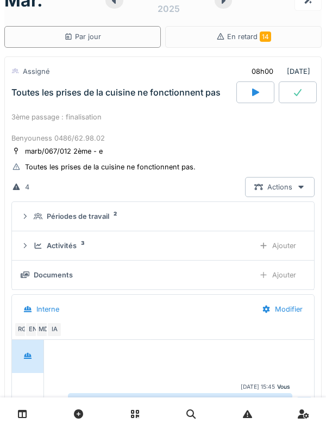
scroll to position [22, 0]
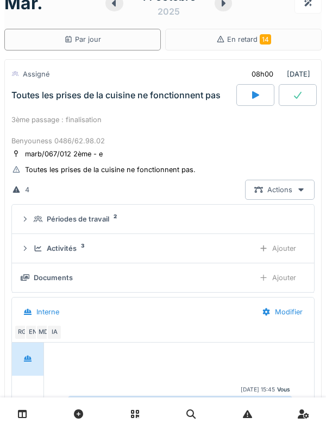
click at [157, 99] on div "Toutes les prises de la cuisine ne fonctionnent pas" at bounding box center [115, 95] width 209 height 10
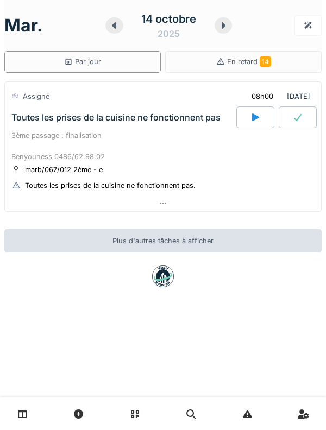
click at [167, 160] on div "3ème passage : finalisation Benyouness 0486/62.98.02" at bounding box center [162, 145] width 303 height 31
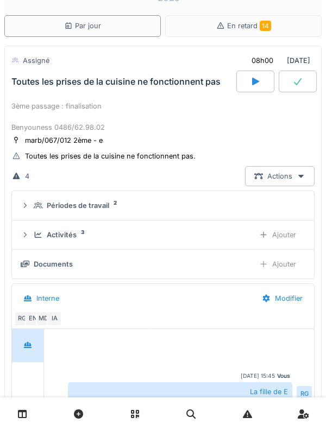
scroll to position [38, 0]
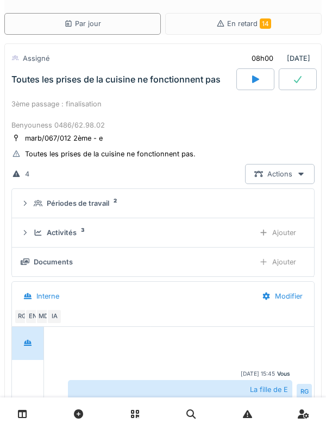
click at [150, 88] on div "Toutes les prises de la cuisine ne fonctionnent pas" at bounding box center [122, 79] width 227 height 22
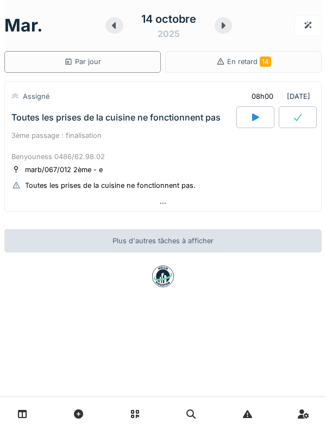
scroll to position [0, 0]
click at [175, 130] on div "3ème passage : finalisation Benyouness 0486/62.98.02" at bounding box center [162, 145] width 303 height 31
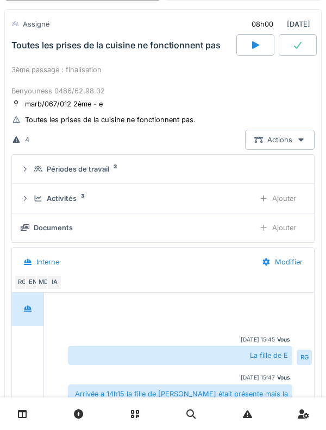
scroll to position [84, 0]
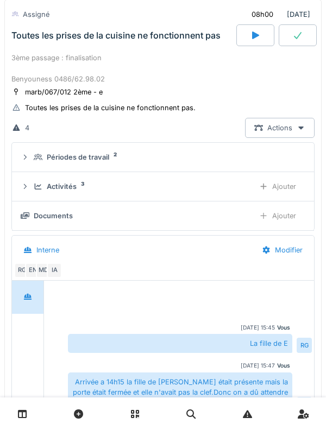
click at [96, 186] on div "Activités 3" at bounding box center [140, 186] width 212 height 10
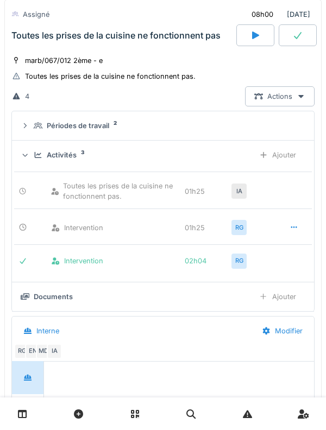
scroll to position [137, 0]
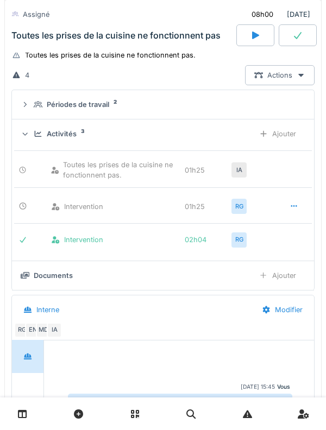
click at [85, 136] on div "Activités 3" at bounding box center [140, 134] width 212 height 10
